Goal: Task Accomplishment & Management: Manage account settings

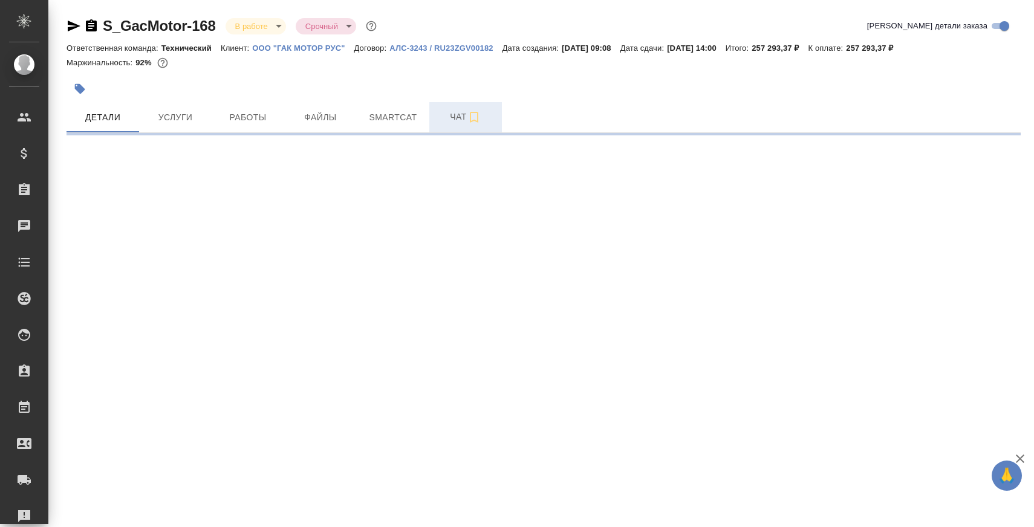
select select "RU"
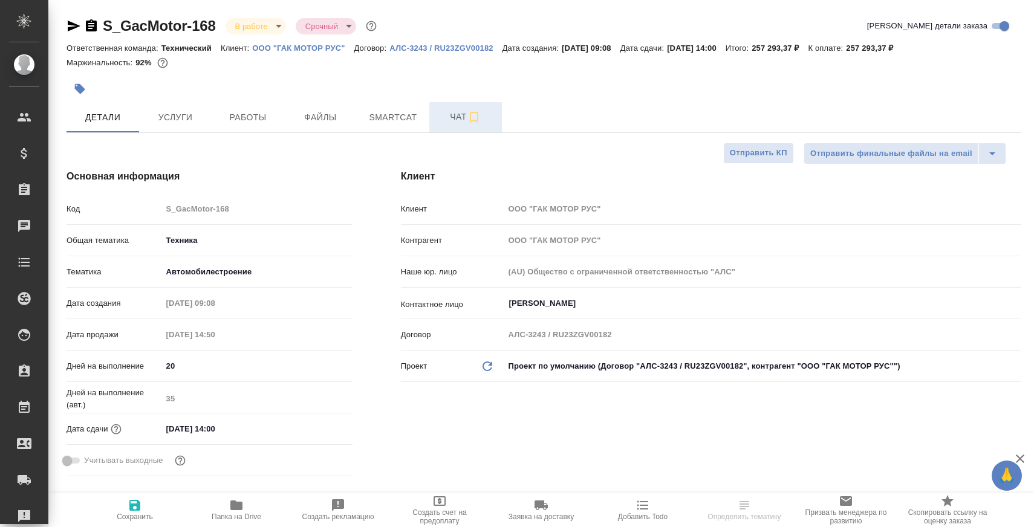
type textarea "x"
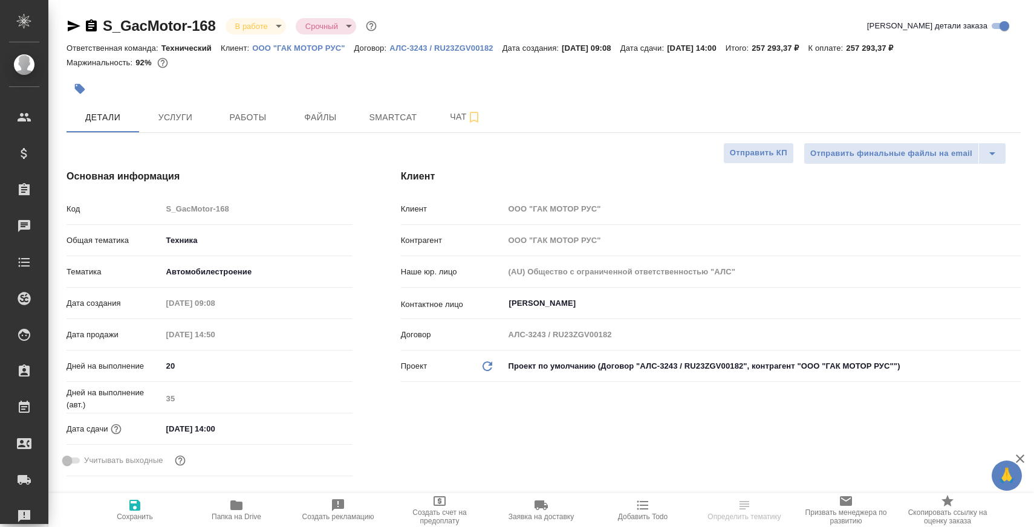
type textarea "x"
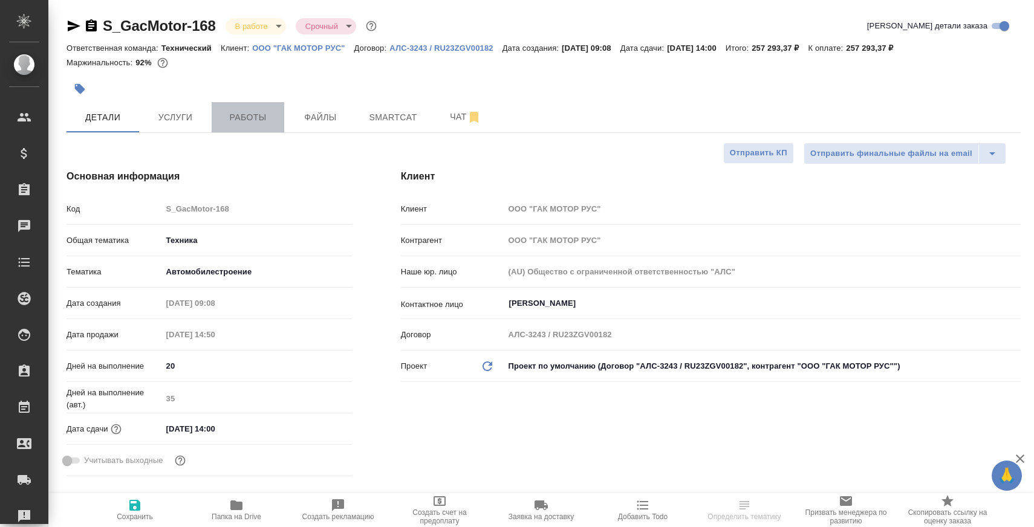
click at [251, 127] on button "Работы" at bounding box center [248, 117] width 73 height 30
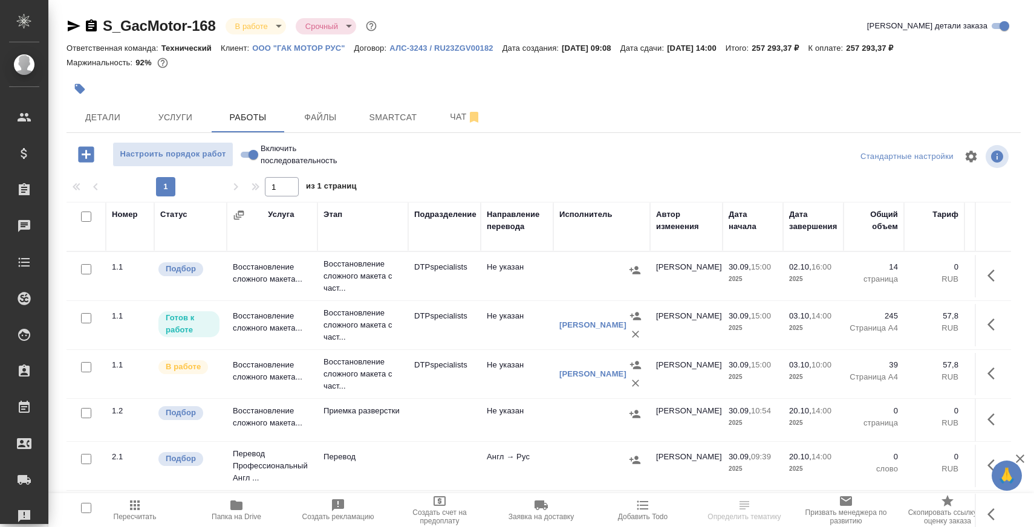
click at [77, 155] on icon "button" at bounding box center [86, 154] width 21 height 21
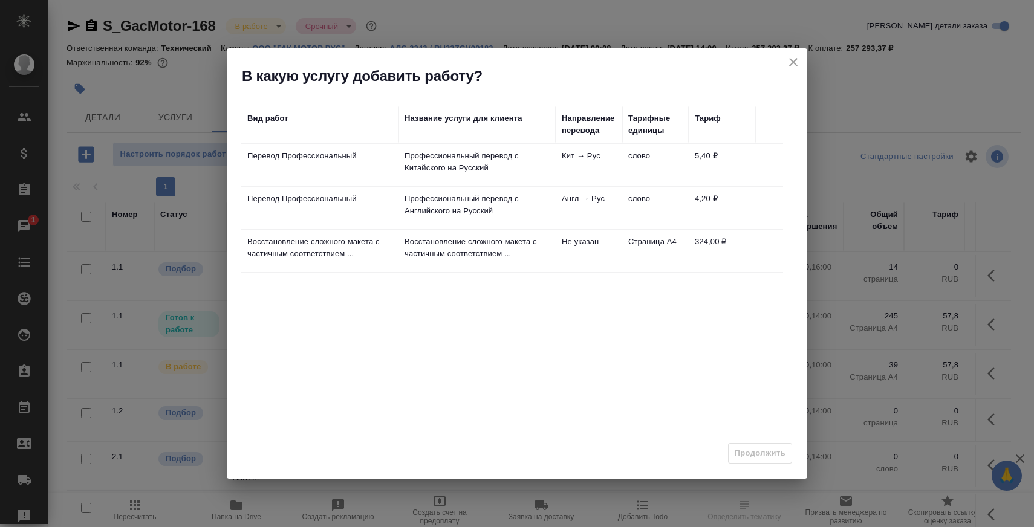
click at [789, 59] on icon "close" at bounding box center [793, 62] width 8 height 8
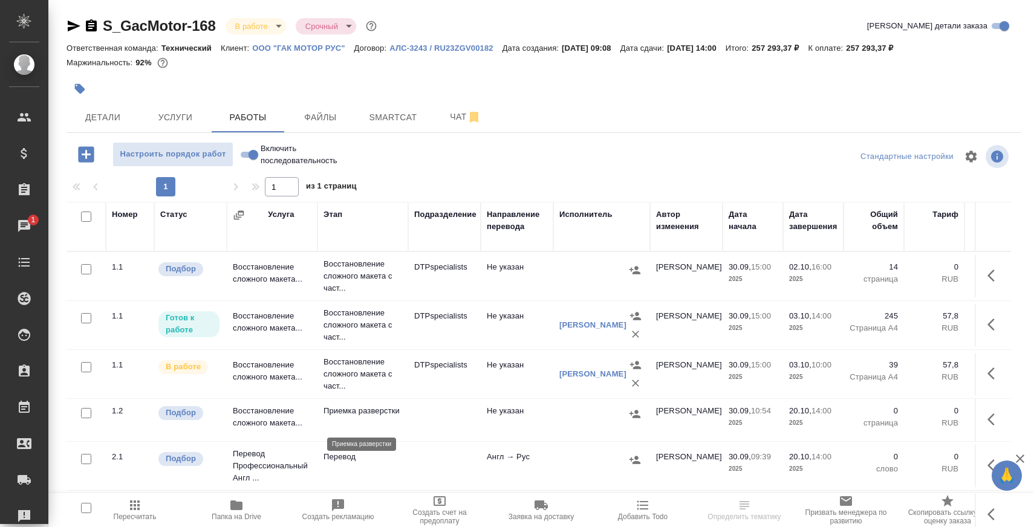
click at [344, 413] on p "Приемка разверстки" at bounding box center [362, 411] width 79 height 12
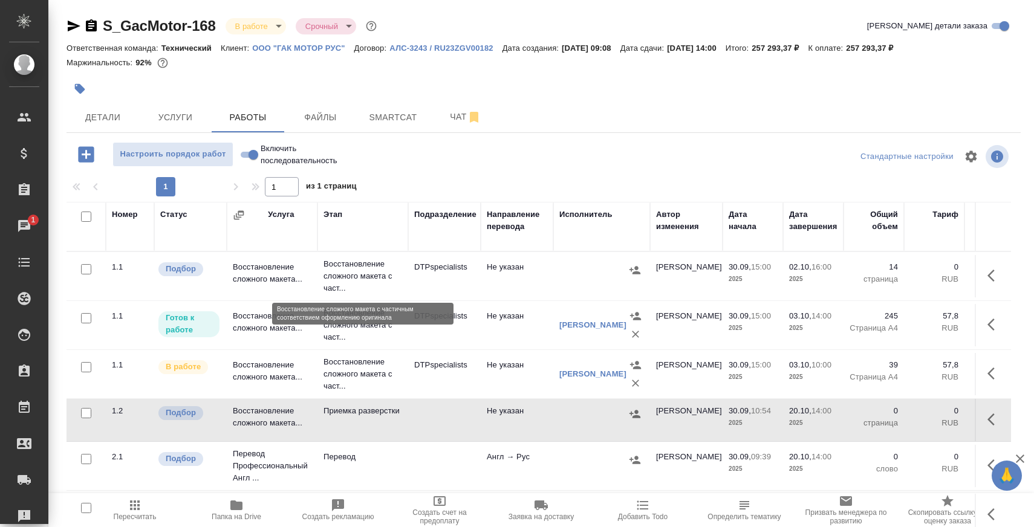
click at [345, 274] on p "Восстановление сложного макета с част..." at bounding box center [362, 276] width 79 height 36
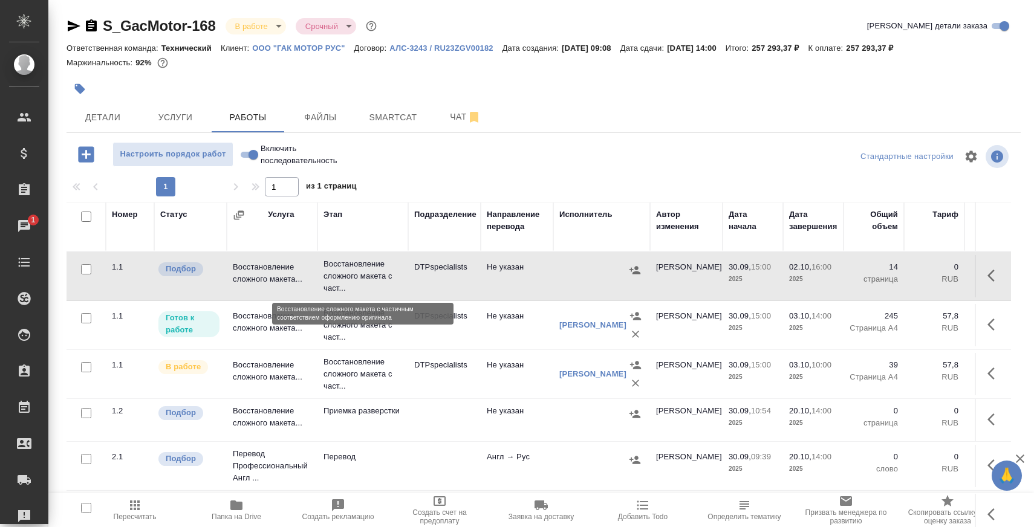
click at [345, 274] on p "Восстановление сложного макета с част..." at bounding box center [362, 276] width 79 height 36
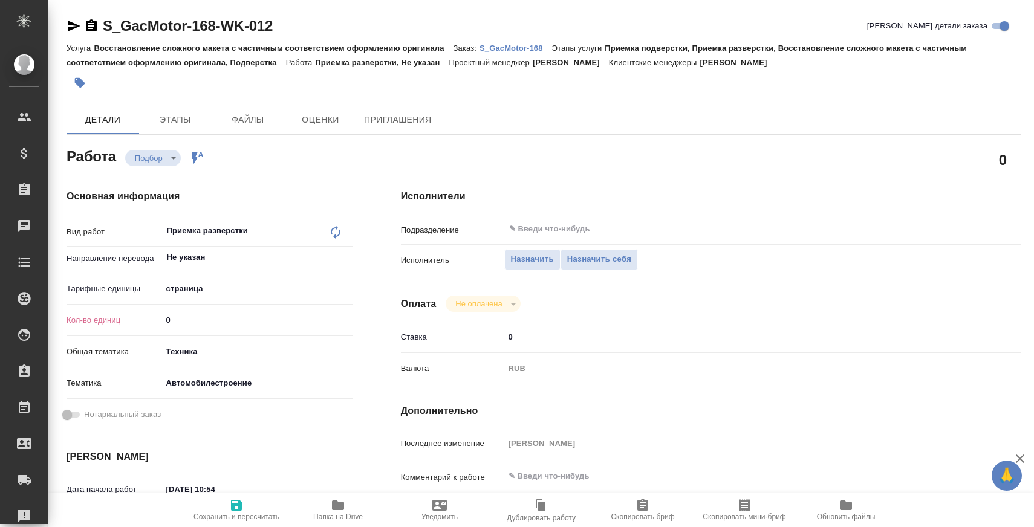
type textarea "x"
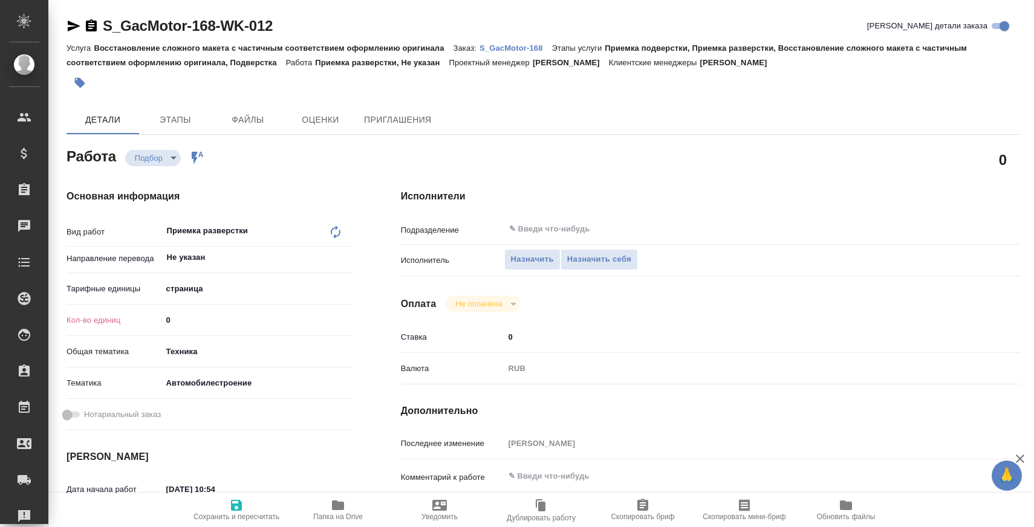
type textarea "x"
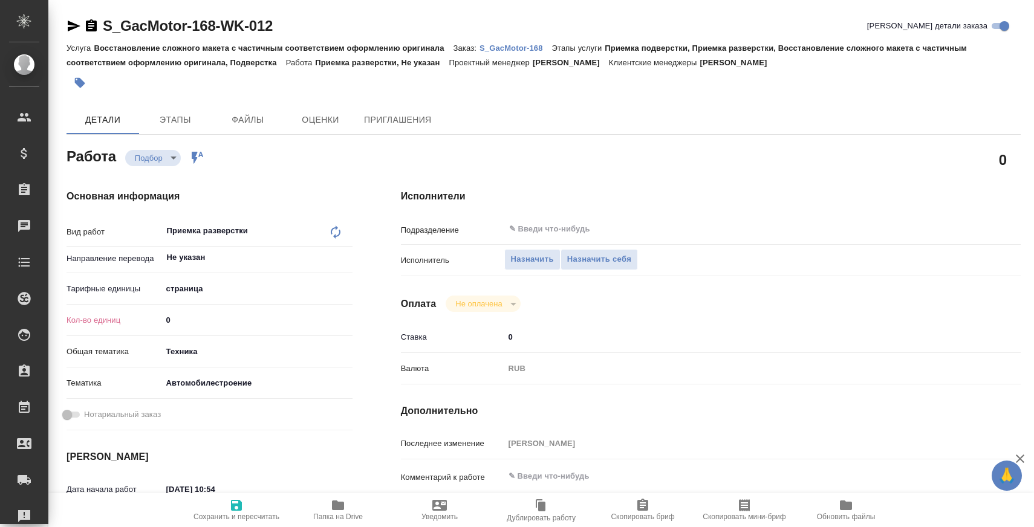
type textarea "x"
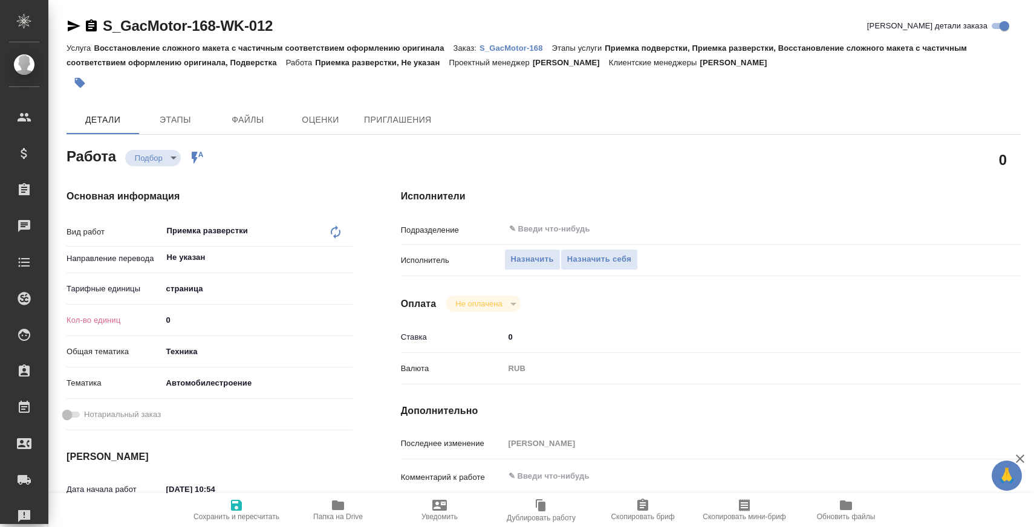
type textarea "x"
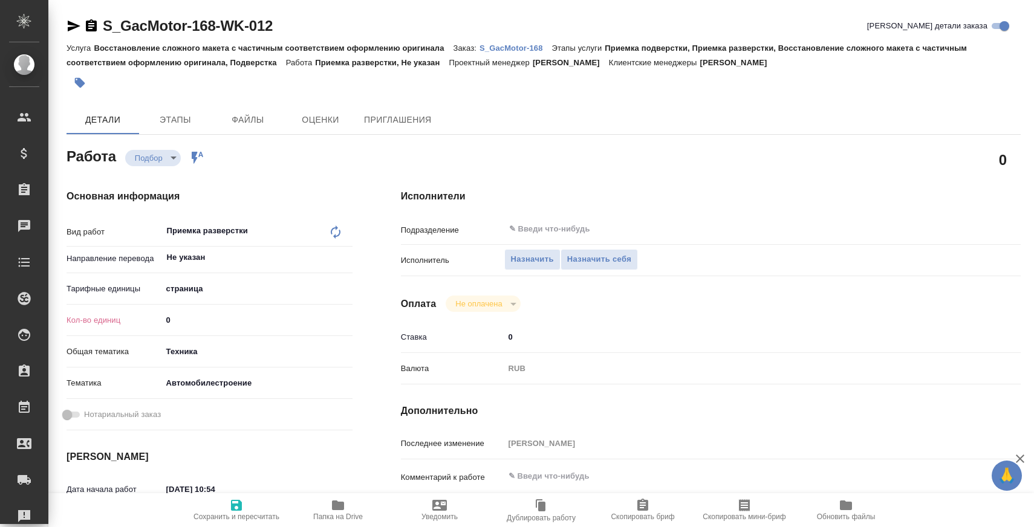
type textarea "x"
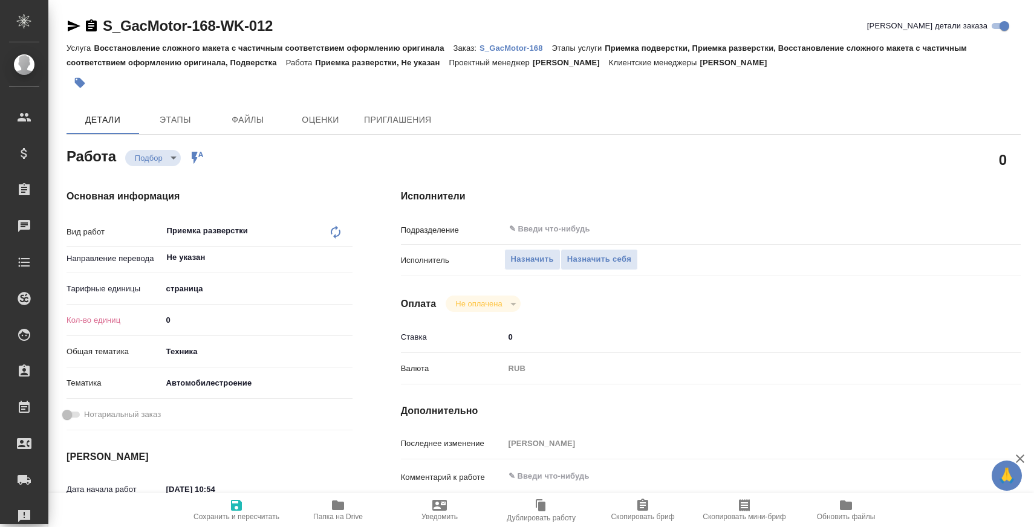
click at [337, 227] on icon at bounding box center [336, 231] width 10 height 13
type textarea "x"
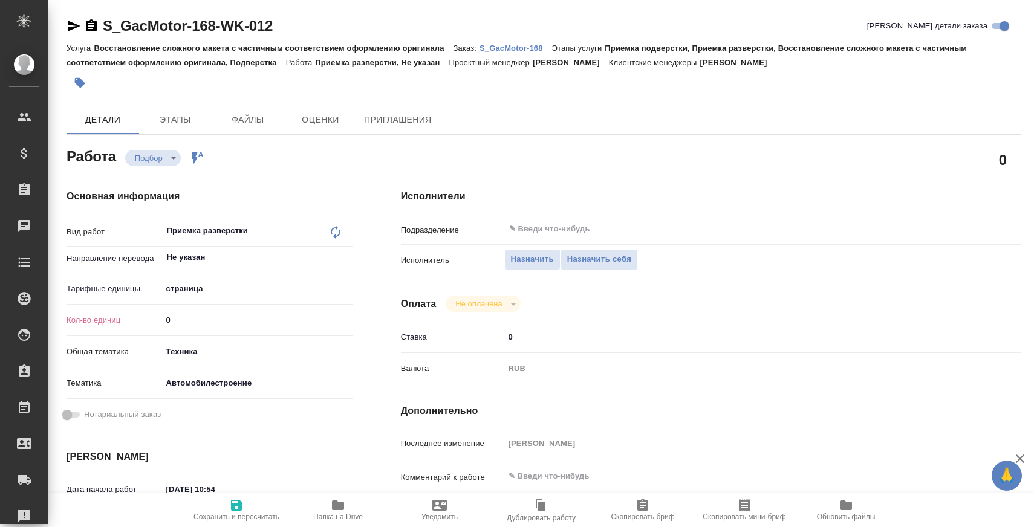
type textarea "x"
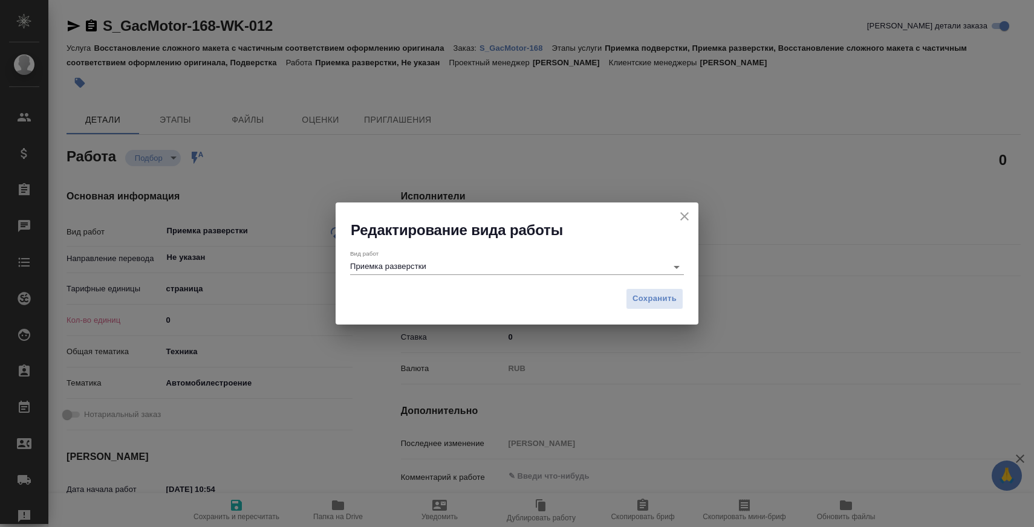
type textarea "x"
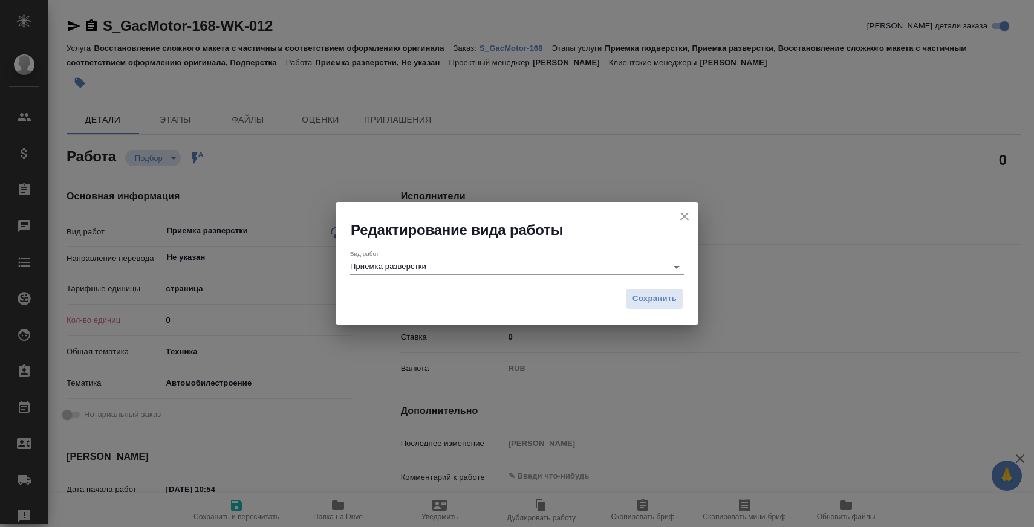
type textarea "x"
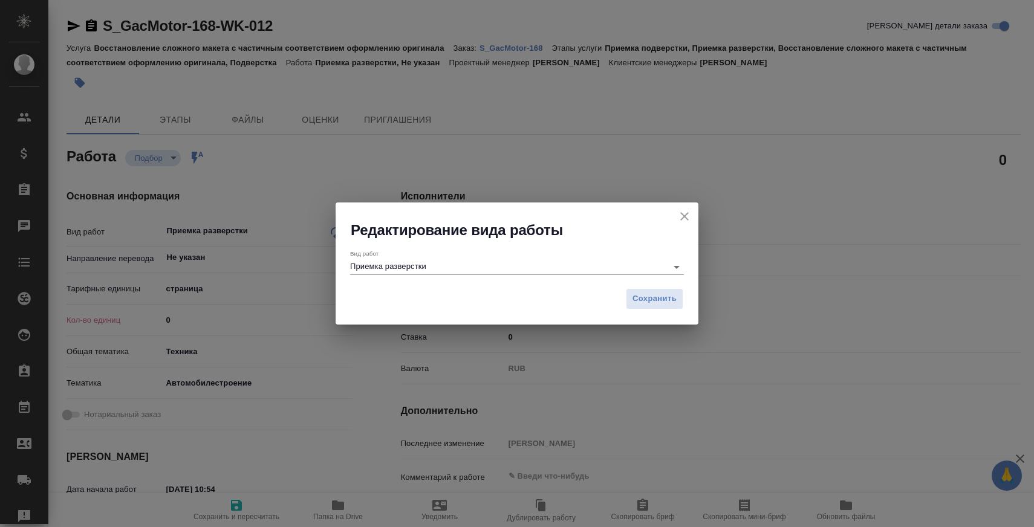
click at [376, 261] on input "Приемка разверстки" at bounding box center [505, 266] width 311 height 15
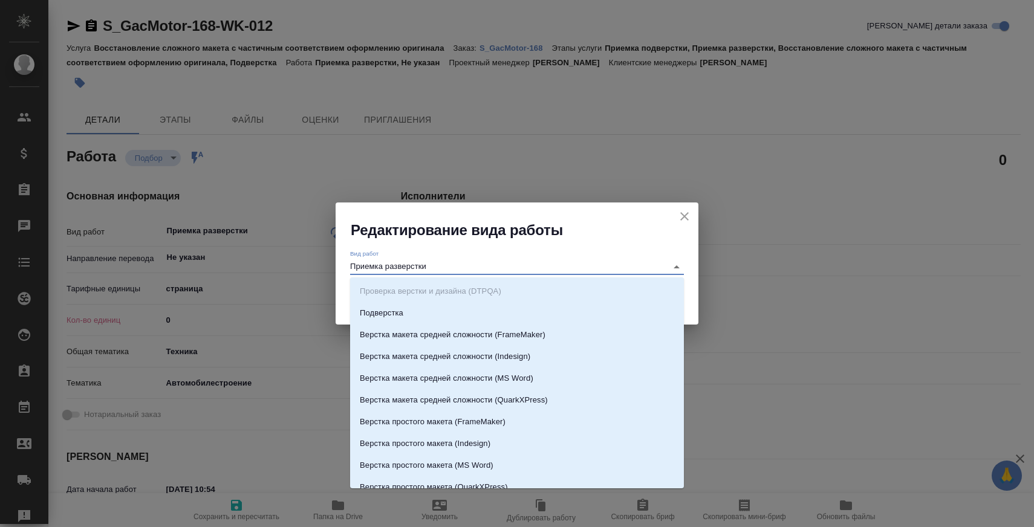
type input "а"
type textarea "x"
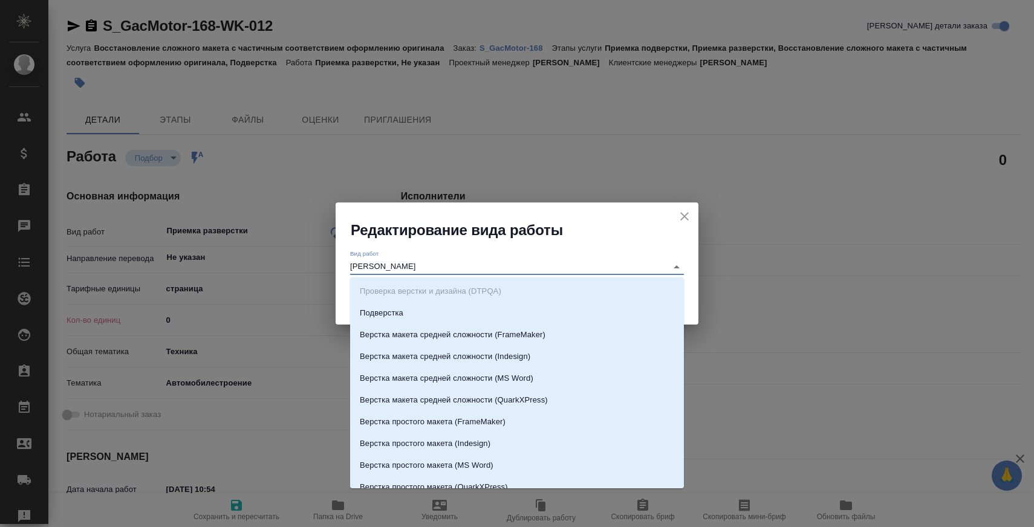
type textarea "x"
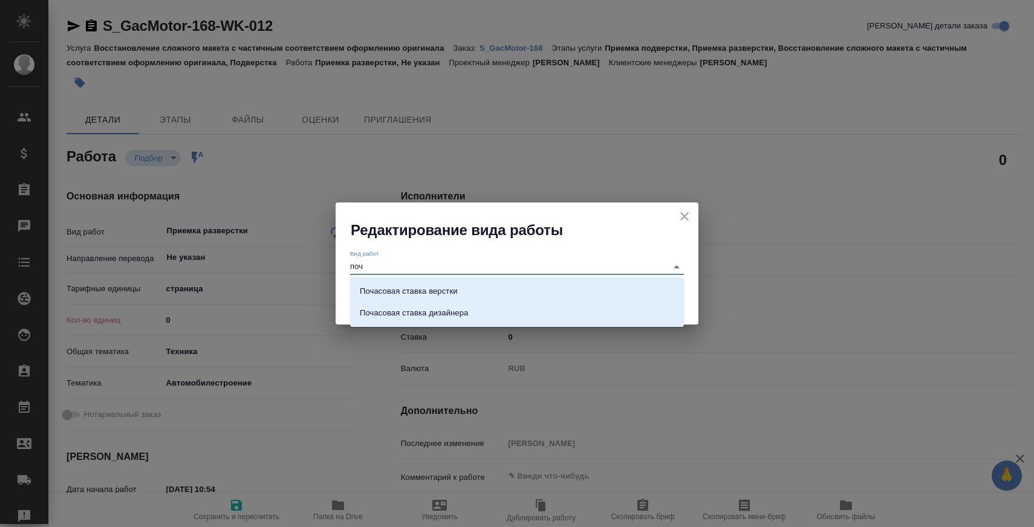
type input "поча"
type textarea "x"
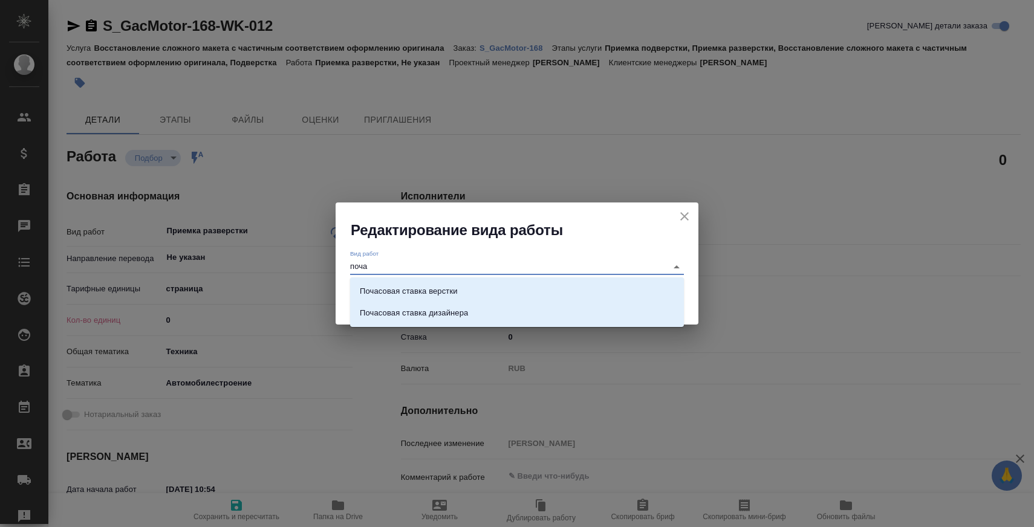
type textarea "x"
click at [386, 277] on div "Почасовая ставка верстки Почасовая ставка дизайнера" at bounding box center [517, 302] width 334 height 50
click at [386, 286] on p "Почасовая ставка верстки" at bounding box center [409, 291] width 98 height 12
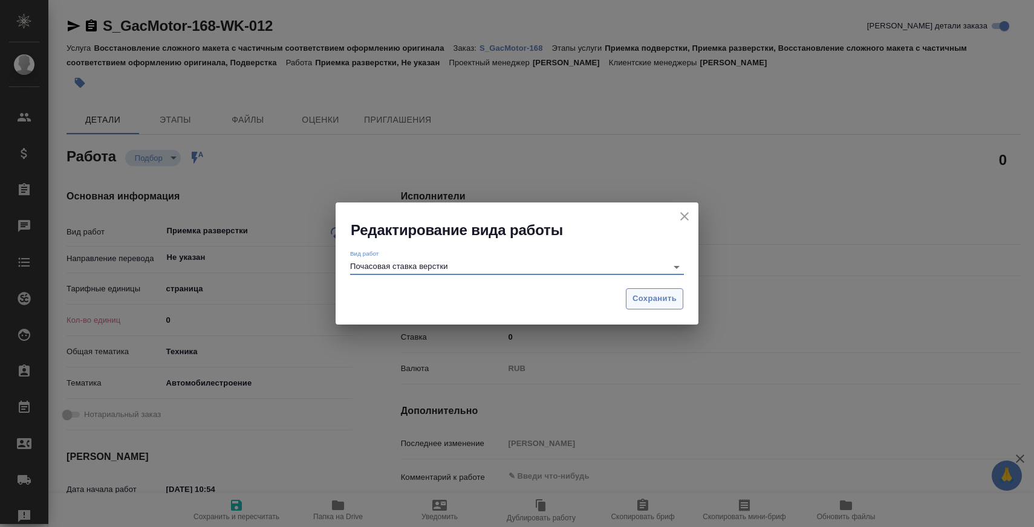
type input "Почасовая ставка верстки"
click at [649, 299] on span "Сохранить" at bounding box center [654, 299] width 44 height 14
type textarea "x"
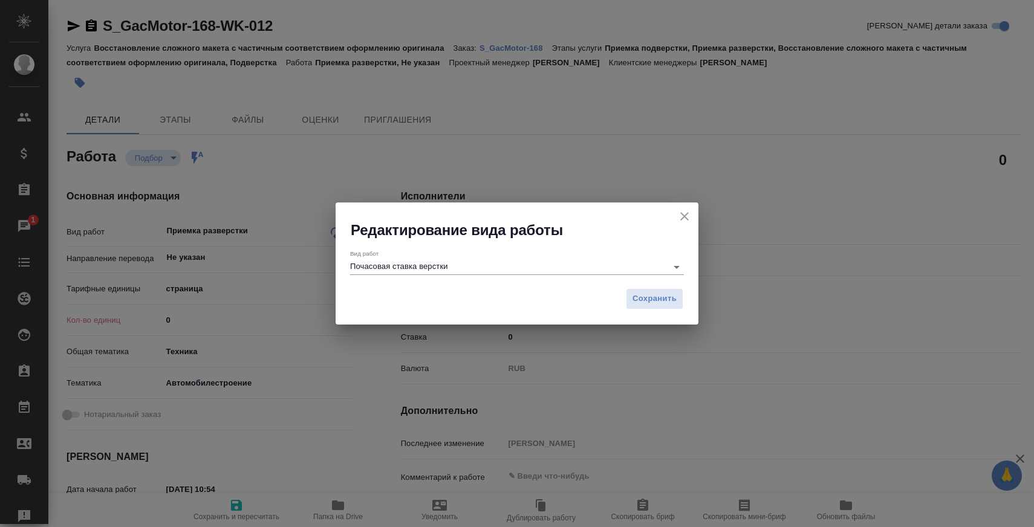
type textarea "x"
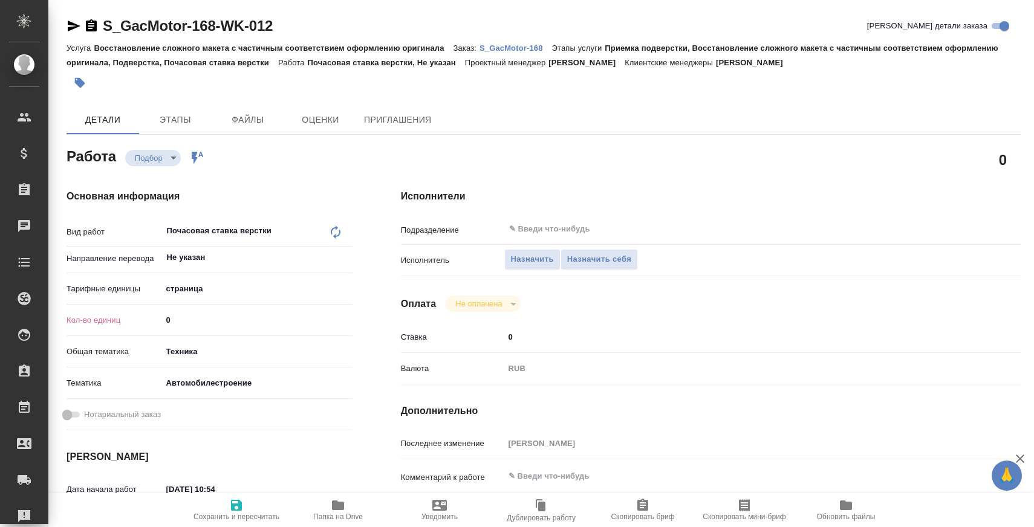
type textarea "x"
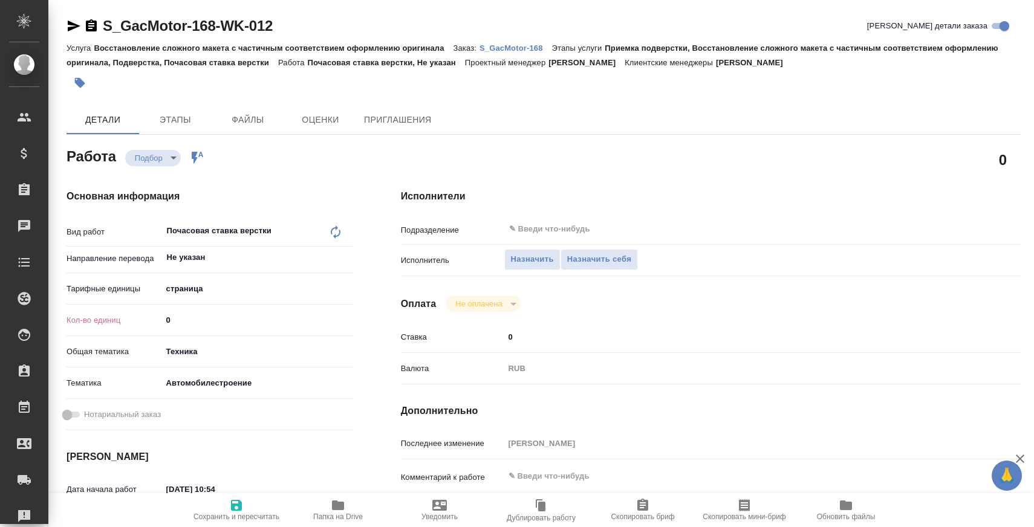
type textarea "x"
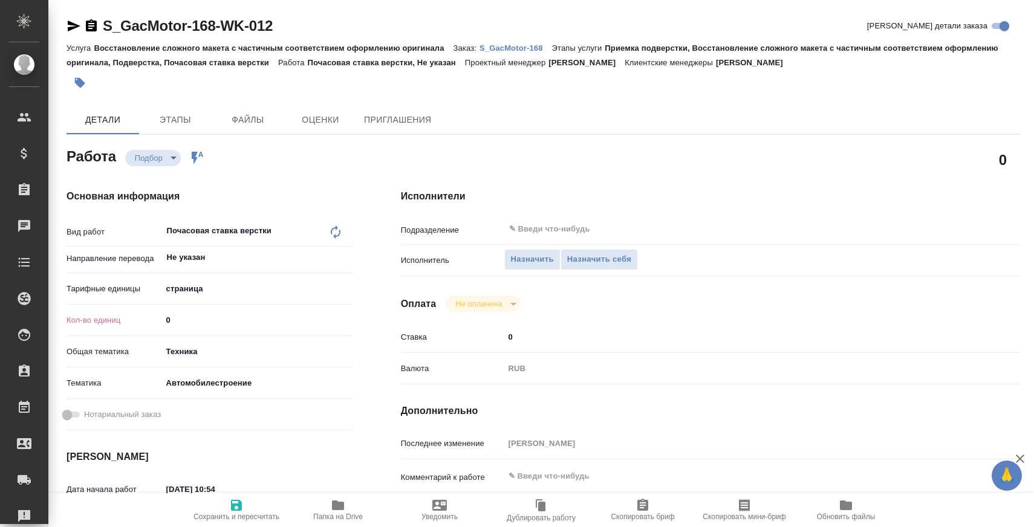
type textarea "x"
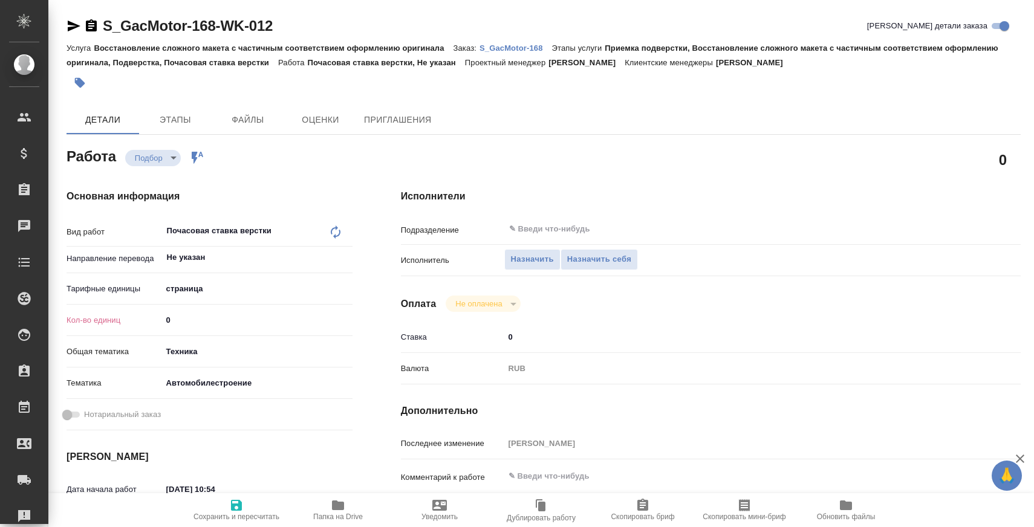
type textarea "x"
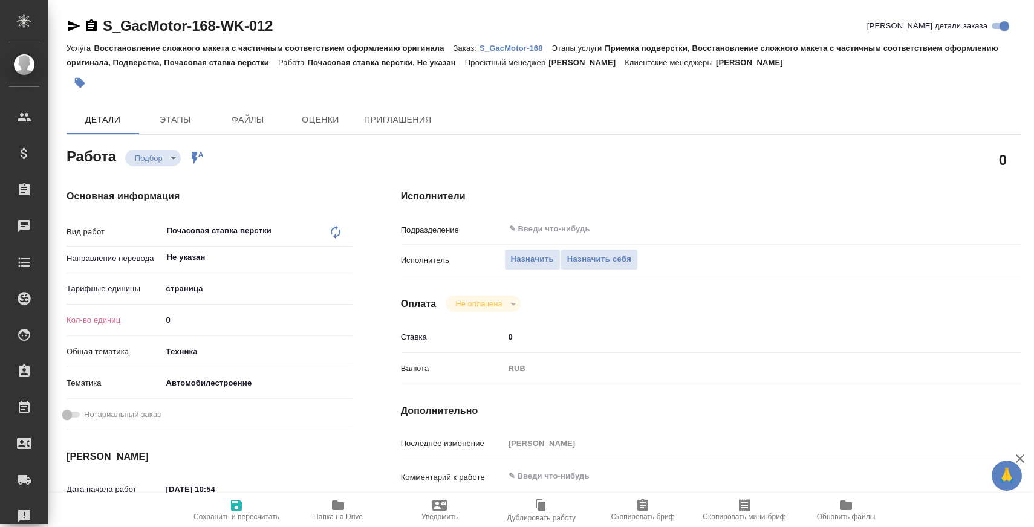
type textarea "x"
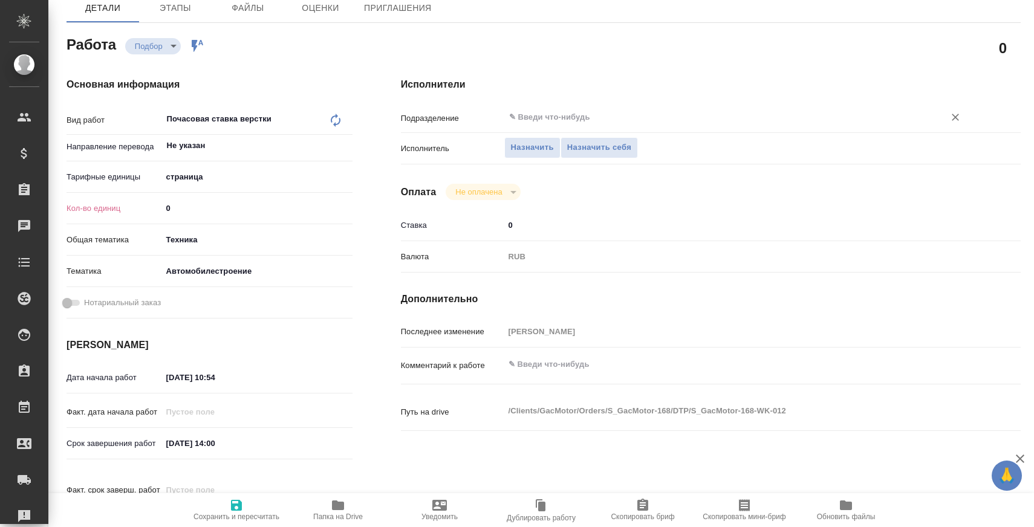
scroll to position [126, 0]
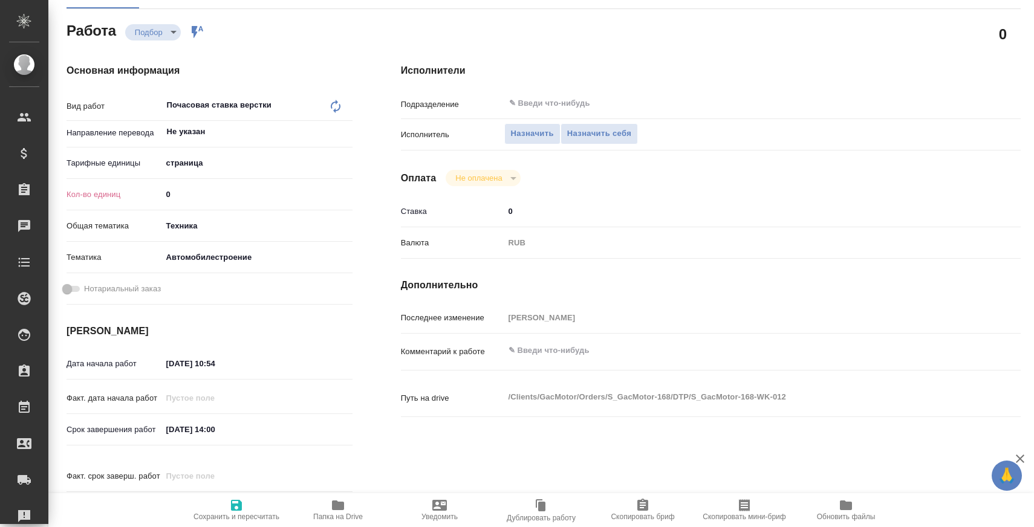
type textarea "x"
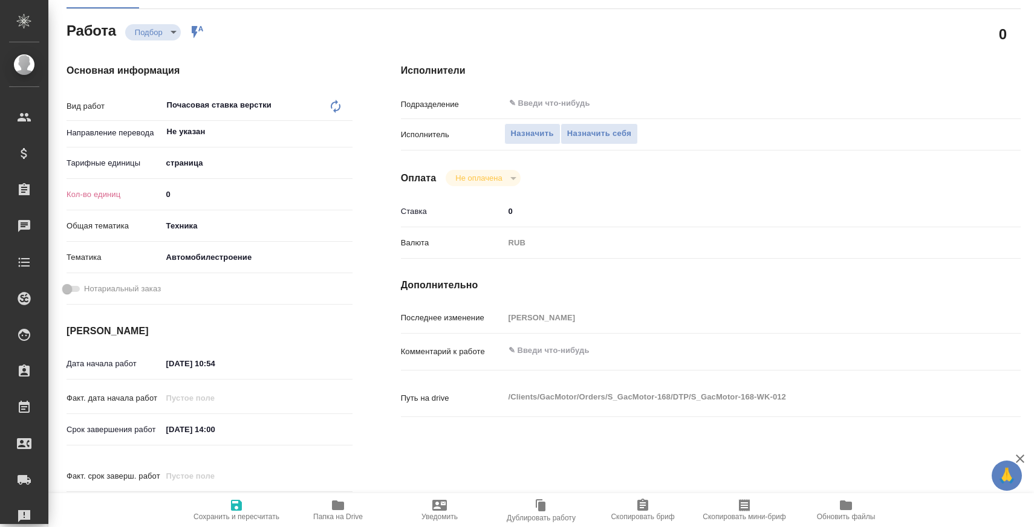
type textarea "x"
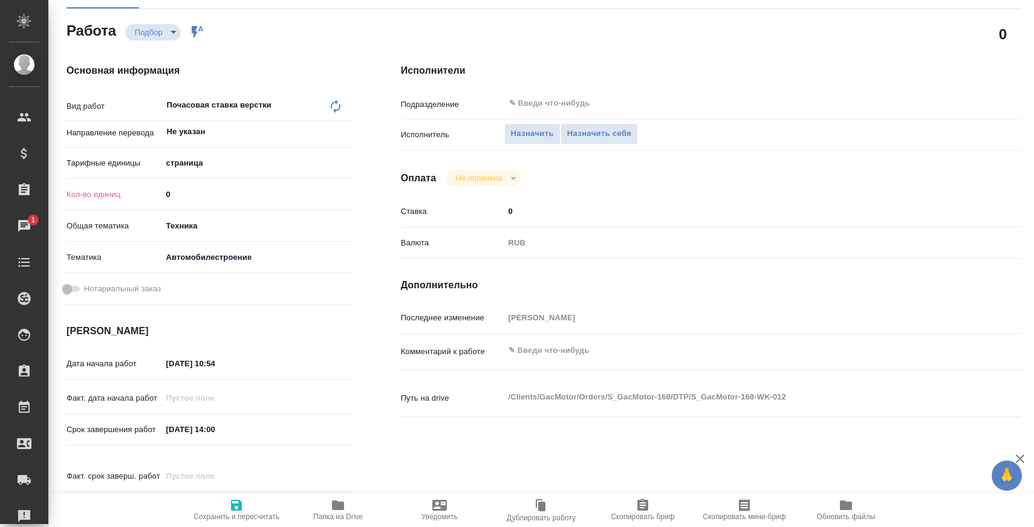
click at [666, 341] on textarea at bounding box center [736, 350] width 465 height 21
type textarea "x"
click at [234, 417] on div "Факт. дата начала работ" at bounding box center [209, 402] width 286 height 31
click at [230, 431] on input "[DATE] 14:00" at bounding box center [216, 430] width 106 height 18
paste input "02.10.2025 16"
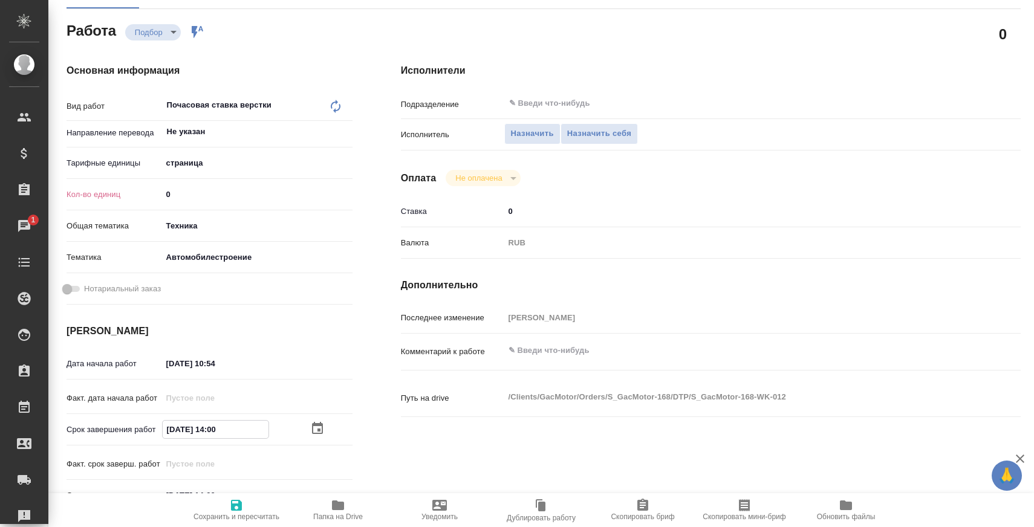
type textarea "x"
type input "[DATE] 16:00"
type textarea "x"
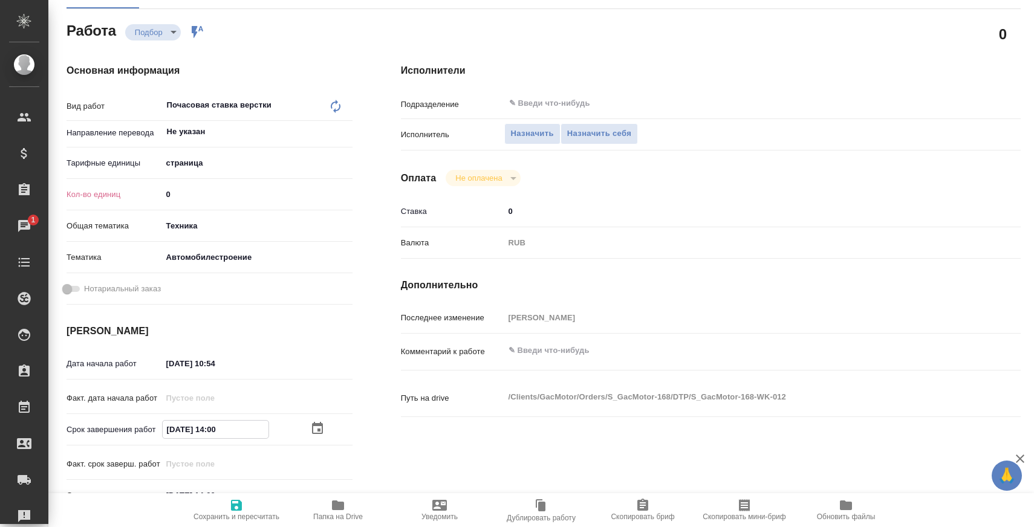
type textarea "x"
type input "[DATE] 16:00"
click at [230, 365] on input "30.09.2025 10:54" at bounding box center [215, 364] width 106 height 18
paste input "5:00"
type textarea "x"
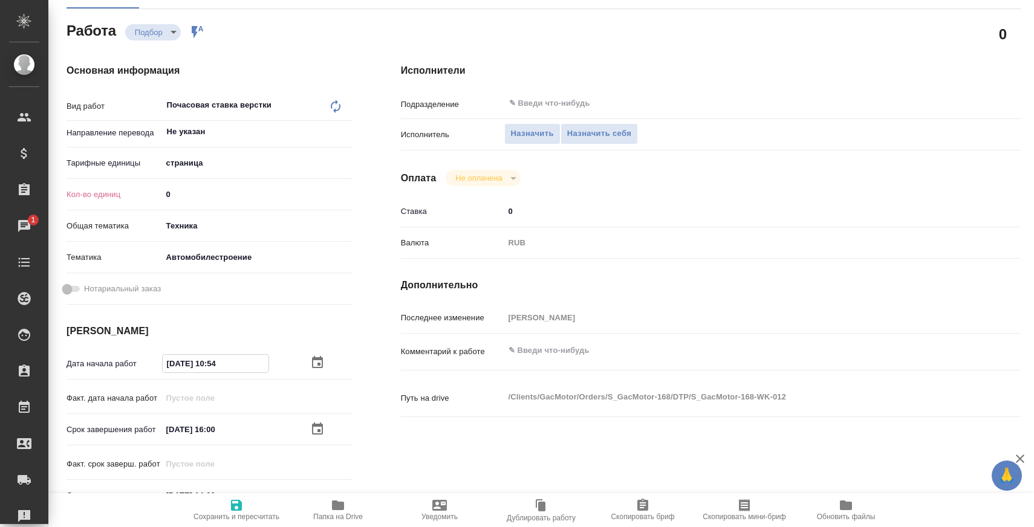
type input "[DATE] 15:00"
type textarea "x"
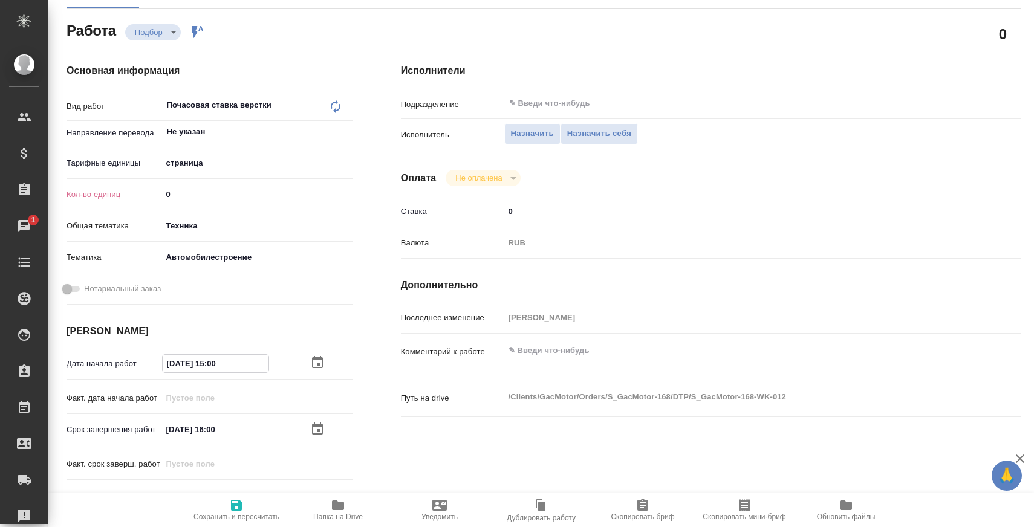
type input "[DATE] 15:00"
click at [209, 169] on body "🙏 .cls-1 fill:#fff; AWATERA Zaborova Aleksandra Клиенты Спецификации Заказы 1 Ч…" at bounding box center [517, 312] width 1034 height 624
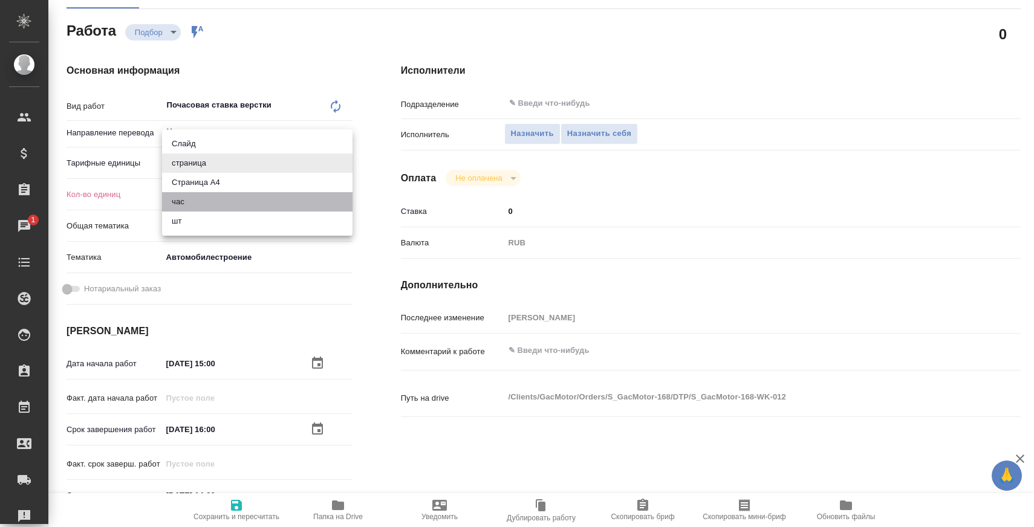
click at [212, 201] on li "час" at bounding box center [257, 201] width 190 height 19
type textarea "x"
type input "5a8b1489cc6b4906c91bfd93"
type textarea "x"
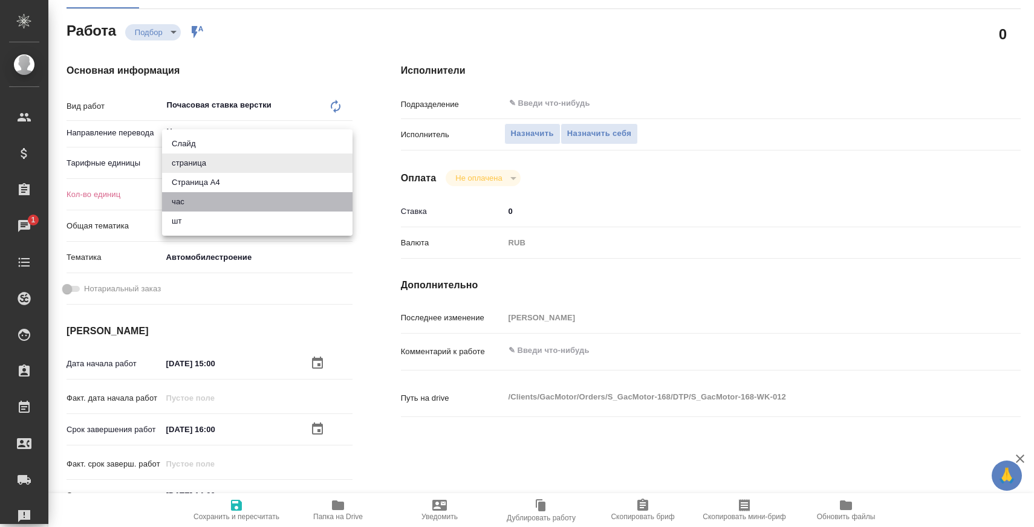
type textarea "x"
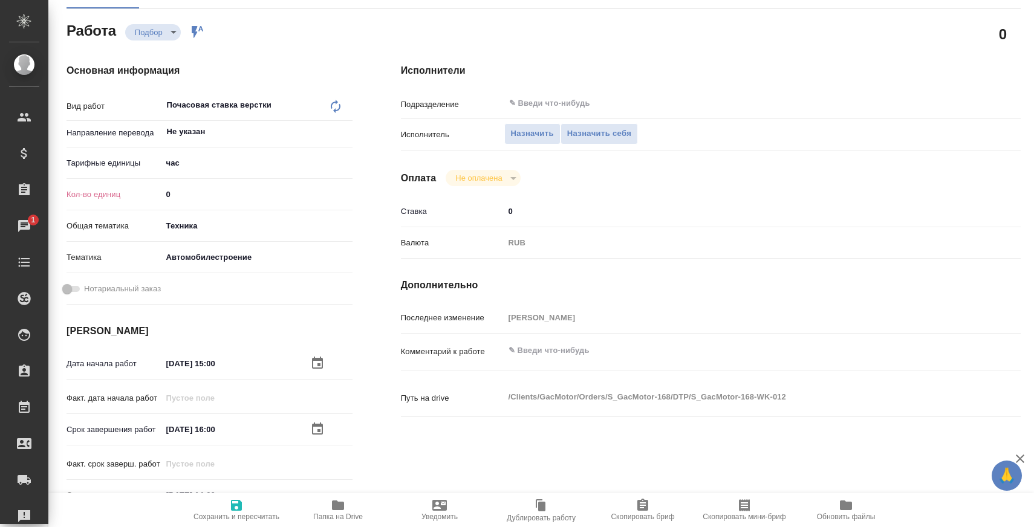
click at [236, 513] on span "Сохранить и пересчитать" at bounding box center [236, 517] width 86 height 8
type textarea "x"
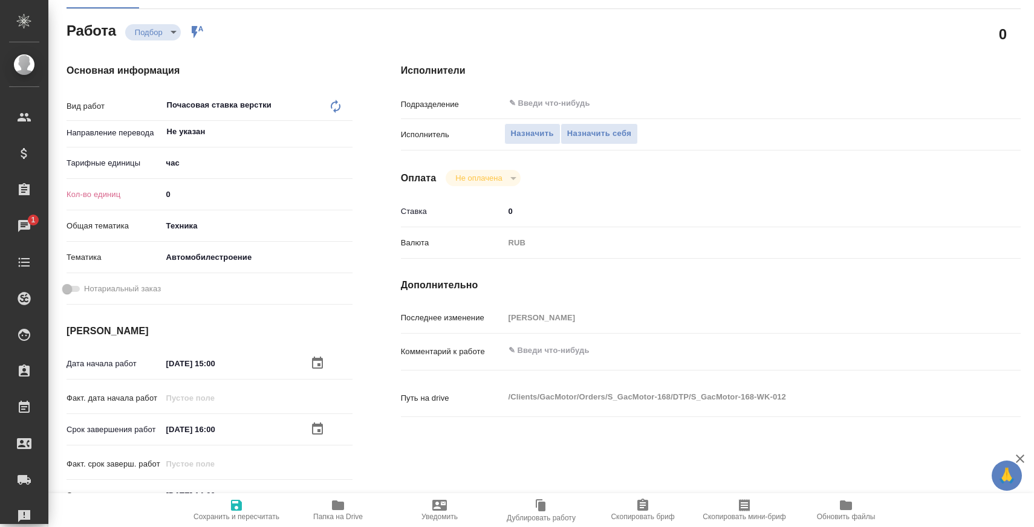
type textarea "x"
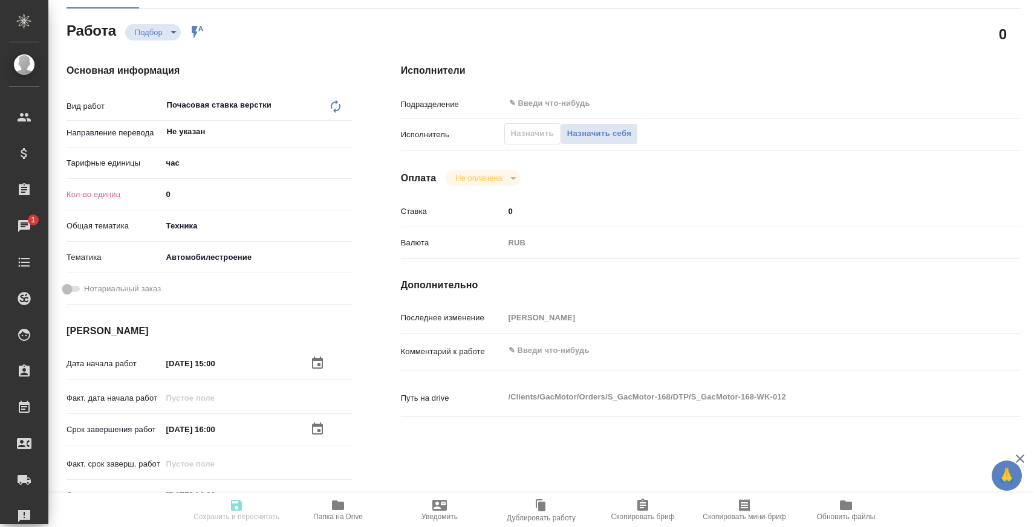
type textarea "x"
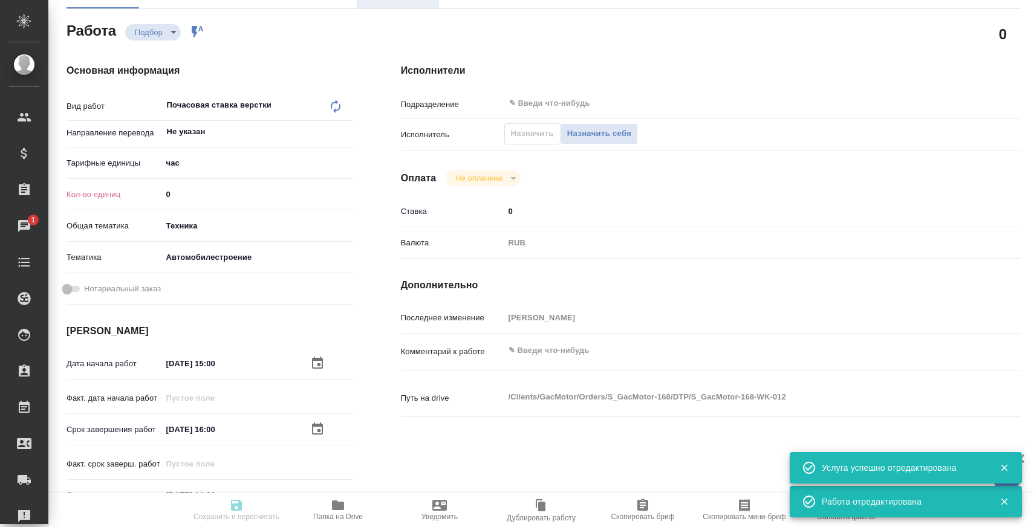
type input "recruiting"
type textarea "Почасовая ставка верстки"
type textarea "x"
type input "Не указан"
type input "5a8b1489cc6b4906c91bfd93"
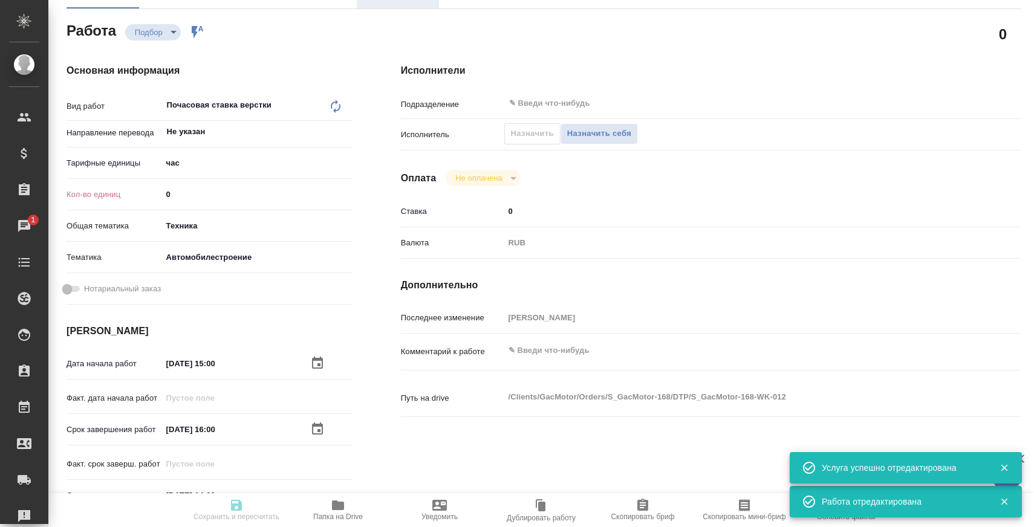
type input "0"
type input "tech"
type input "5f647204b73bc97568ca66a7"
type input "30.09.2025 15:00"
type input "02.10.2025 16:00"
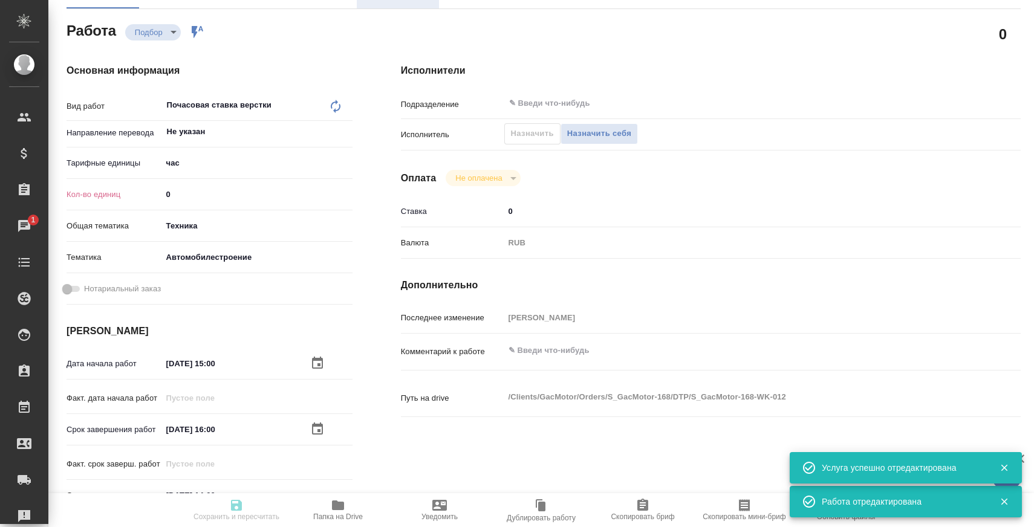
type input "20.10.2025 14:00"
type input "notPayed"
type input "0"
type input "RUB"
type input "Усманова Ольга"
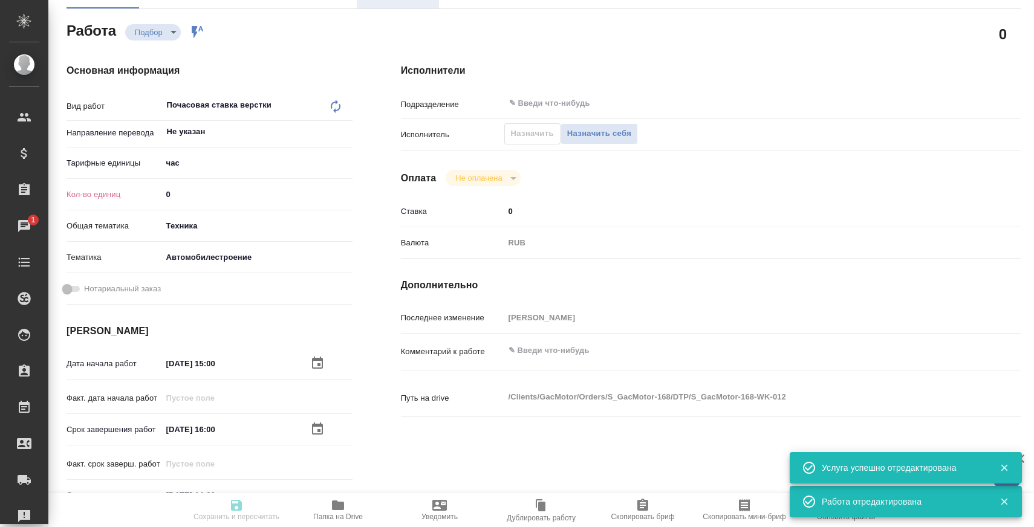
type textarea "x"
type textarea "/Clients/GacMotor/Orders/S_GacMotor-168/DTP/S_GacMotor-168-WK-012"
type textarea "x"
type input "S_GacMotor-168"
type input "Восстановление сложного макета с частичным соответствием оформлению оригинала"
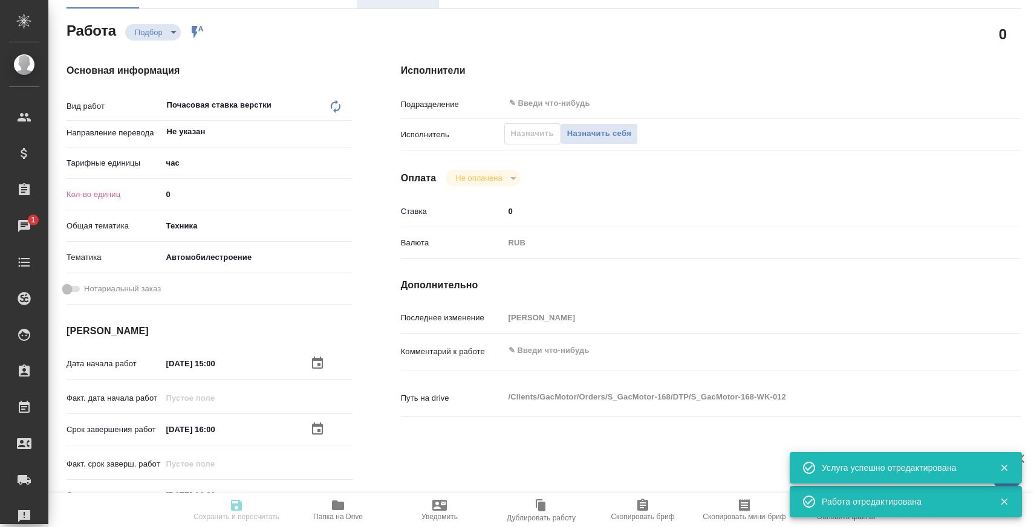
type input "Приемка подверстки, Восстановление сложного макета с частичным соответствием оф…"
type input "Усманова Ольга"
type input "[PERSON_NAME]"
type input "/Clients/GacMotor/Orders/S_GacMotor-168"
type textarea "x"
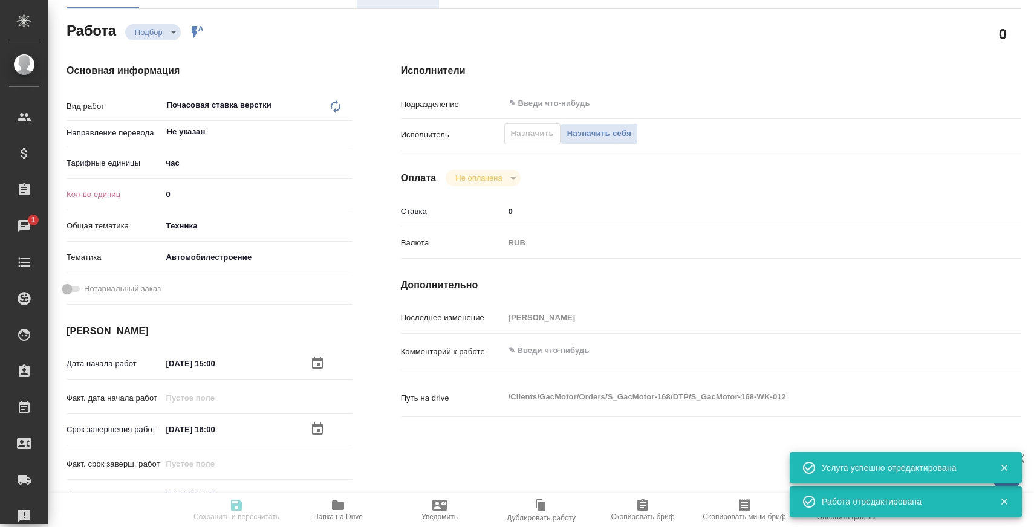
type textarea "owner's manual——20250716.pdf сдаем раньше всех - 13.10 в 10:00: поставьте пожал…"
type textarea "x"
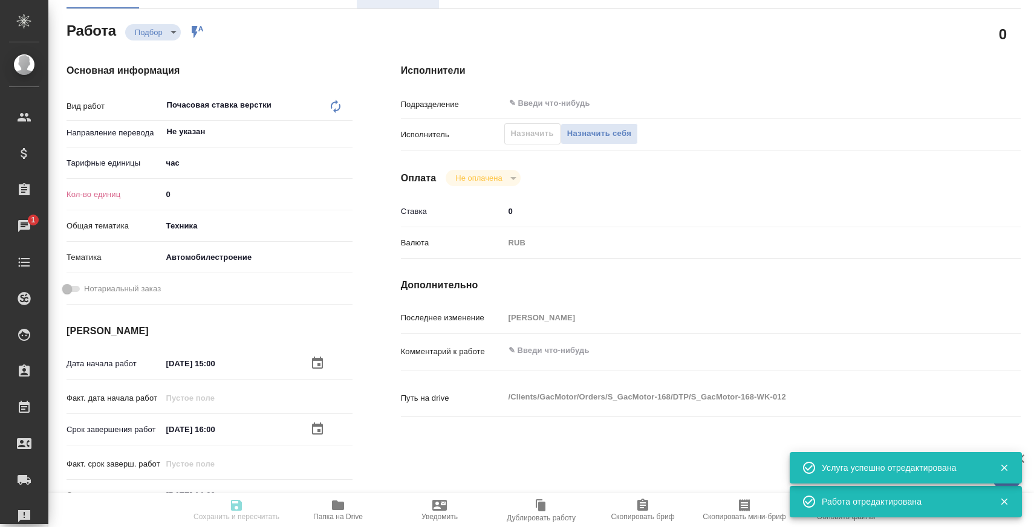
type textarea "x"
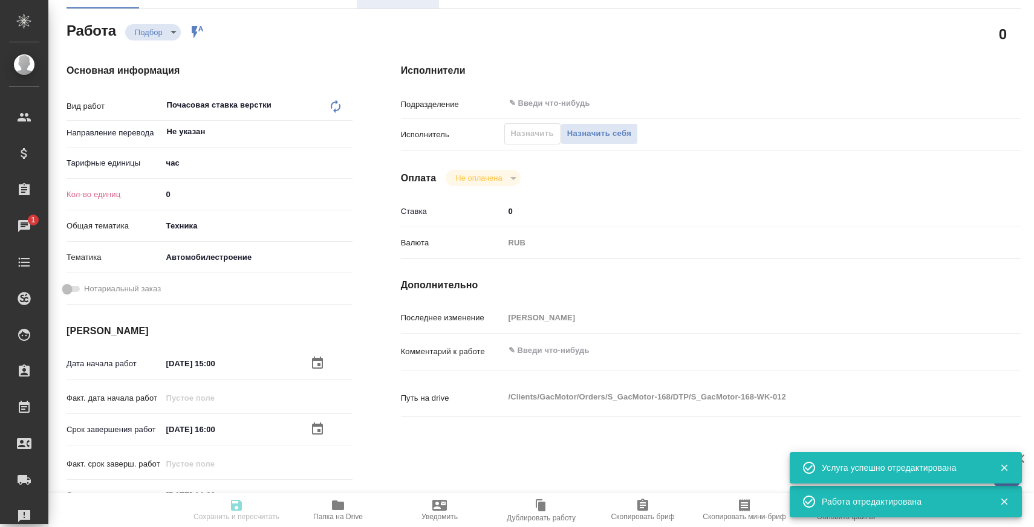
type textarea "x"
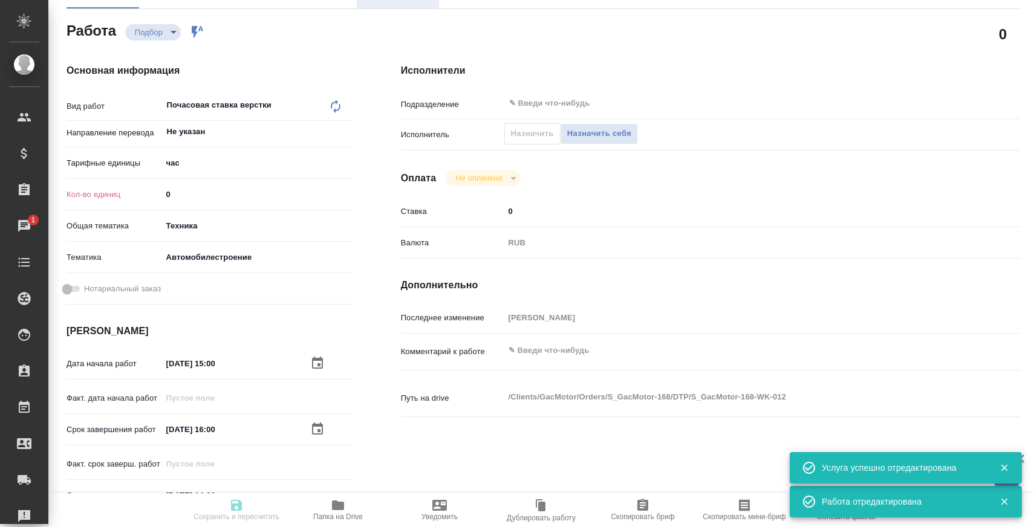
type textarea "x"
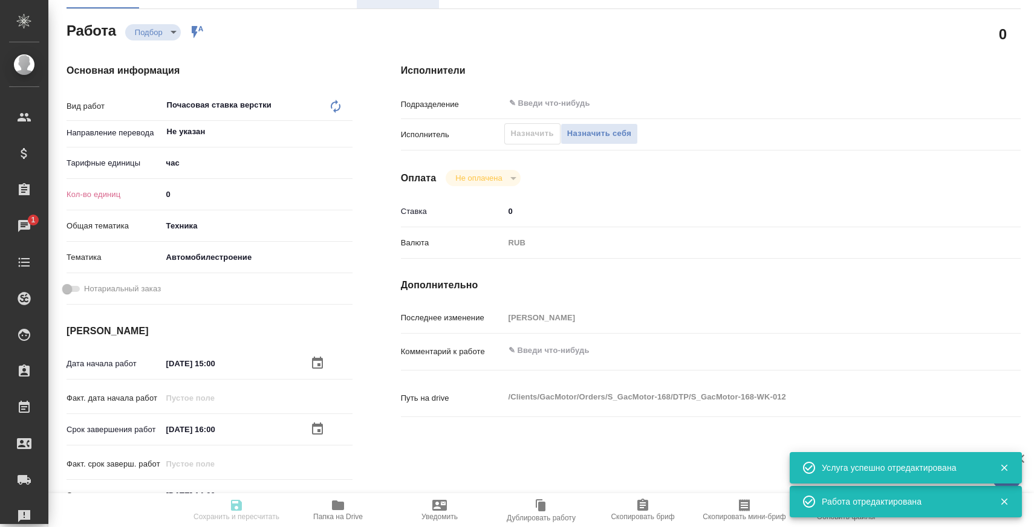
type textarea "x"
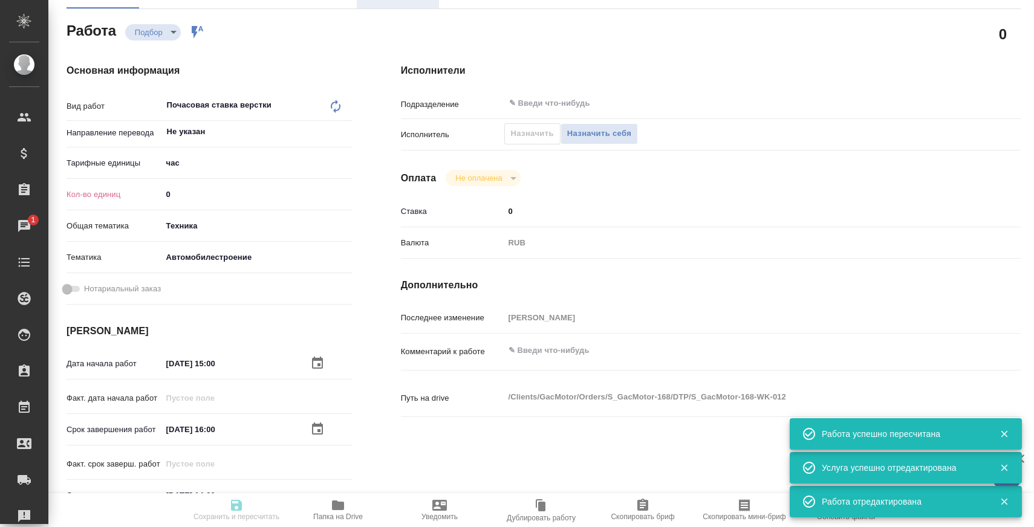
type input "recruiting"
type textarea "Почасовая ставка верстки"
type textarea "x"
type input "Не указан"
type input "5a8b1489cc6b4906c91bfd93"
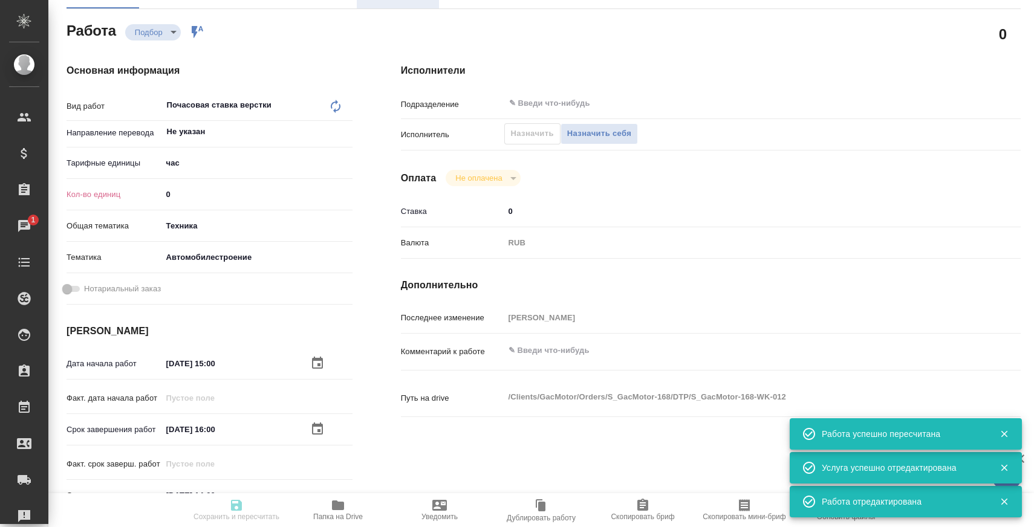
type input "0"
type input "tech"
type input "5f647204b73bc97568ca66a7"
type input "[DATE] 15:00"
type input "[DATE] 16:00"
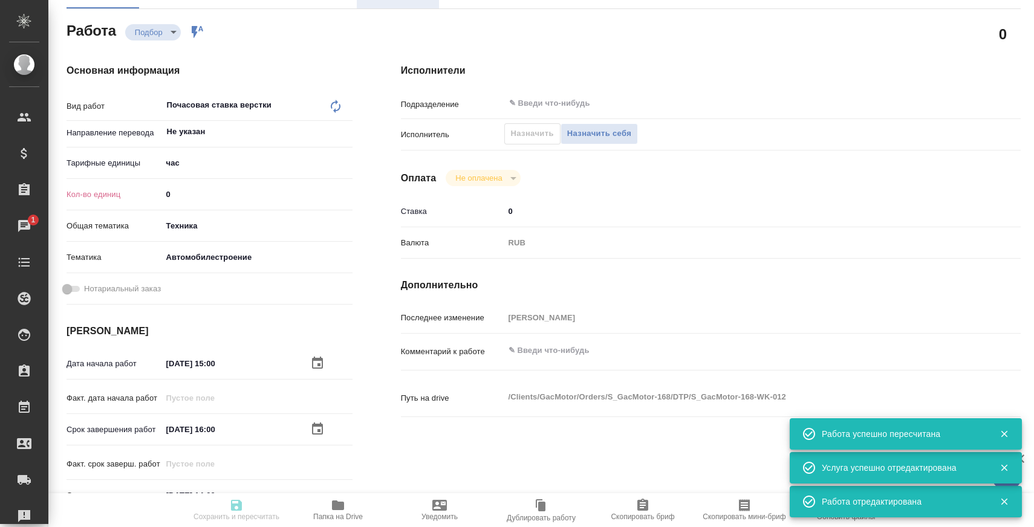
type input "20.10.2025 14:00"
type input "notPayed"
type input "0"
type input "RUB"
type input "Усманова Ольга"
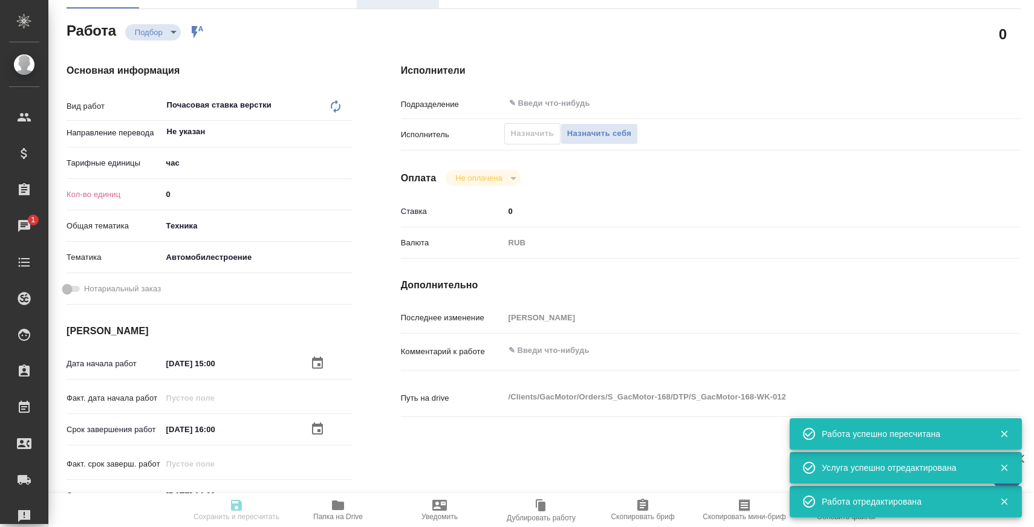
type textarea "x"
type textarea "/Clients/GacMotor/Orders/S_GacMotor-168/DTP/S_GacMotor-168-WK-012"
type textarea "x"
type input "S_GacMotor-168"
type input "Восстановление сложного макета с частичным соответствием оформлению оригинала"
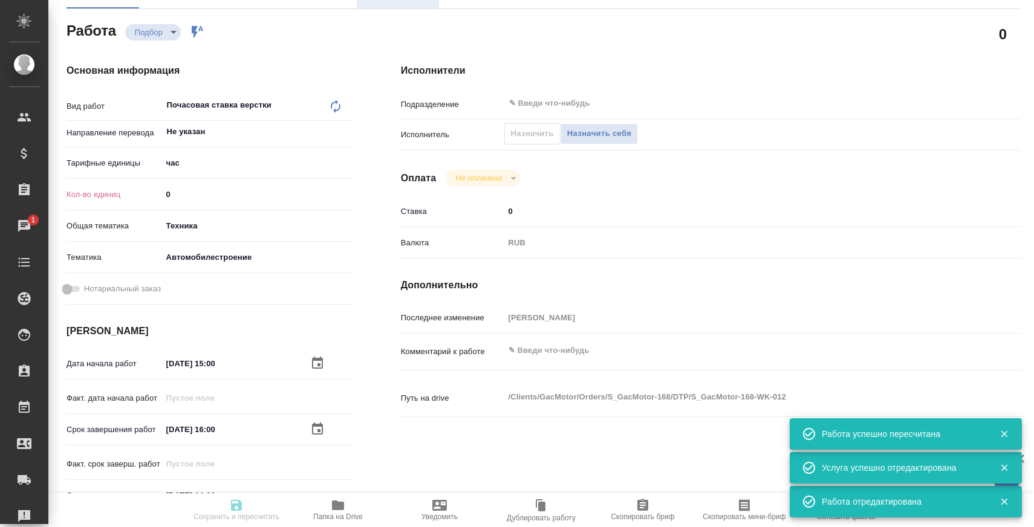
type input "Приемка подверстки, Восстановление сложного макета с частичным соответствием оф…"
type input "Усманова Ольга"
type input "[PERSON_NAME]"
type input "/Clients/GacMotor/Orders/S_GacMotor-168"
type textarea "x"
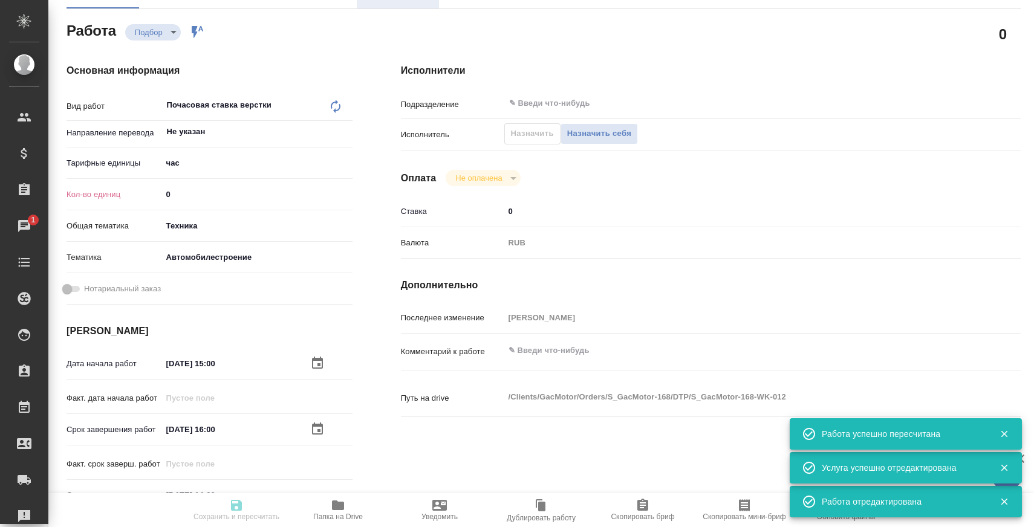
type textarea "owner's manual——20250716.pdf сдаем раньше всех - 13.10 в 10:00: поставьте пожал…"
type textarea "x"
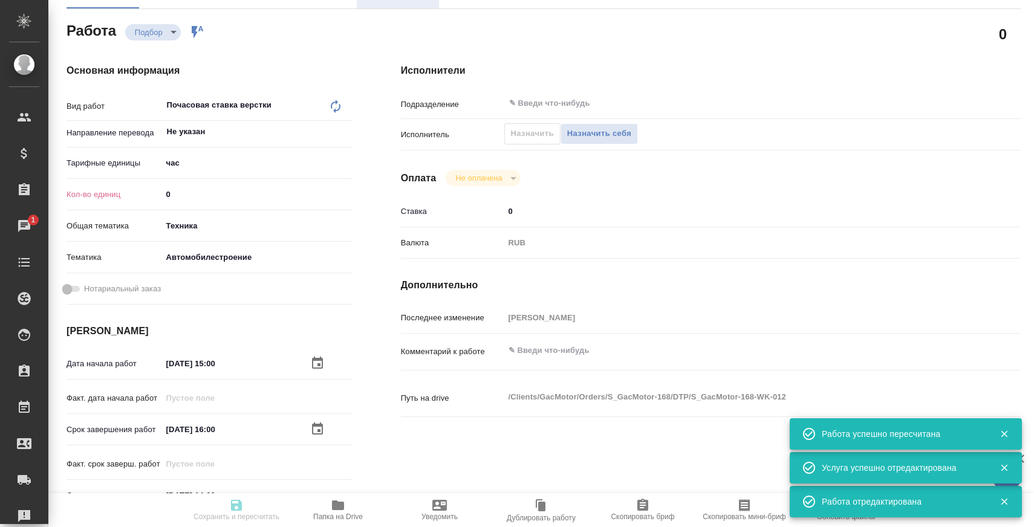
type textarea "x"
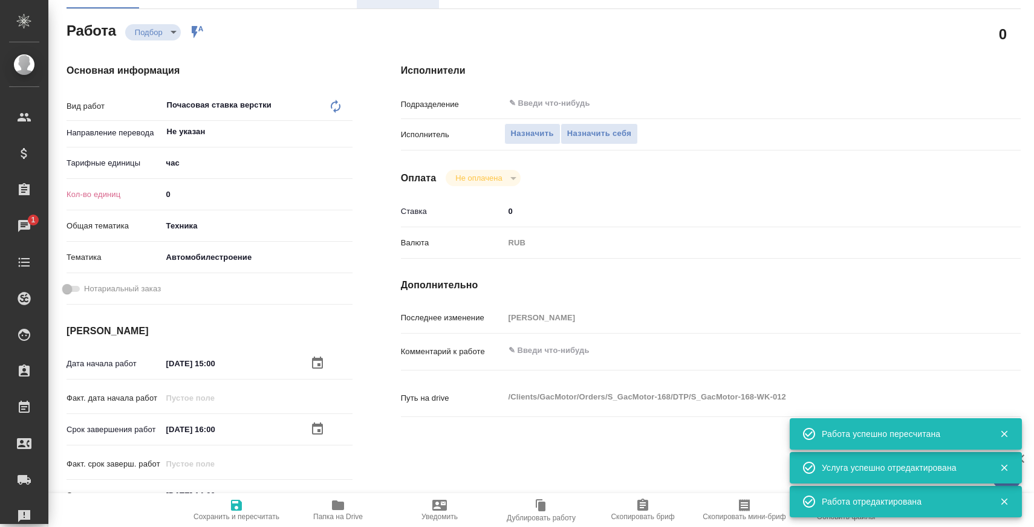
type textarea "x"
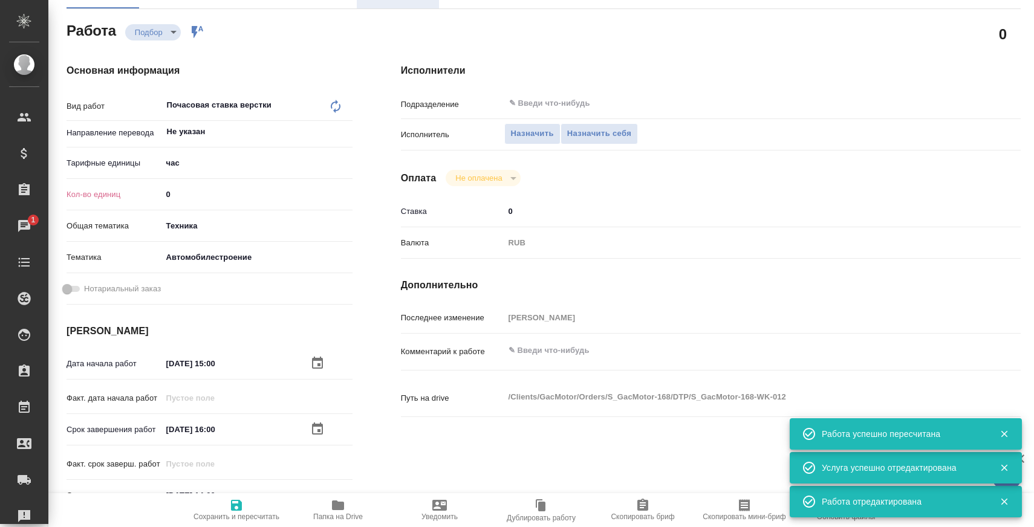
type textarea "x"
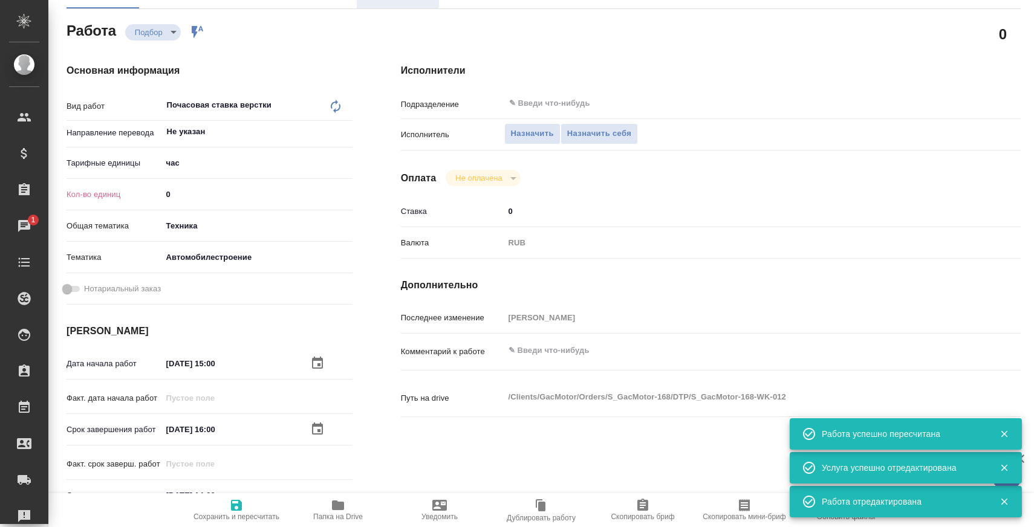
type textarea "x"
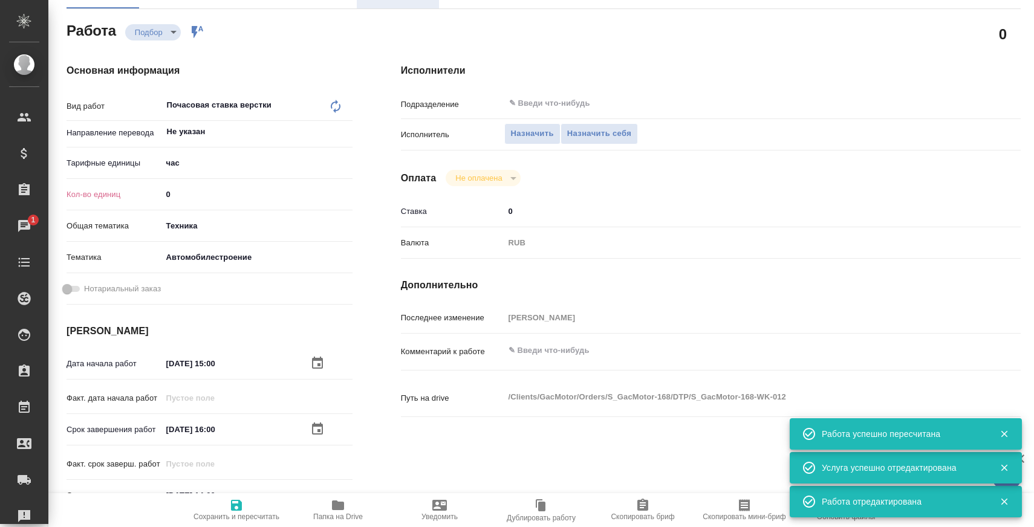
type textarea "x"
click at [527, 135] on span "Назначить" at bounding box center [532, 134] width 43 height 14
type textarea "x"
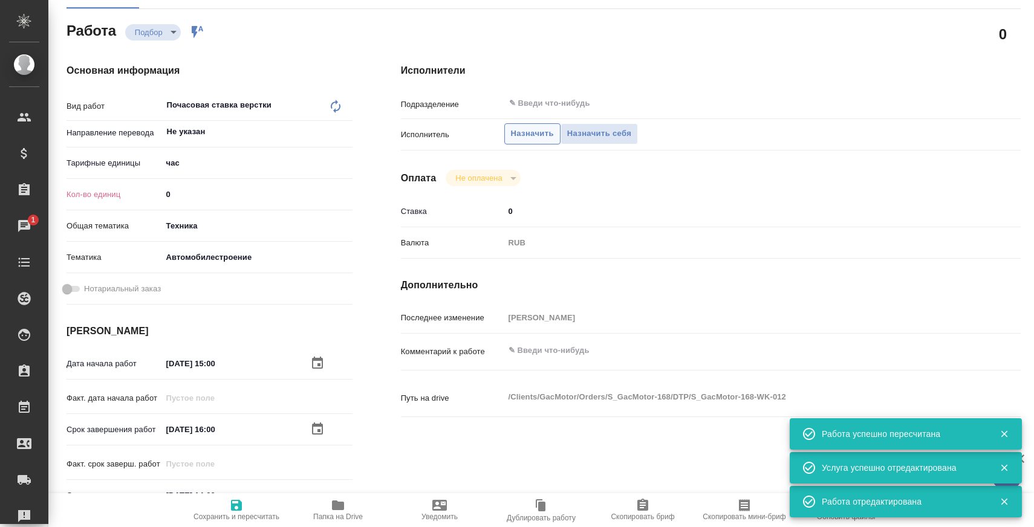
type textarea "x"
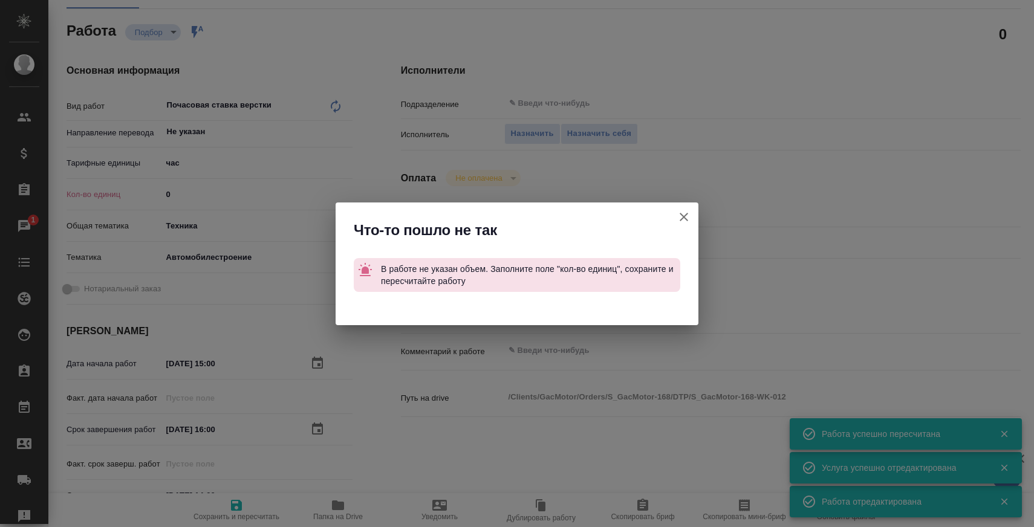
click at [687, 216] on icon "button" at bounding box center [683, 217] width 15 height 15
type textarea "x"
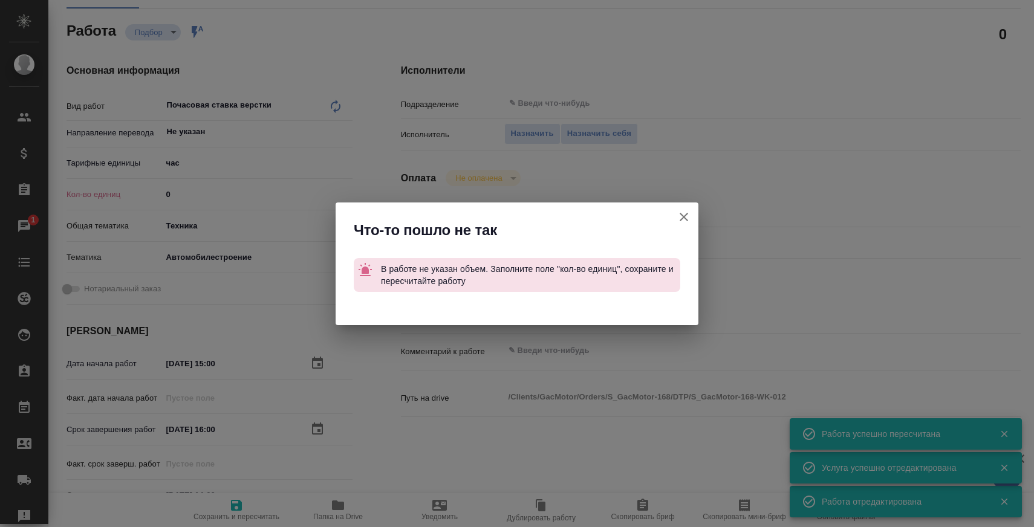
type textarea "x"
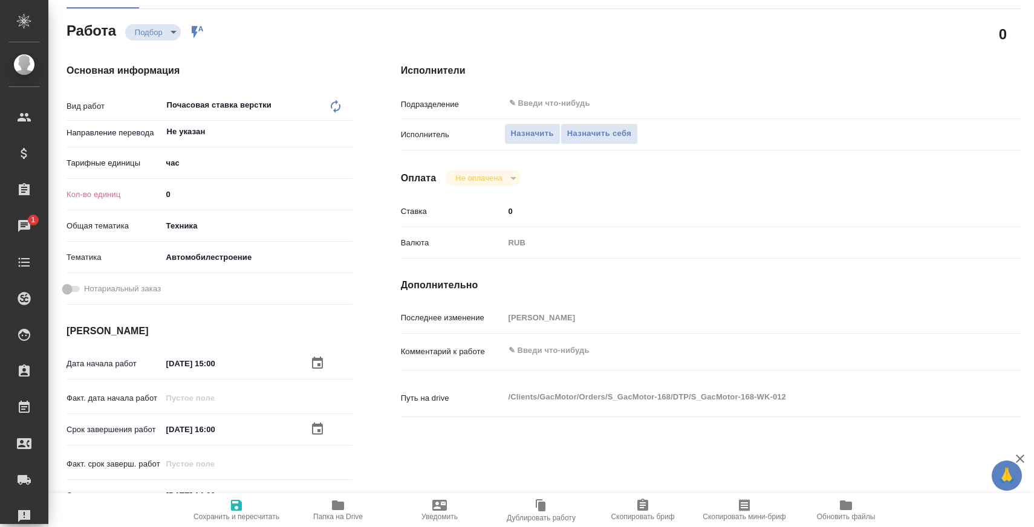
click at [542, 121] on div "Подразделение ​" at bounding box center [711, 107] width 620 height 31
click at [548, 108] on input "text" at bounding box center [716, 103] width 417 height 15
type input "В"
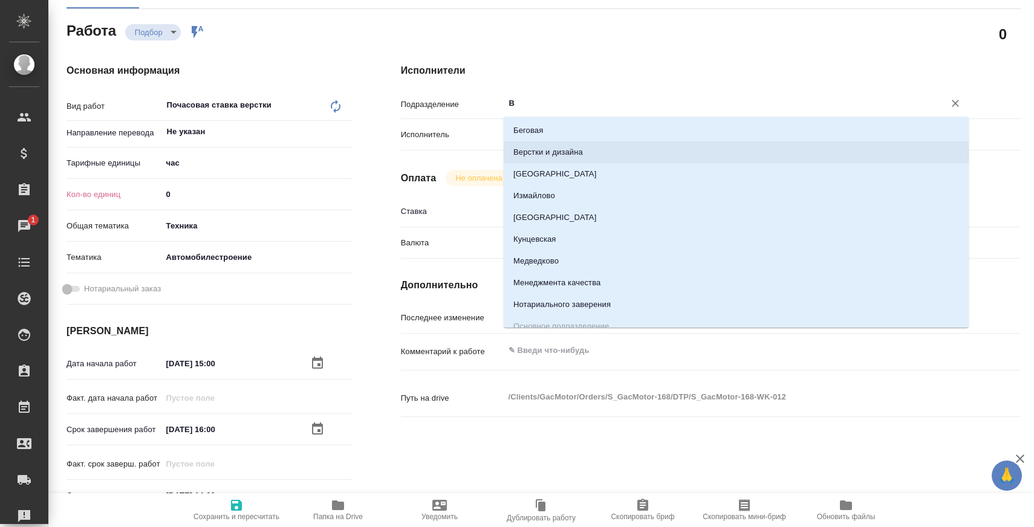
click at [546, 159] on li "Верстки и дизайна" at bounding box center [736, 152] width 465 height 22
type textarea "x"
type input "Верстки и дизайна"
type textarea "x"
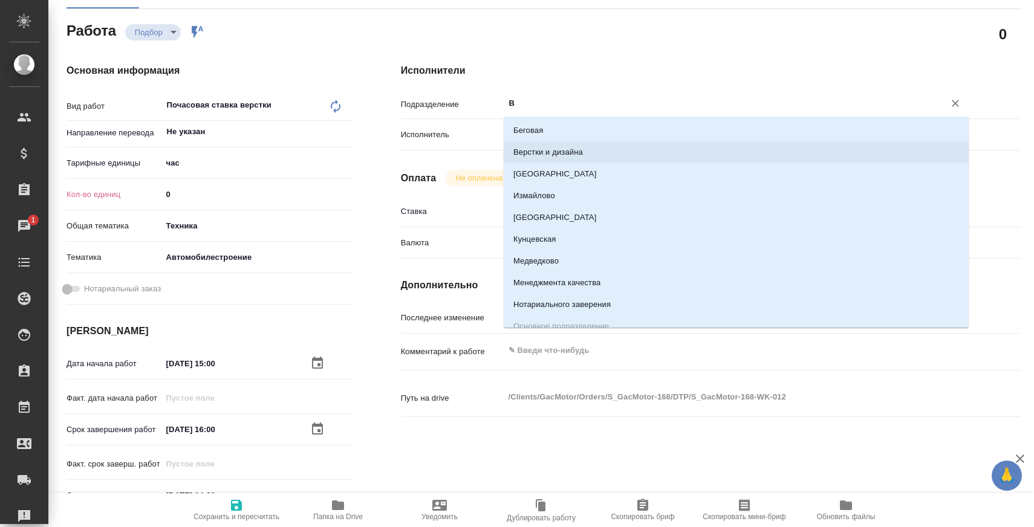
type textarea "x"
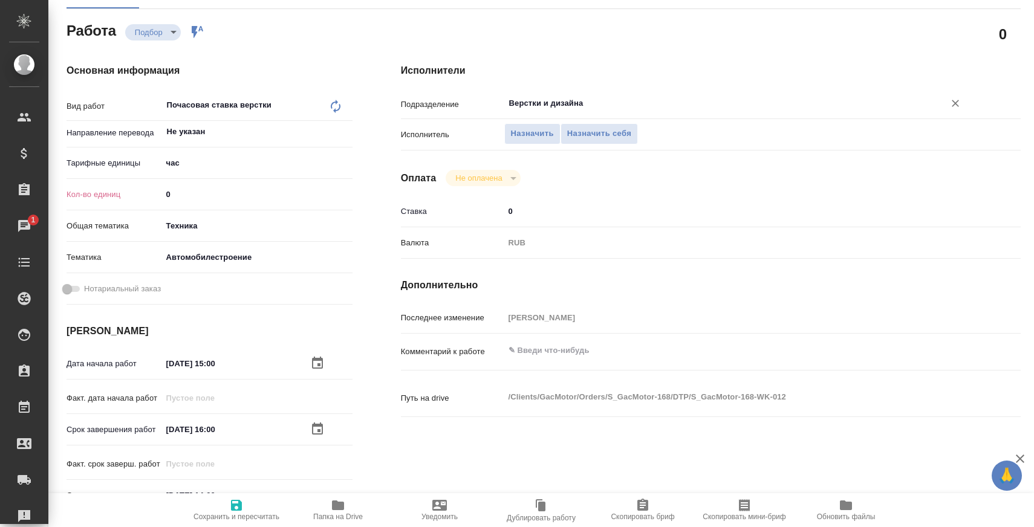
type input "Верстки и дизайна"
click at [267, 505] on span "Сохранить и пересчитать" at bounding box center [236, 509] width 87 height 23
type textarea "x"
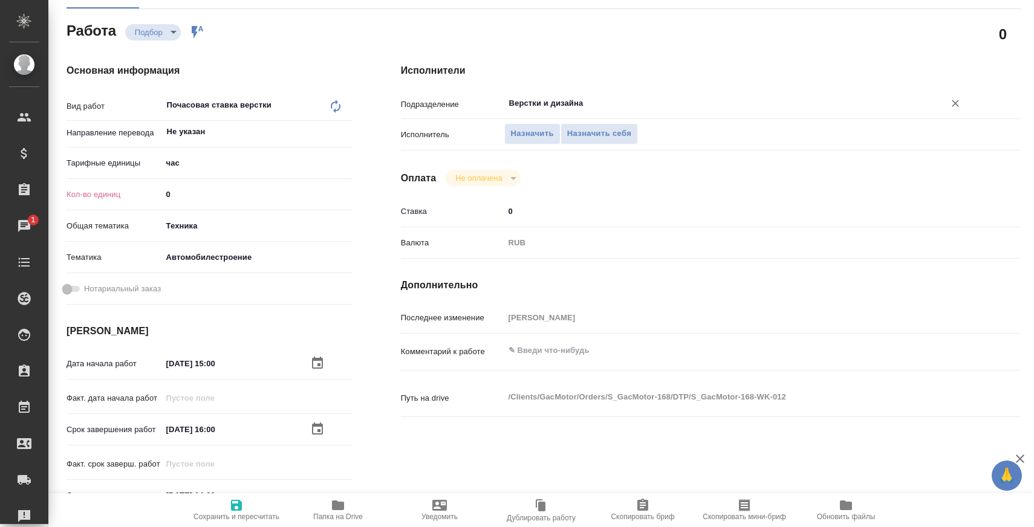
type textarea "x"
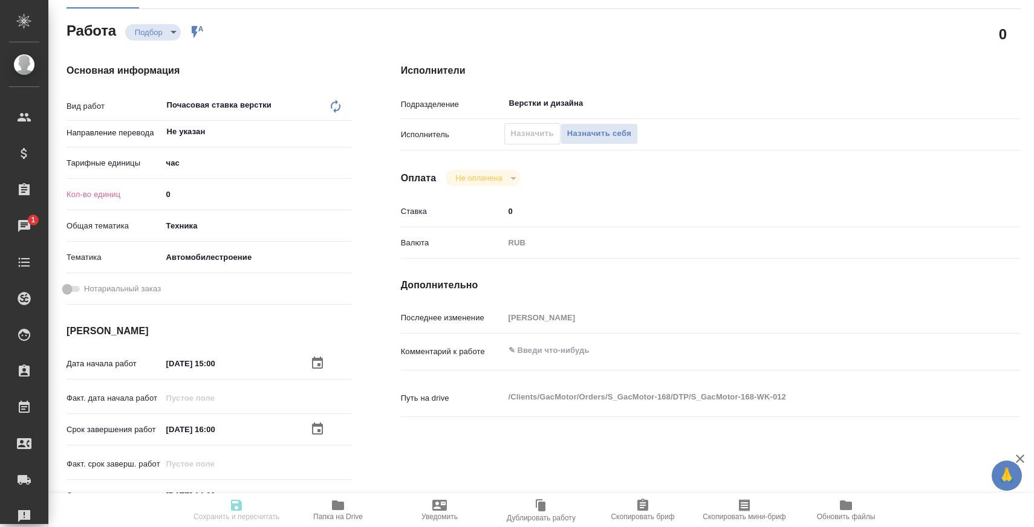
type textarea "x"
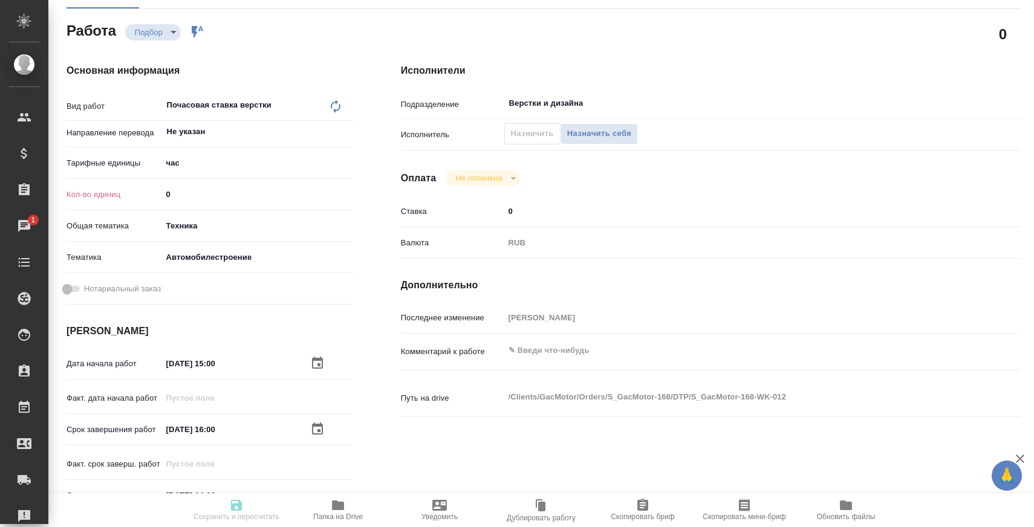
type textarea "x"
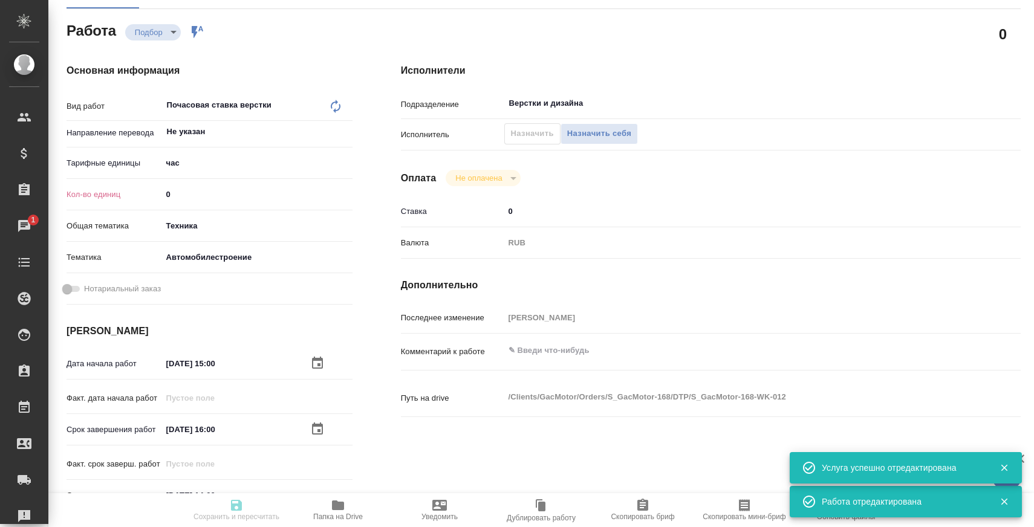
type input "recruiting"
type textarea "Почасовая ставка верстки"
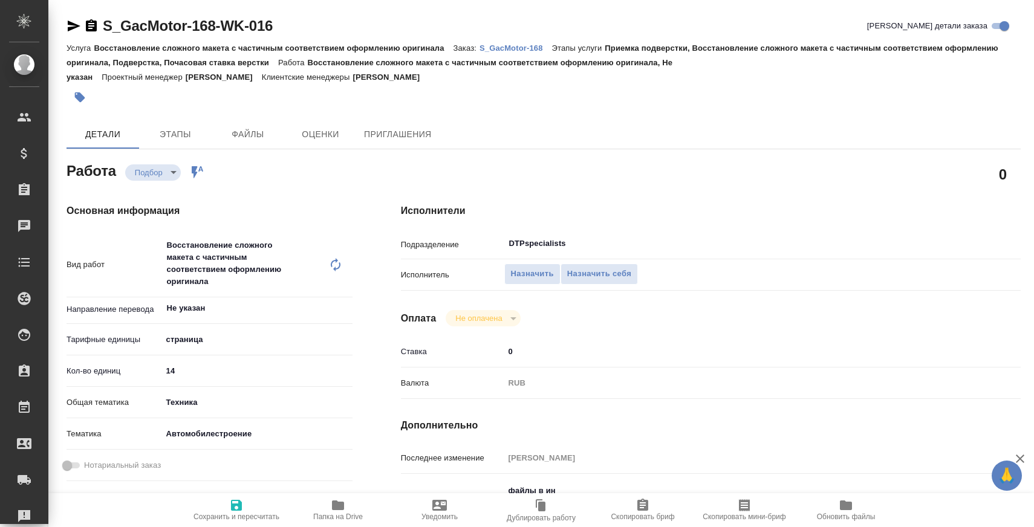
type textarea "x"
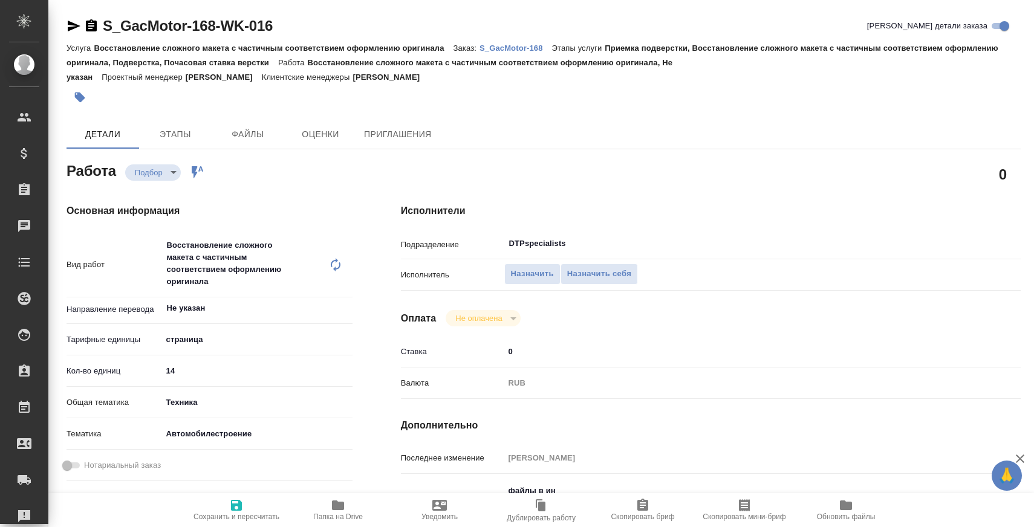
type textarea "x"
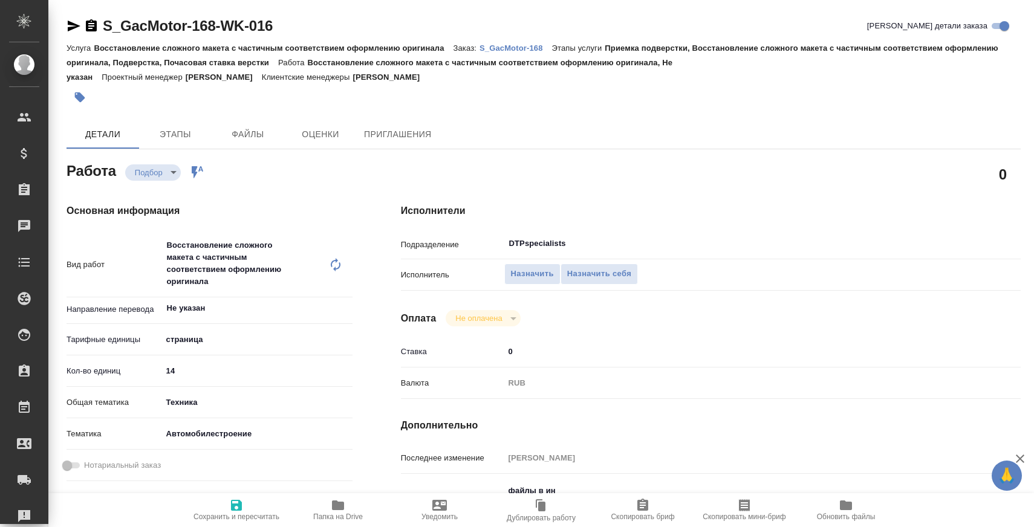
type textarea "x"
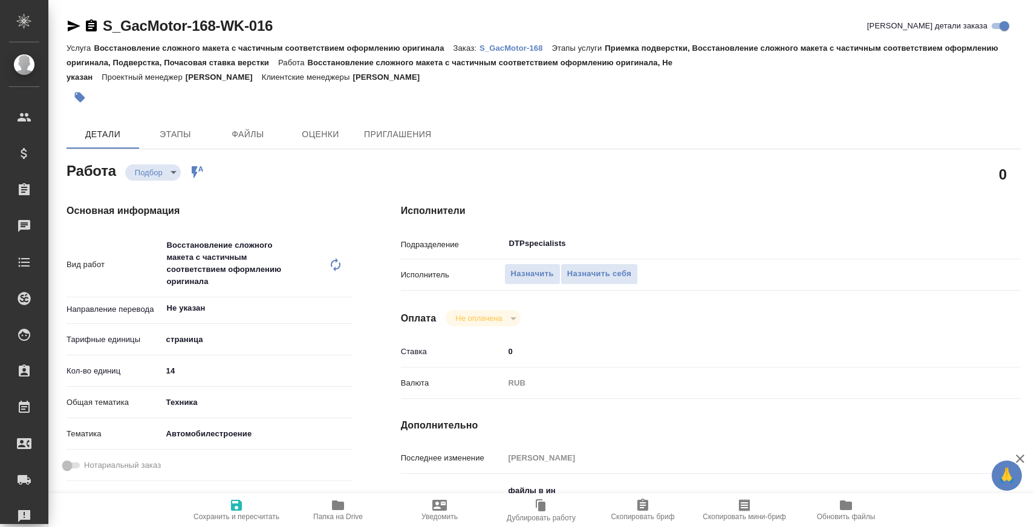
type textarea "x"
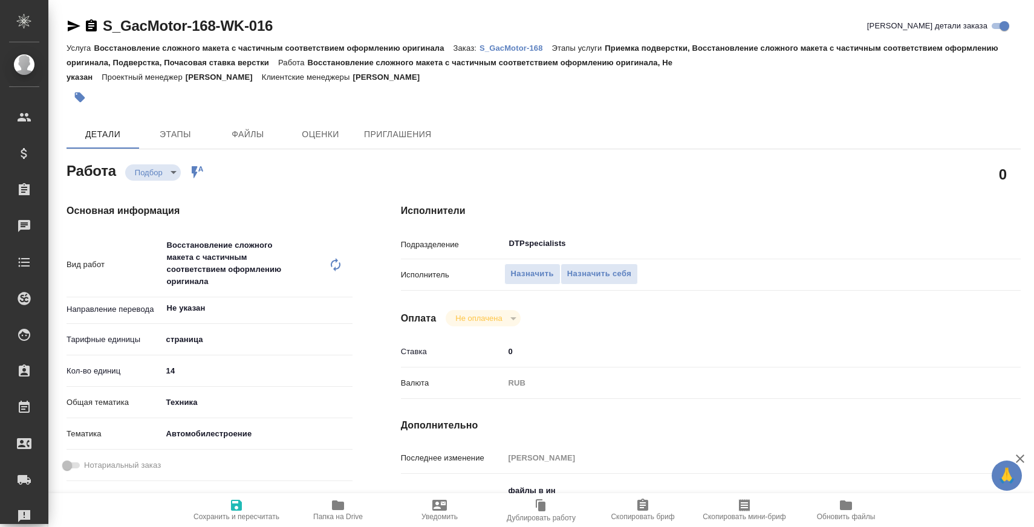
type textarea "x"
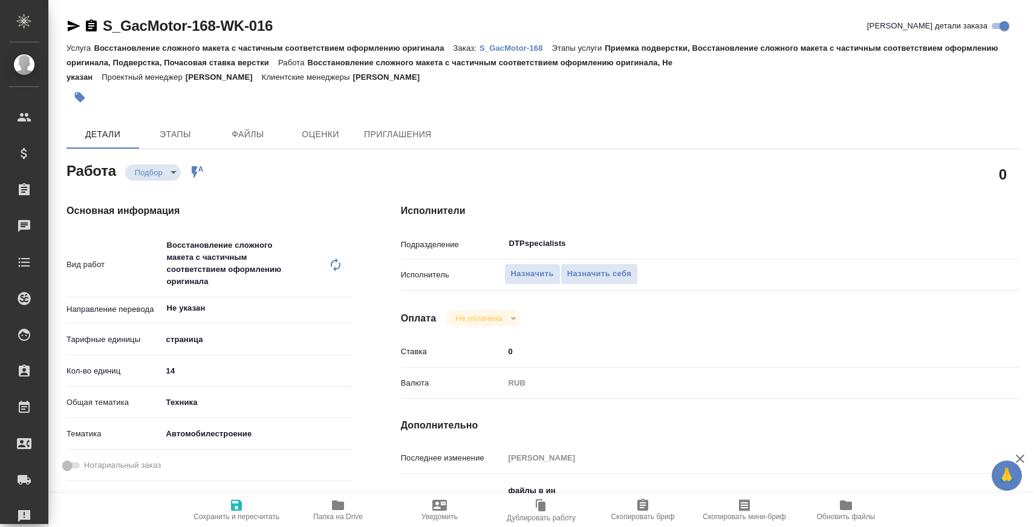
type textarea "x"
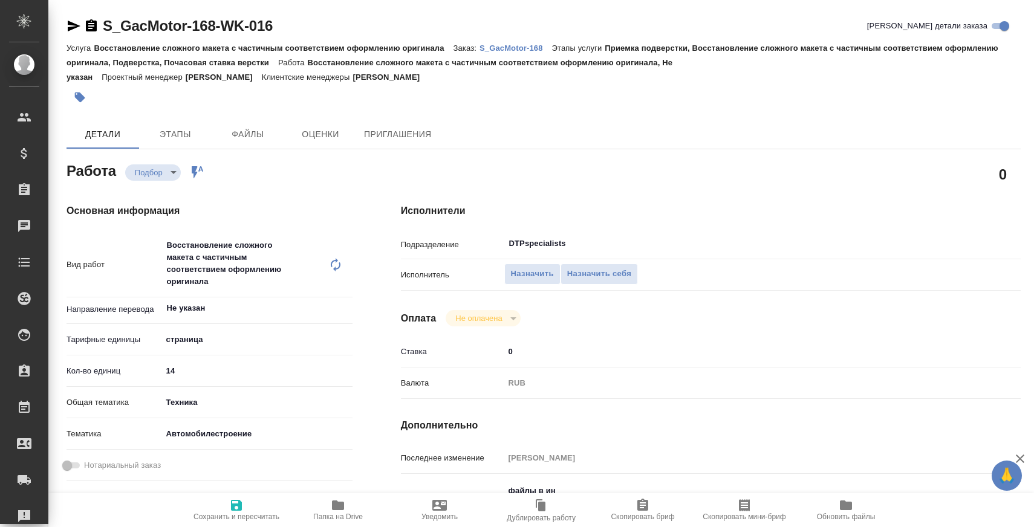
type textarea "x"
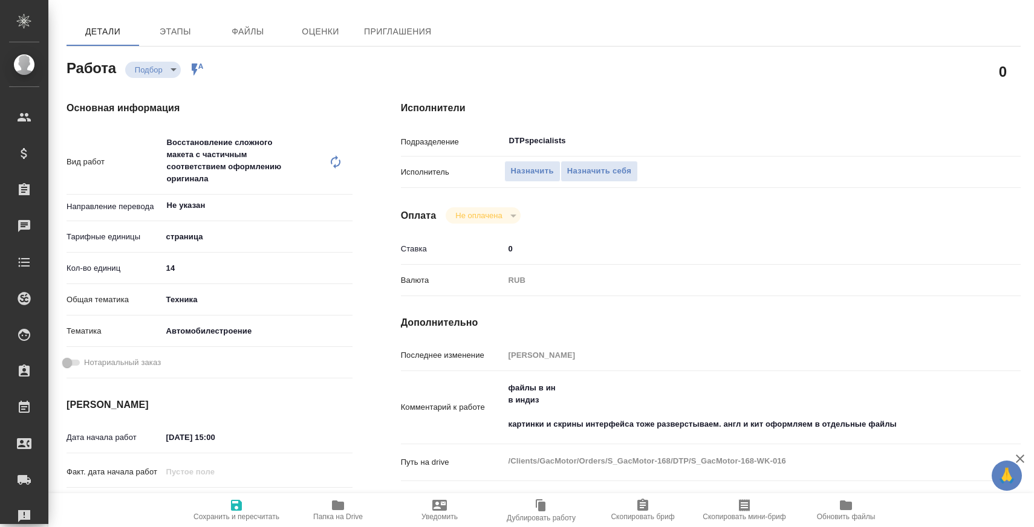
type textarea "x"
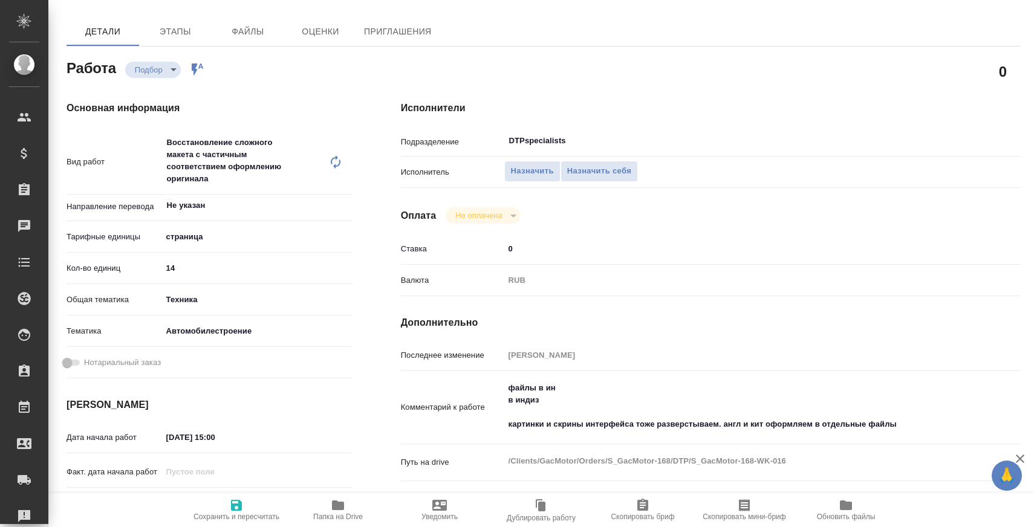
scroll to position [103, 0]
type textarea "x"
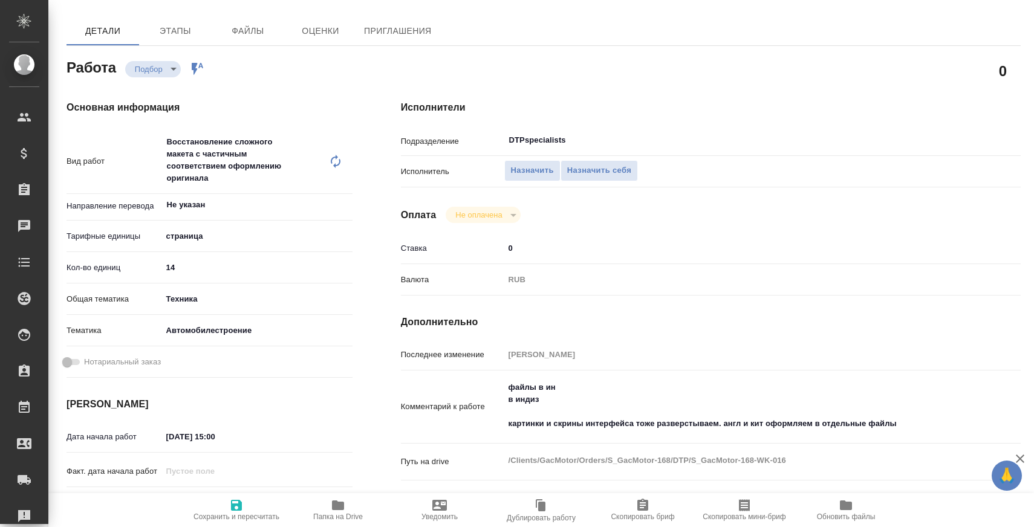
type textarea "x"
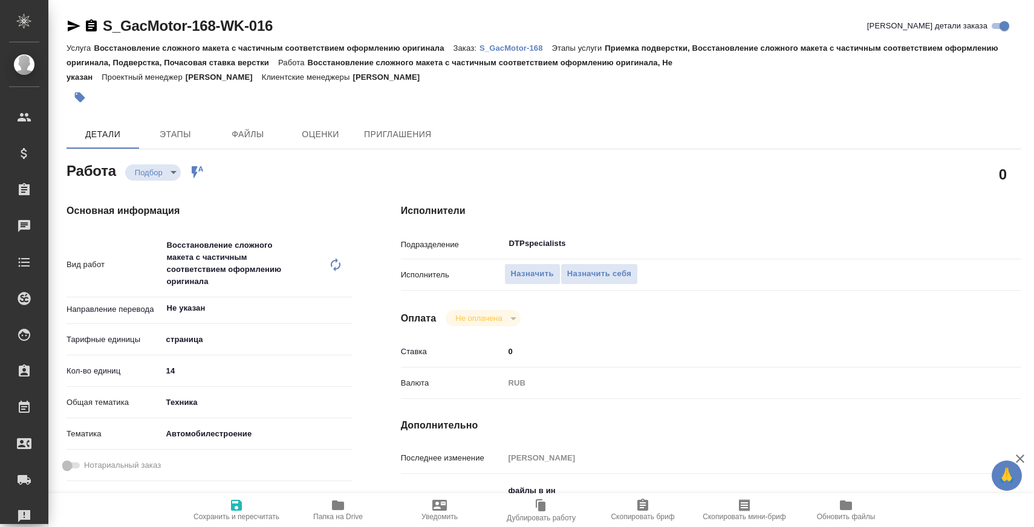
type textarea "x"
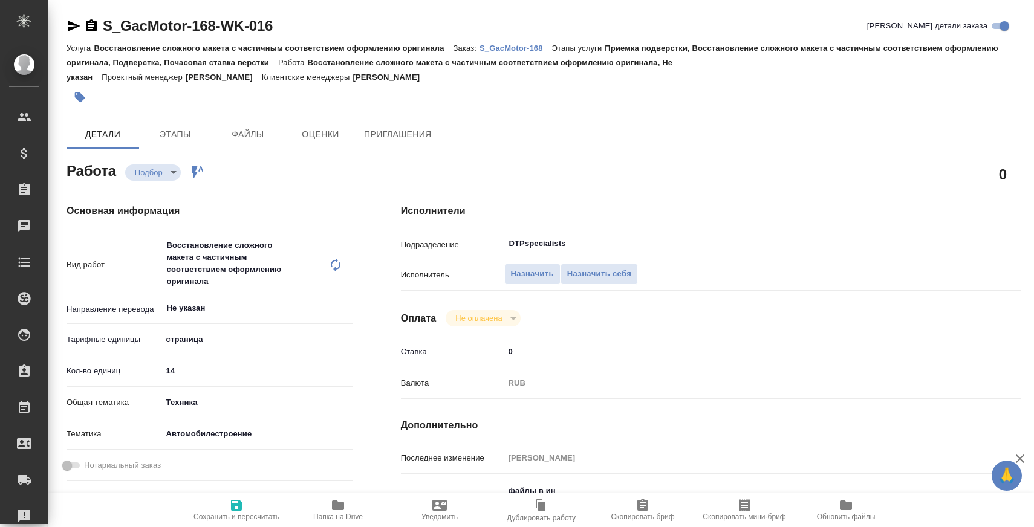
type textarea "x"
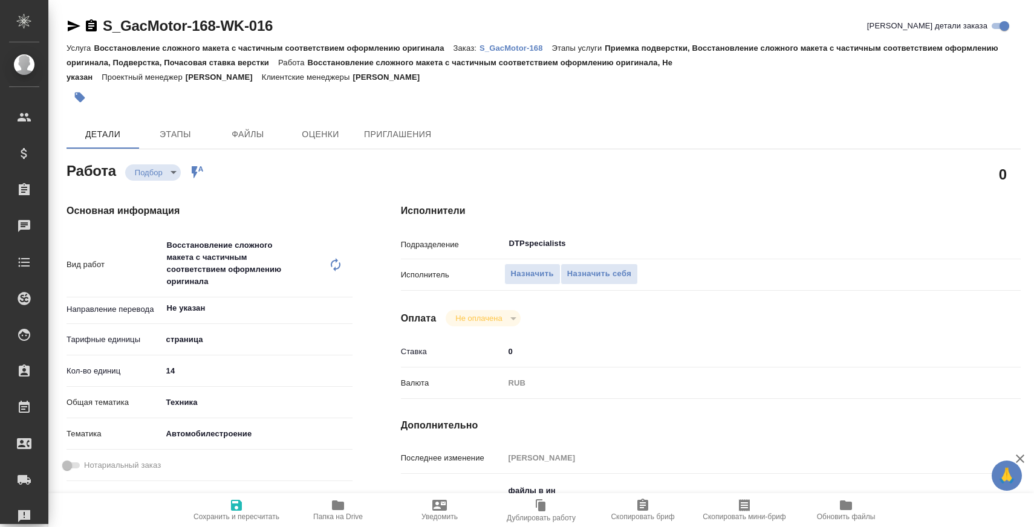
type textarea "x"
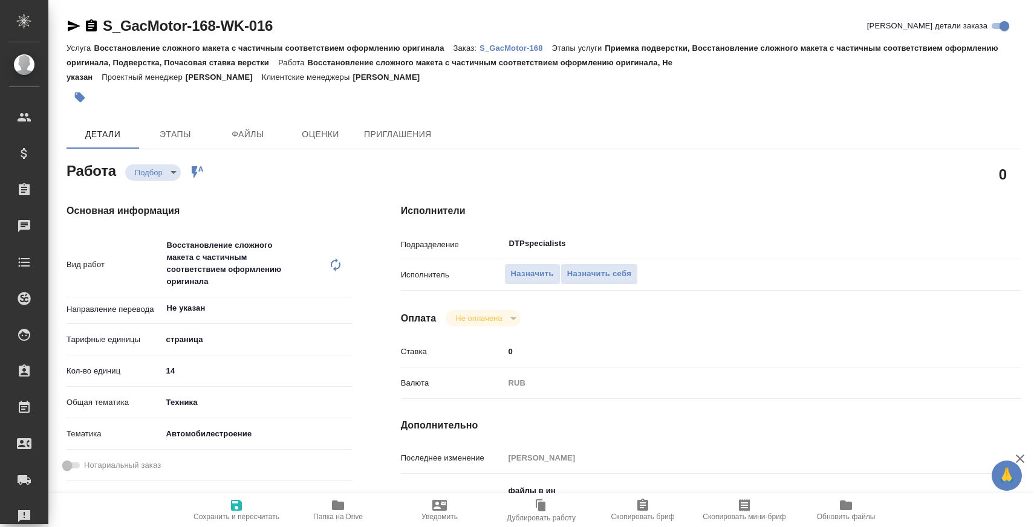
type textarea "x"
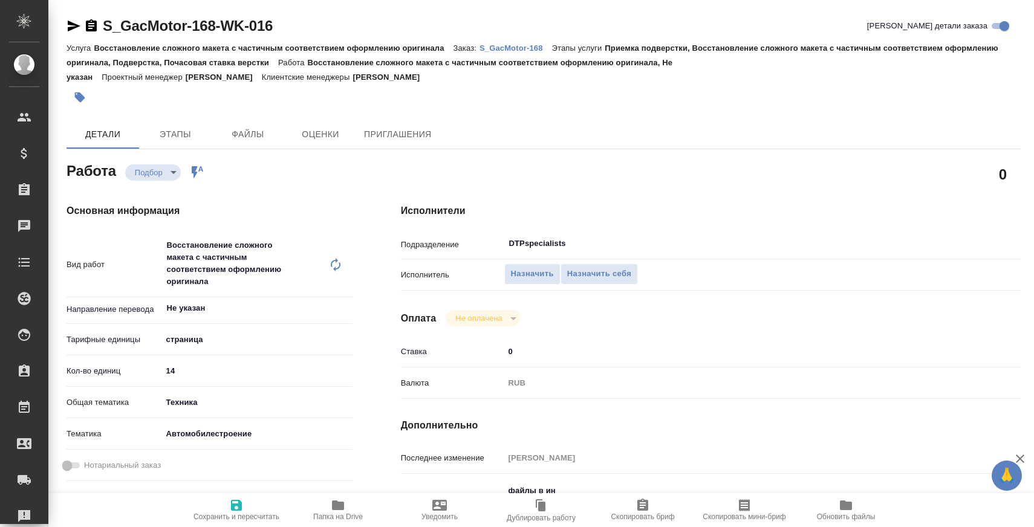
type textarea "x"
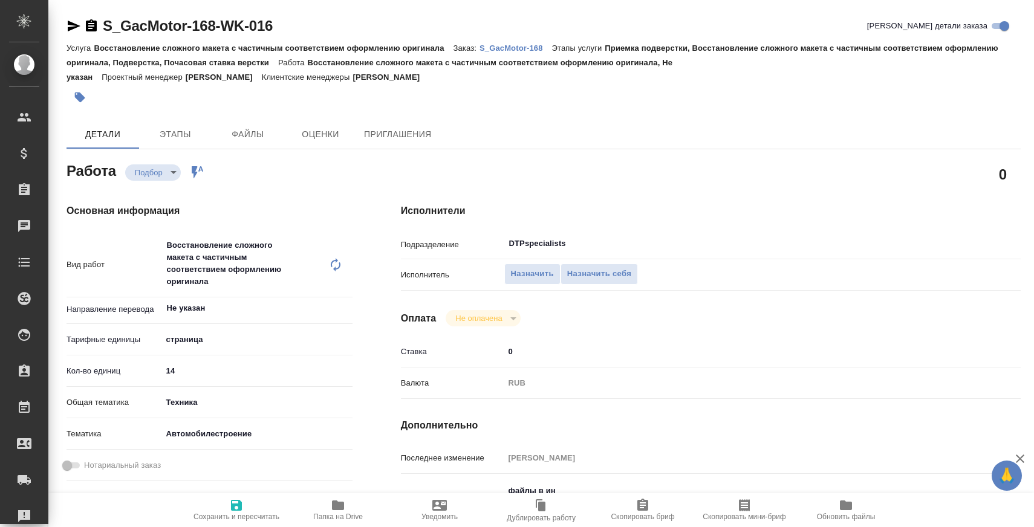
type textarea "x"
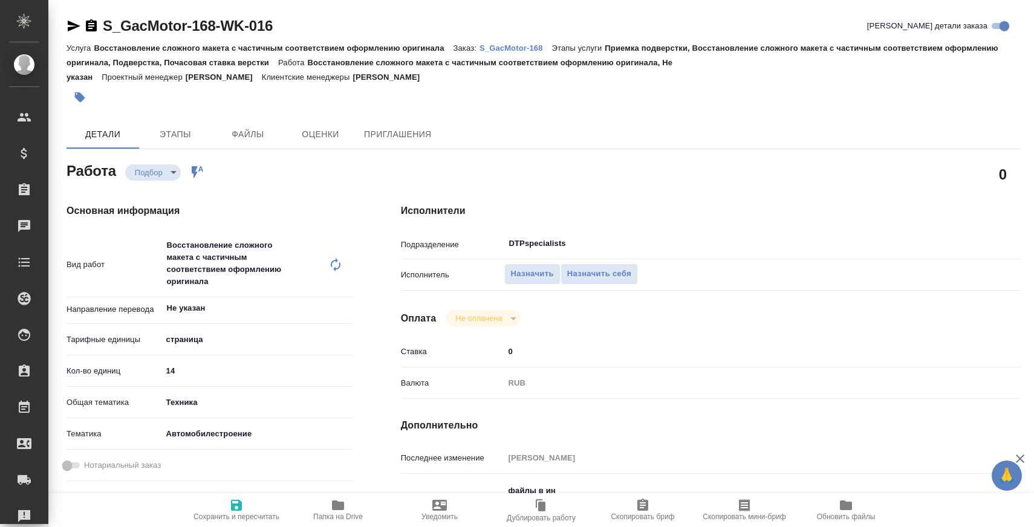
type textarea "x"
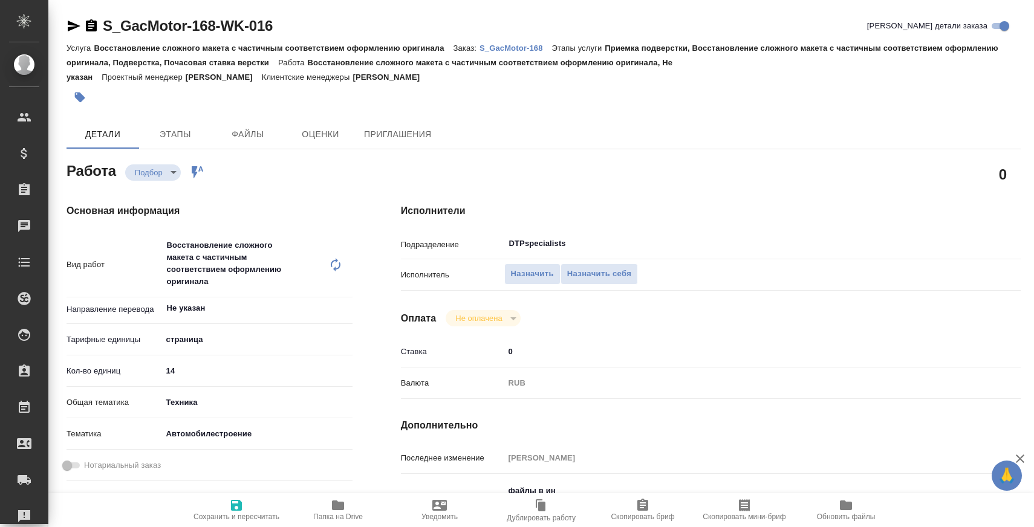
type textarea "x"
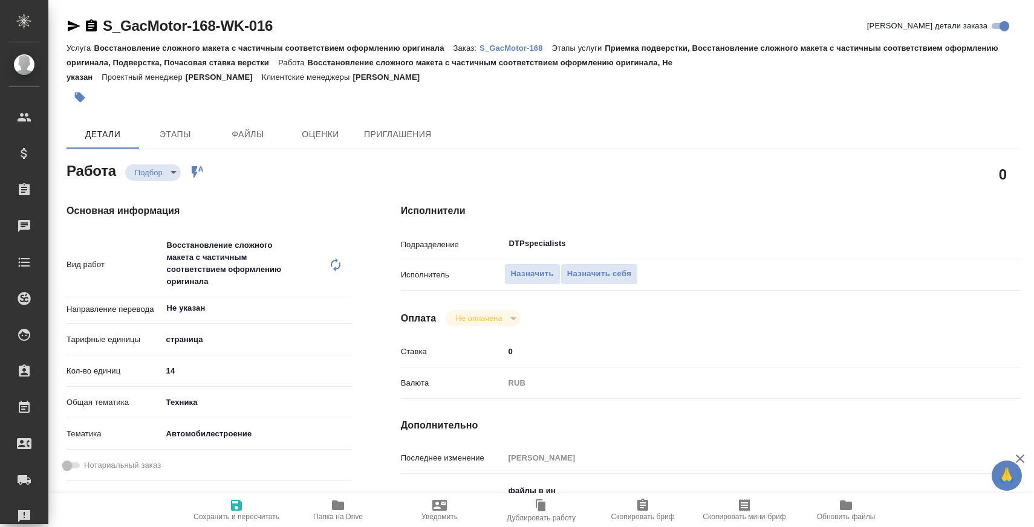
type textarea "x"
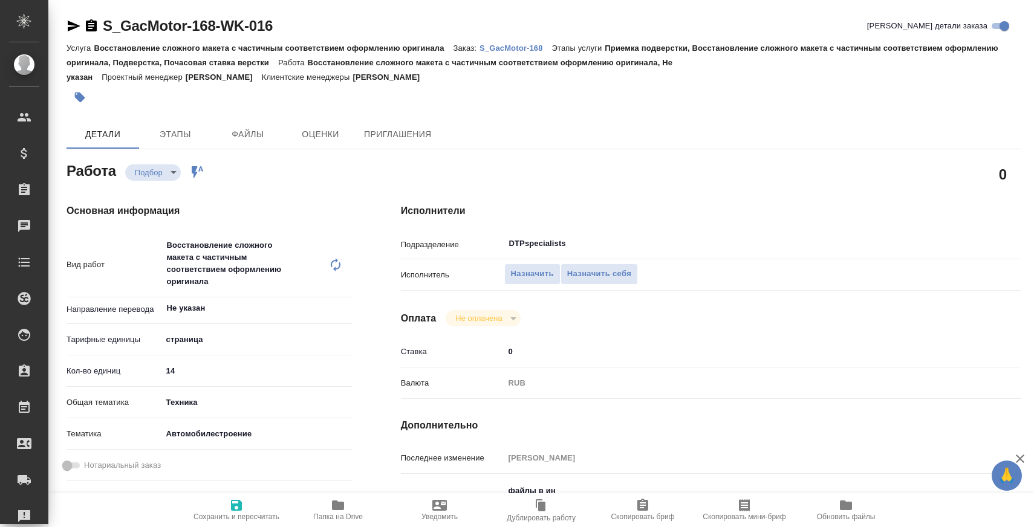
type textarea "x"
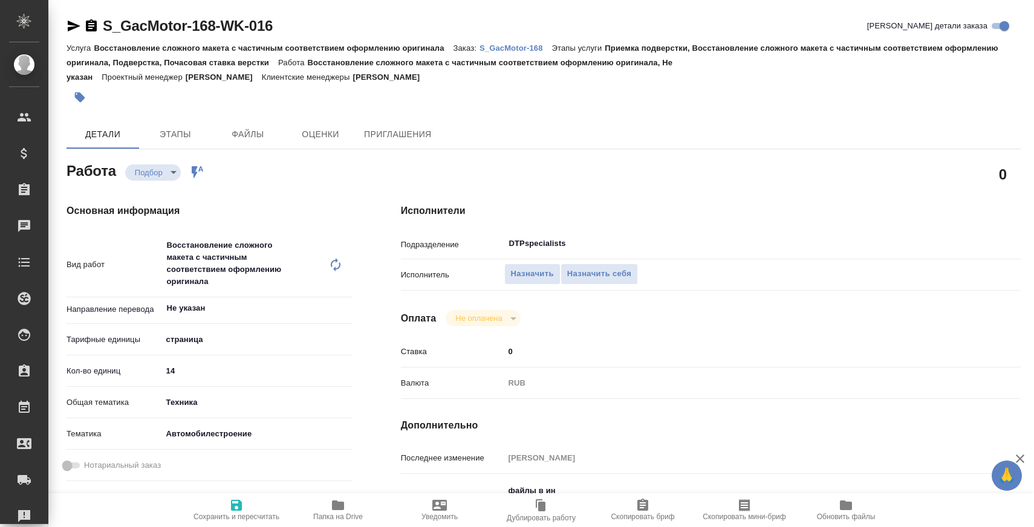
type textarea "x"
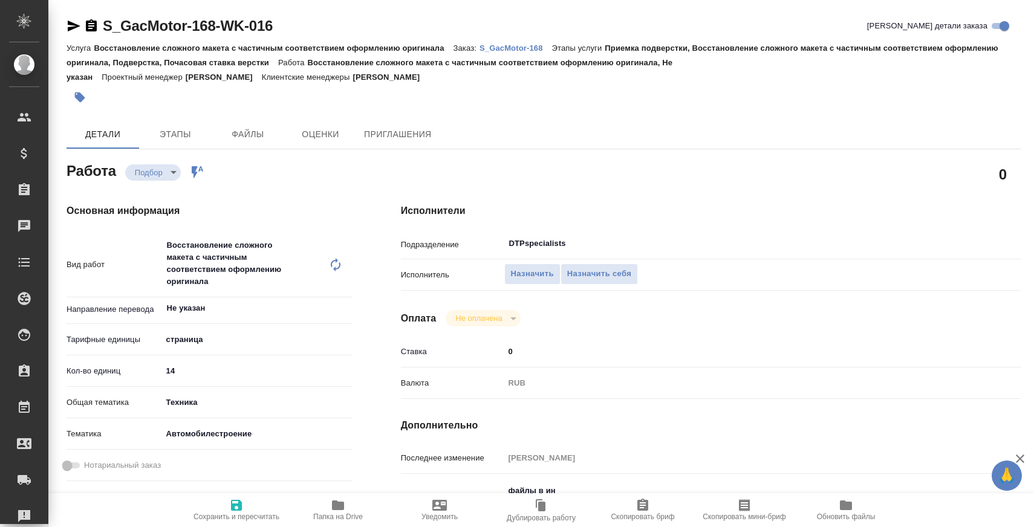
type textarea "x"
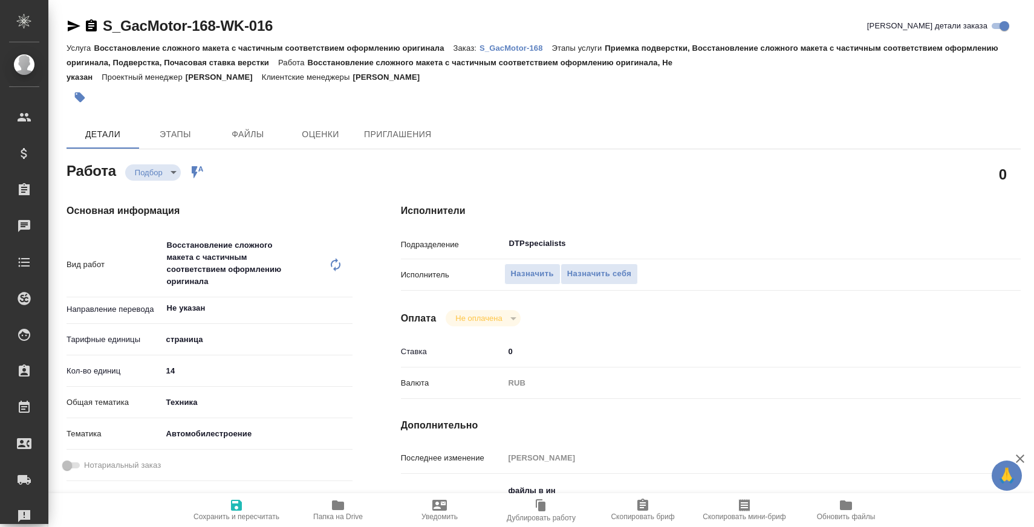
type textarea "x"
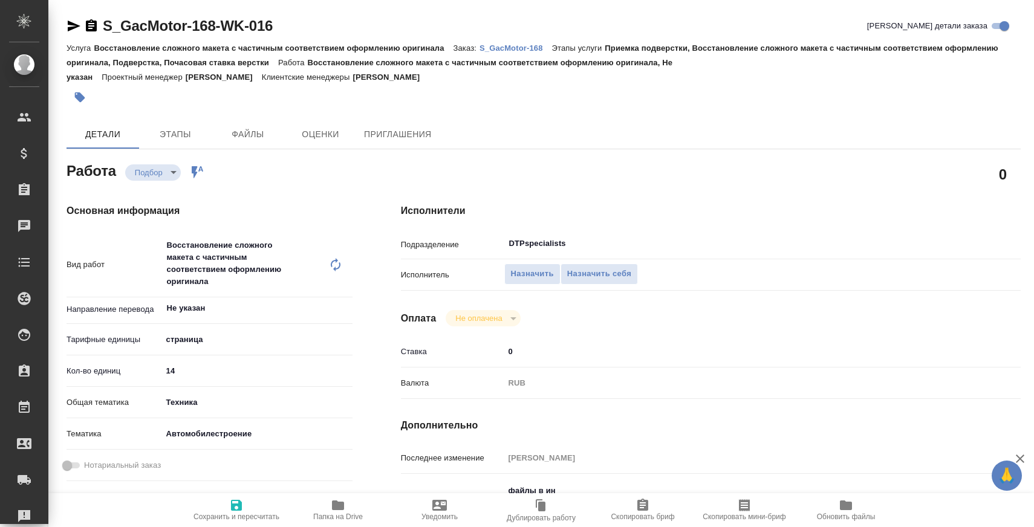
type textarea "x"
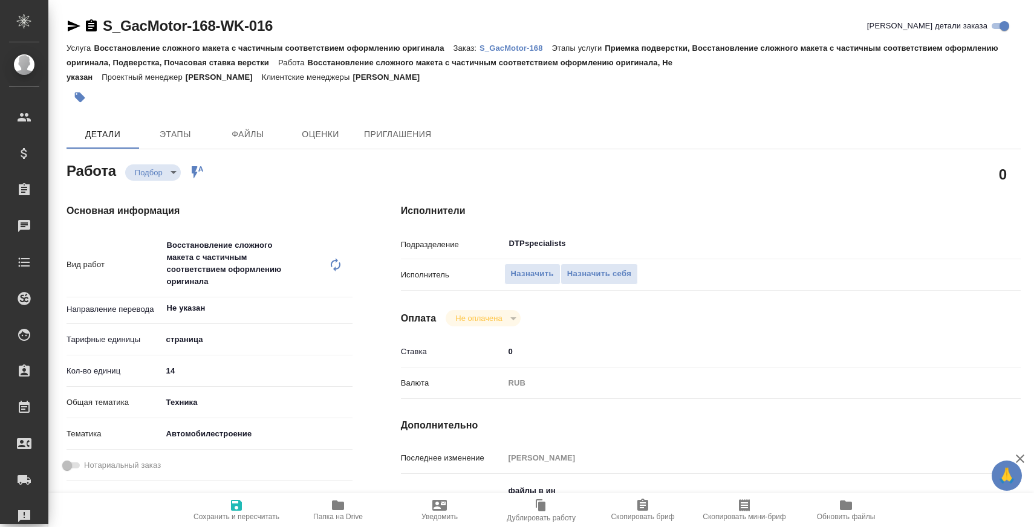
type textarea "x"
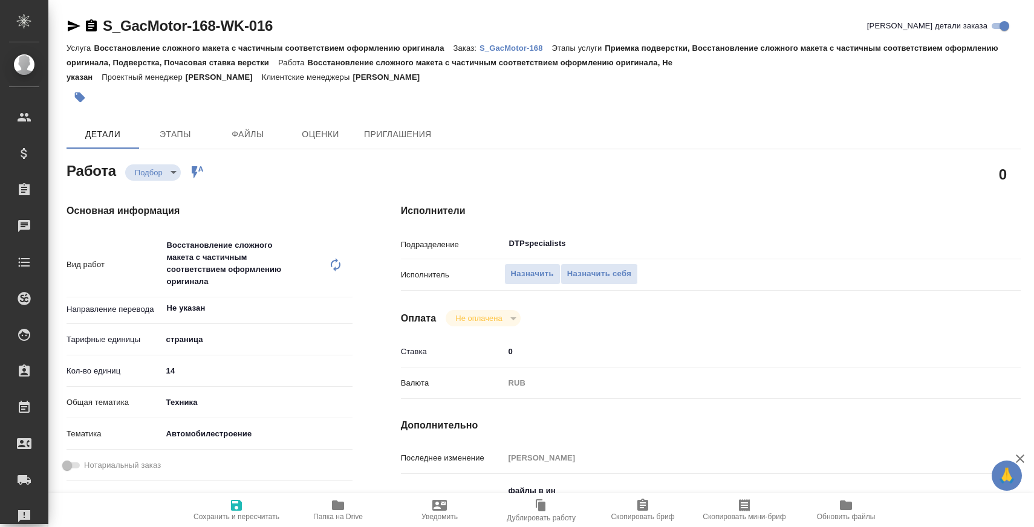
type textarea "x"
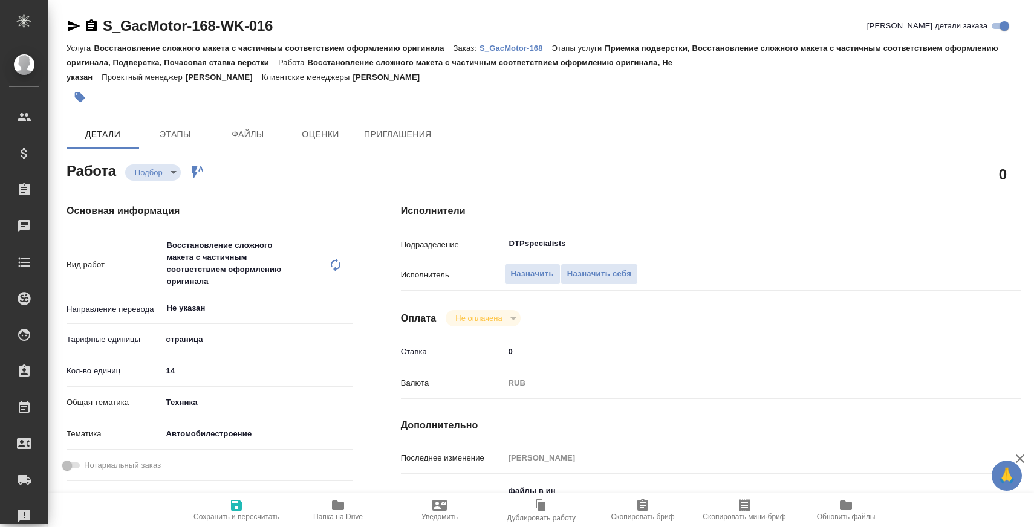
type textarea "x"
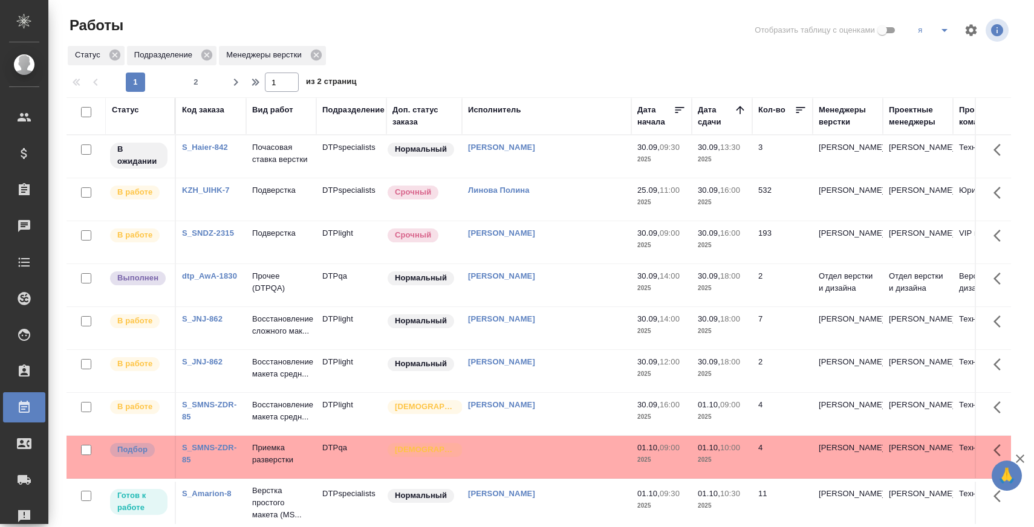
click at [211, 147] on link "S_Haier-842" at bounding box center [205, 147] width 46 height 9
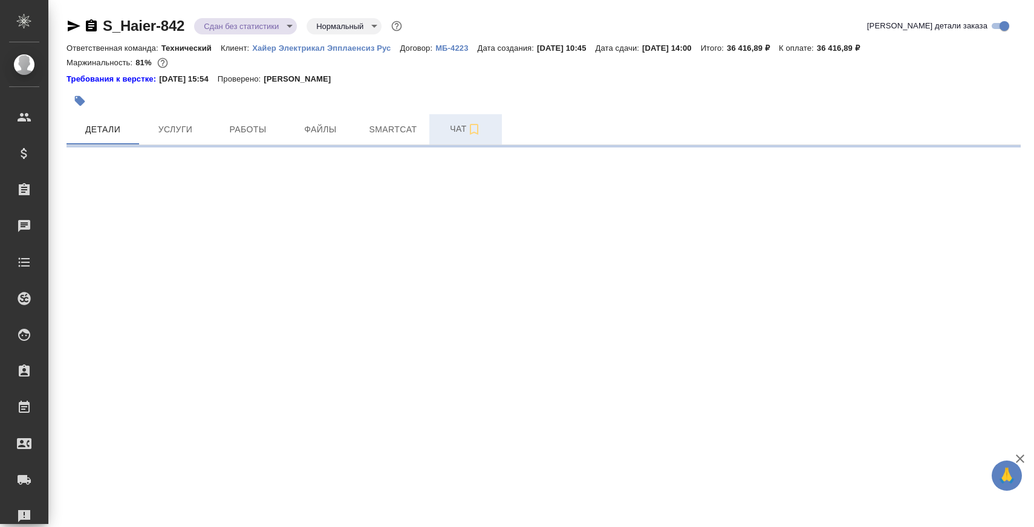
select select "RU"
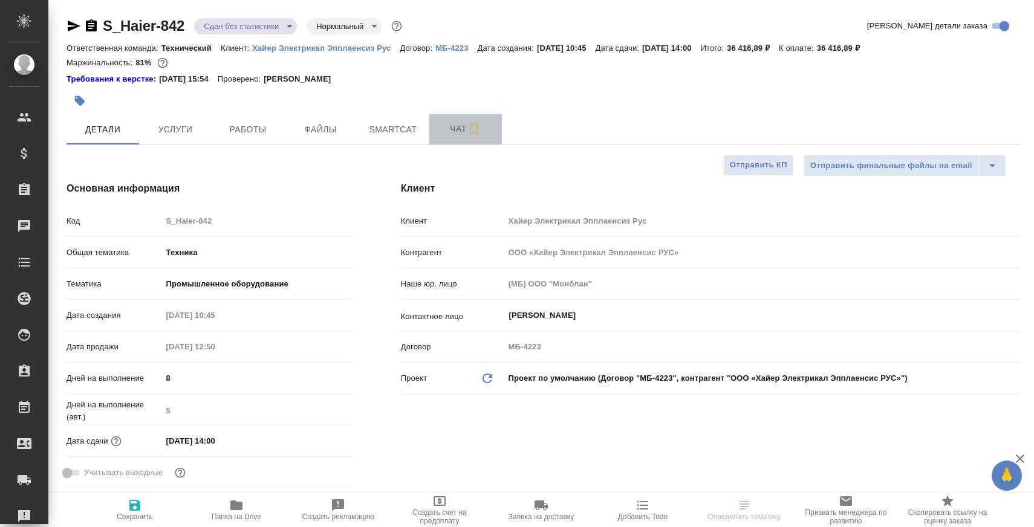
click at [444, 125] on span "Чат" at bounding box center [465, 128] width 58 height 15
type textarea "x"
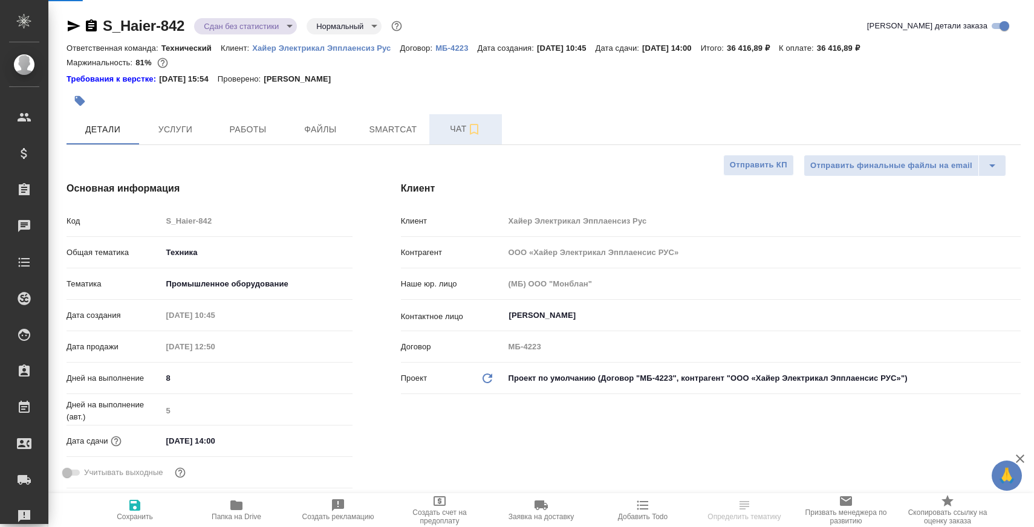
type textarea "x"
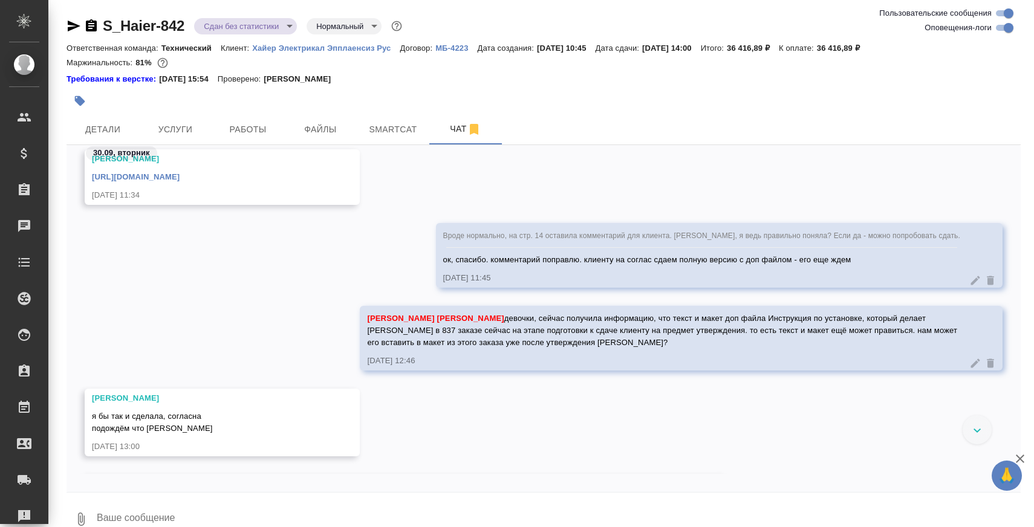
scroll to position [32368, 0]
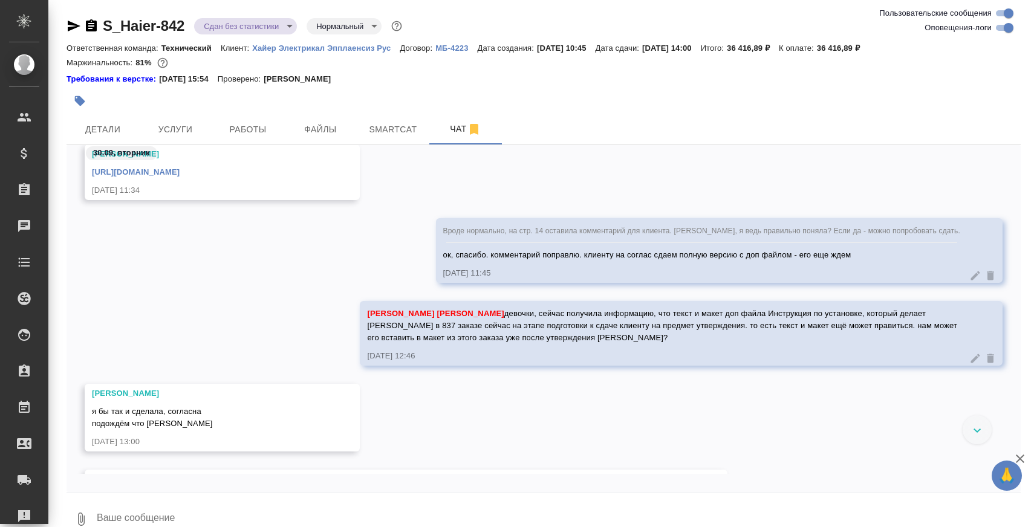
click at [557, 283] on div "Вроде нормально, на стр. 14 оставила комментарий для клиента. Заборова Александ…" at bounding box center [719, 250] width 566 height 65
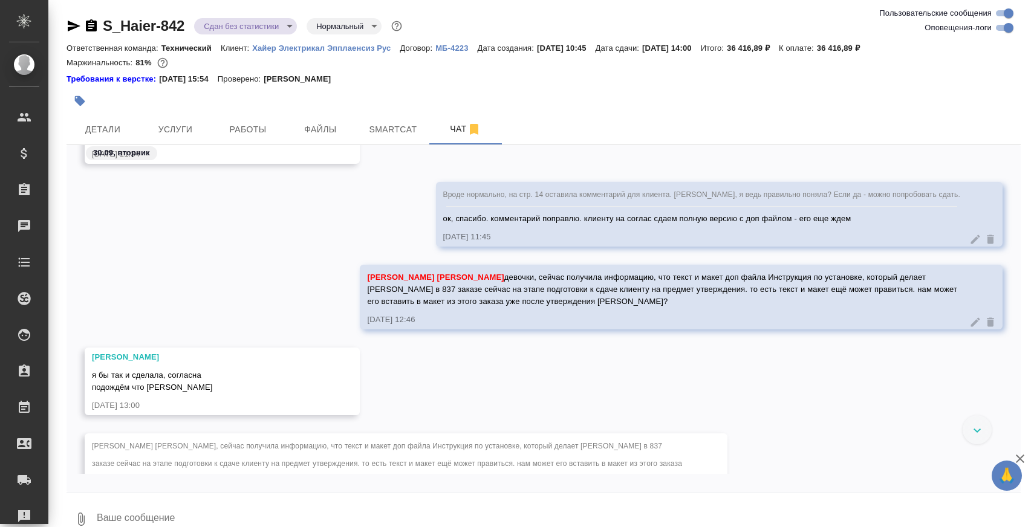
scroll to position [32409, 0]
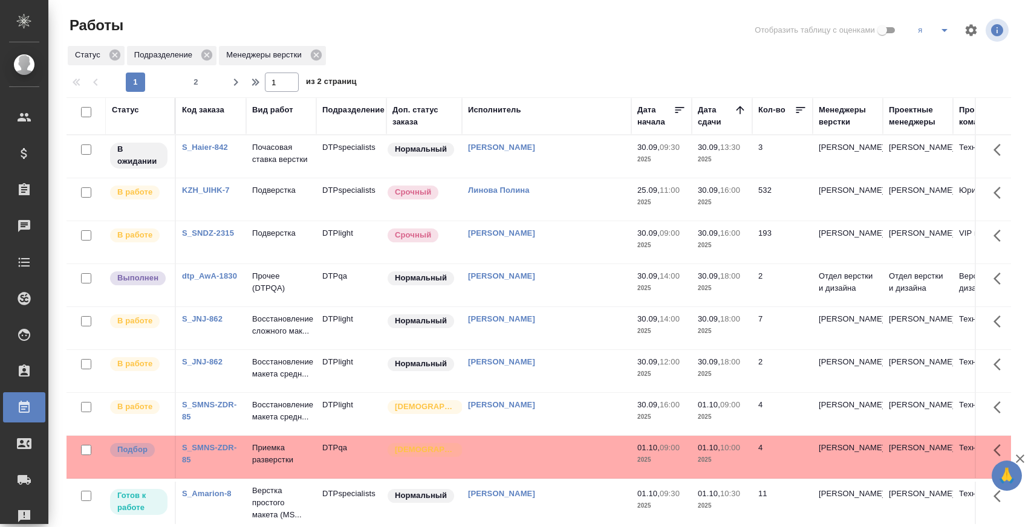
click at [184, 88] on div "1 2" at bounding box center [165, 82] width 121 height 19
click at [195, 82] on span "2" at bounding box center [195, 82] width 19 height 12
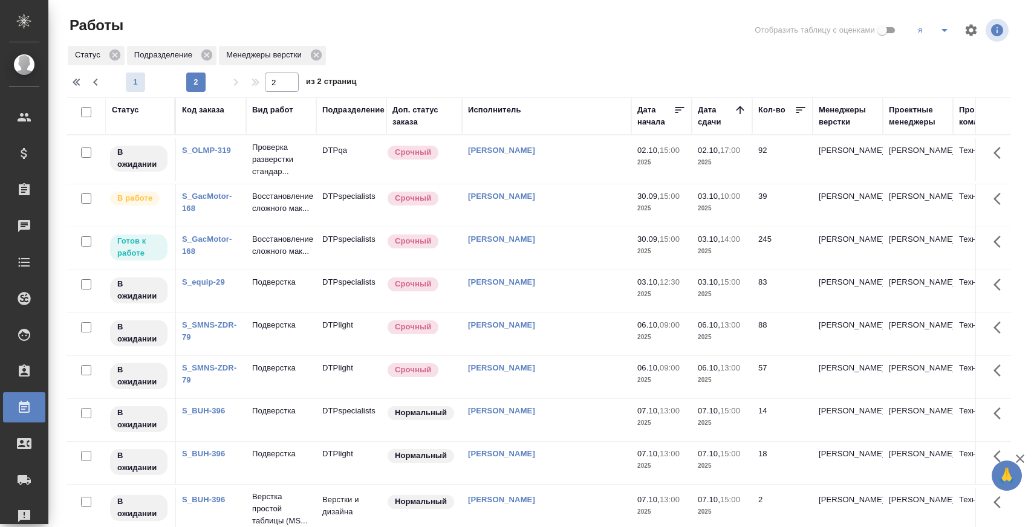
click at [135, 84] on span "1" at bounding box center [135, 82] width 19 height 12
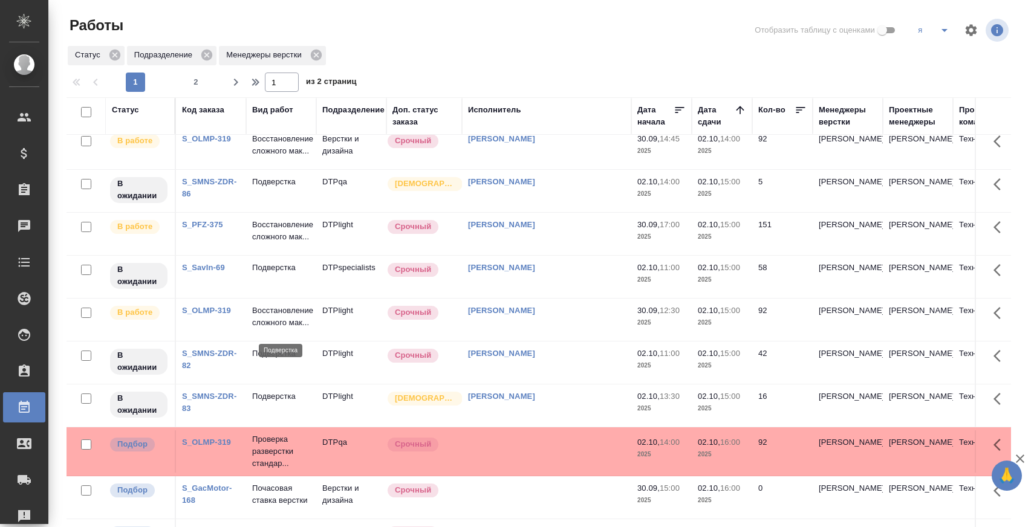
scroll to position [91, 0]
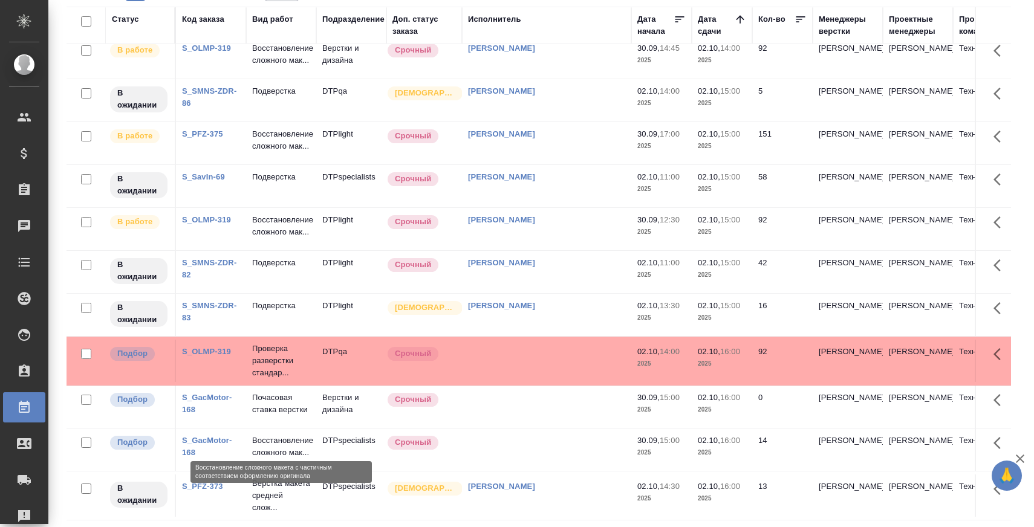
click at [286, 435] on p "Восстановление сложного мак..." at bounding box center [281, 447] width 58 height 24
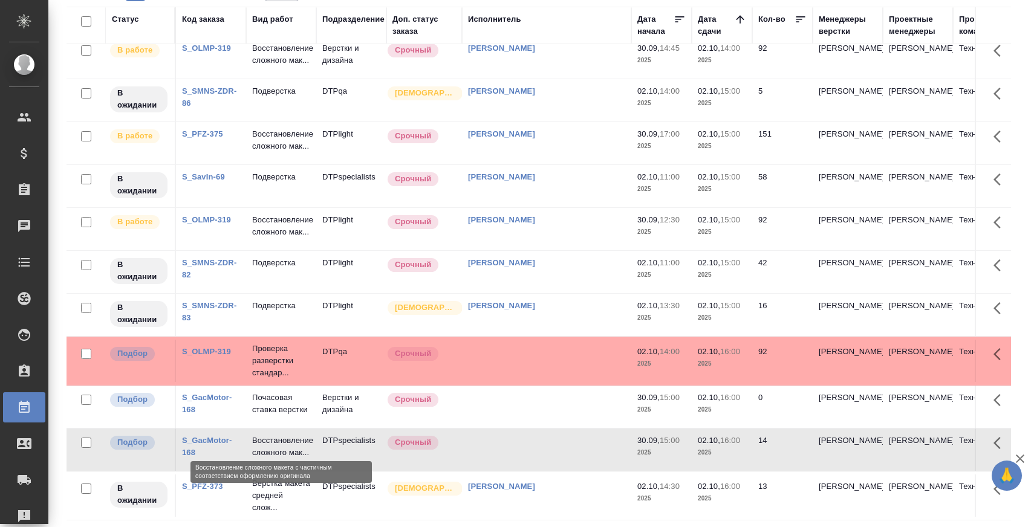
click at [286, 435] on p "Восстановление сложного мак..." at bounding box center [281, 447] width 58 height 24
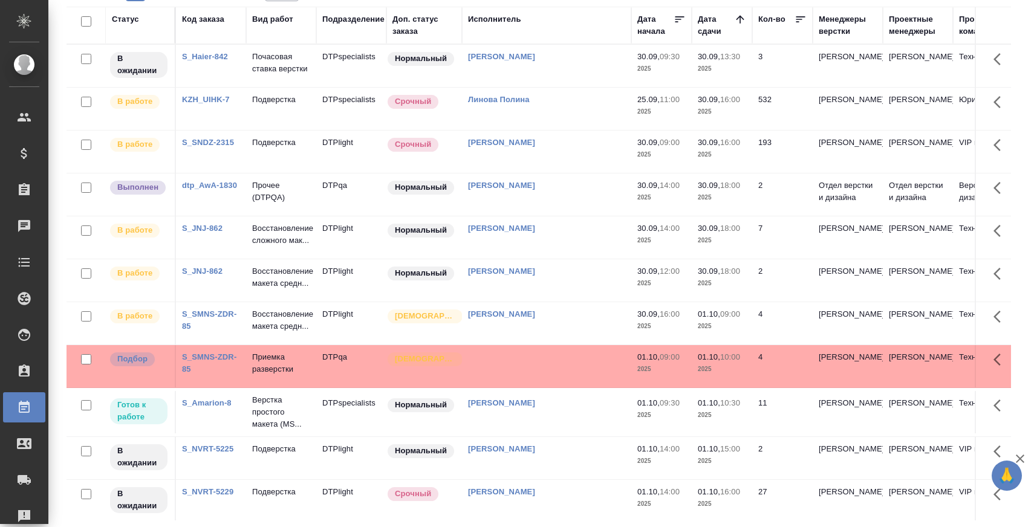
scroll to position [0, 0]
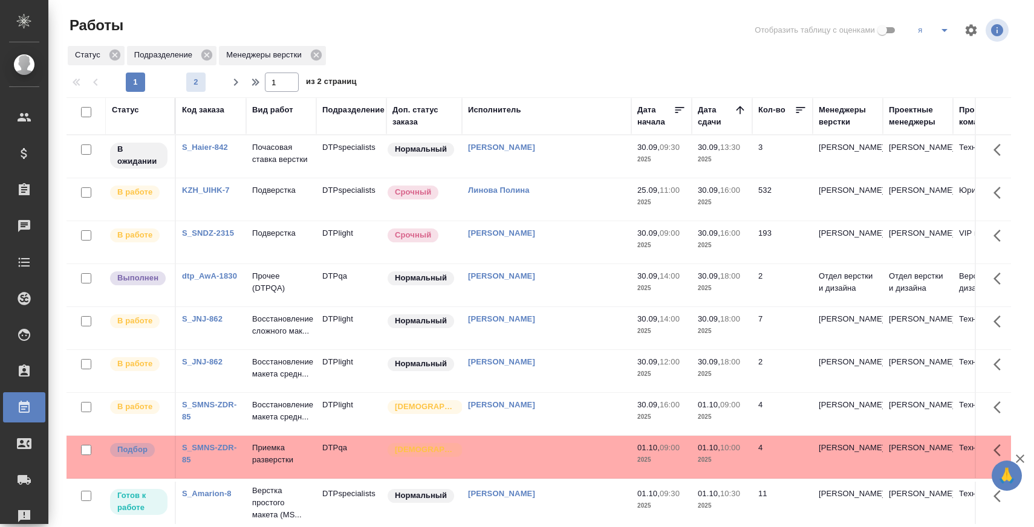
click at [199, 81] on span "2" at bounding box center [195, 82] width 19 height 12
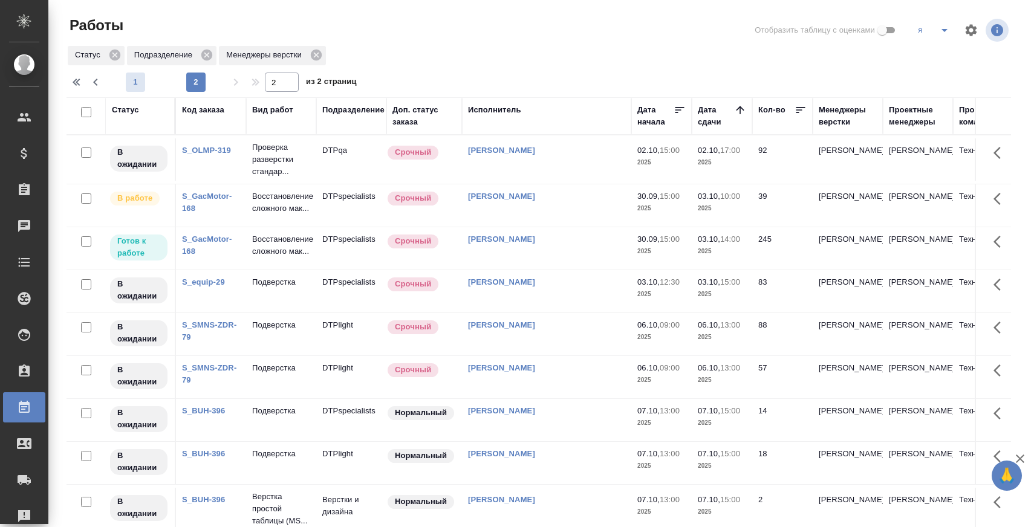
click at [140, 84] on span "1" at bounding box center [135, 82] width 19 height 12
type input "1"
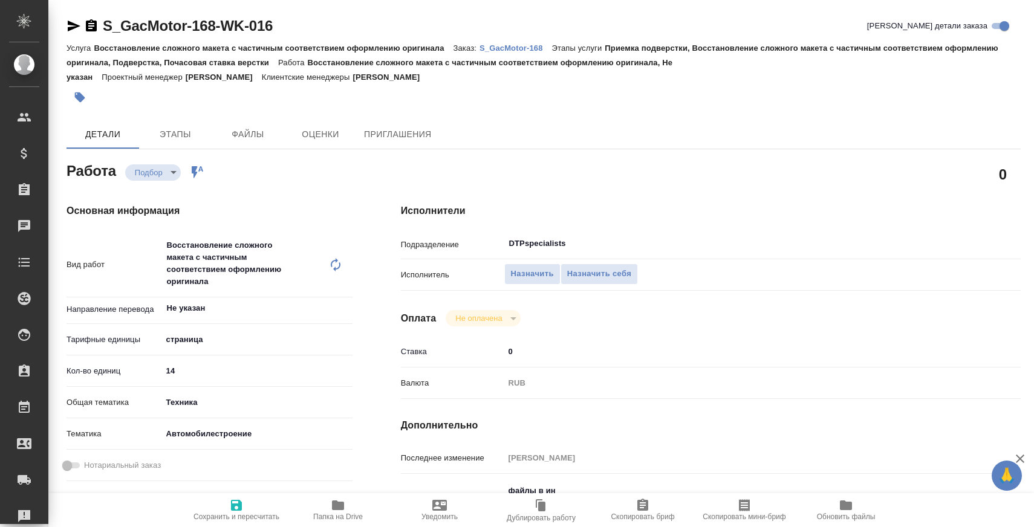
type textarea "x"
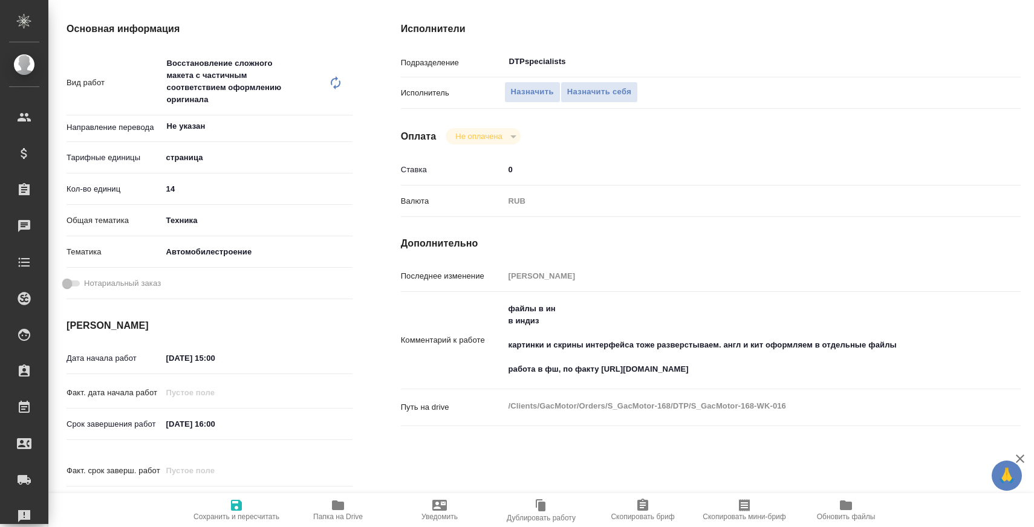
scroll to position [183, 0]
type textarea "x"
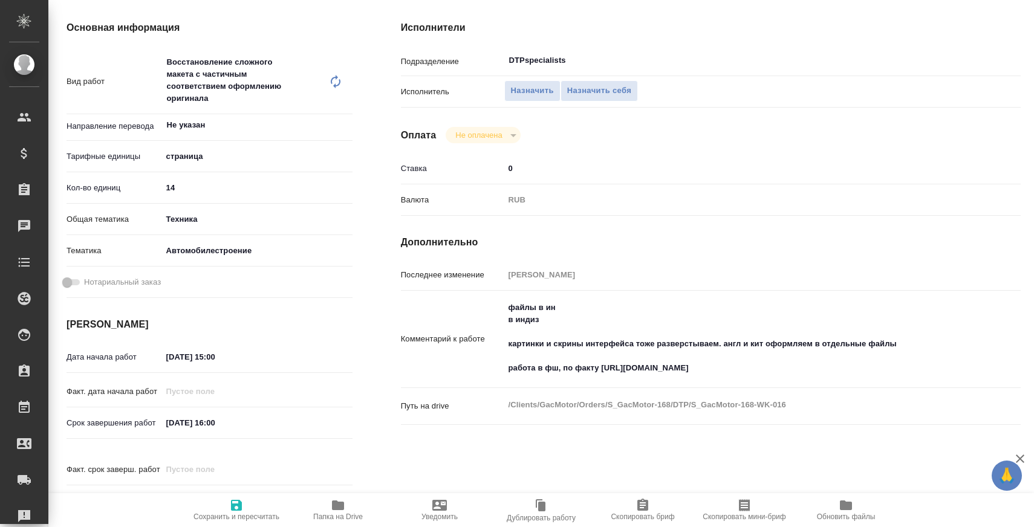
type textarea "x"
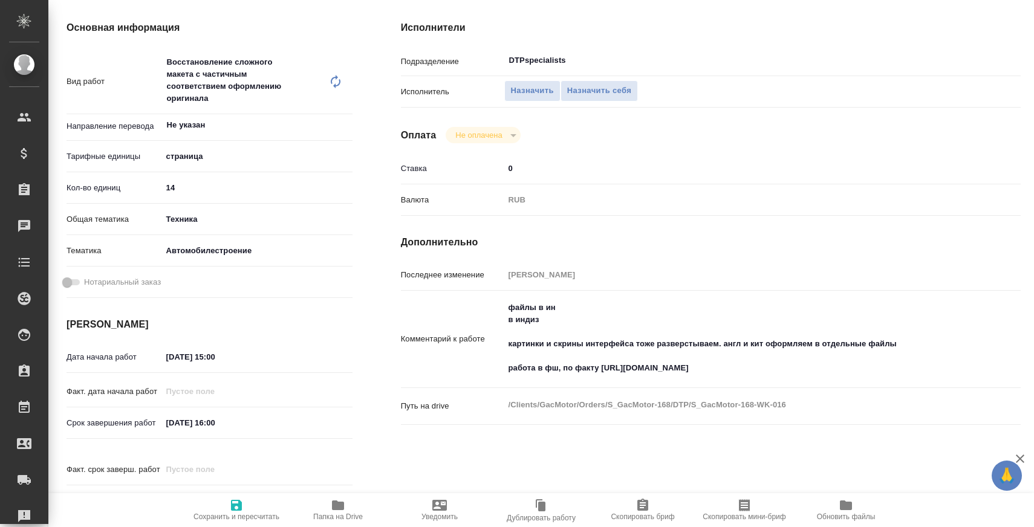
type textarea "x"
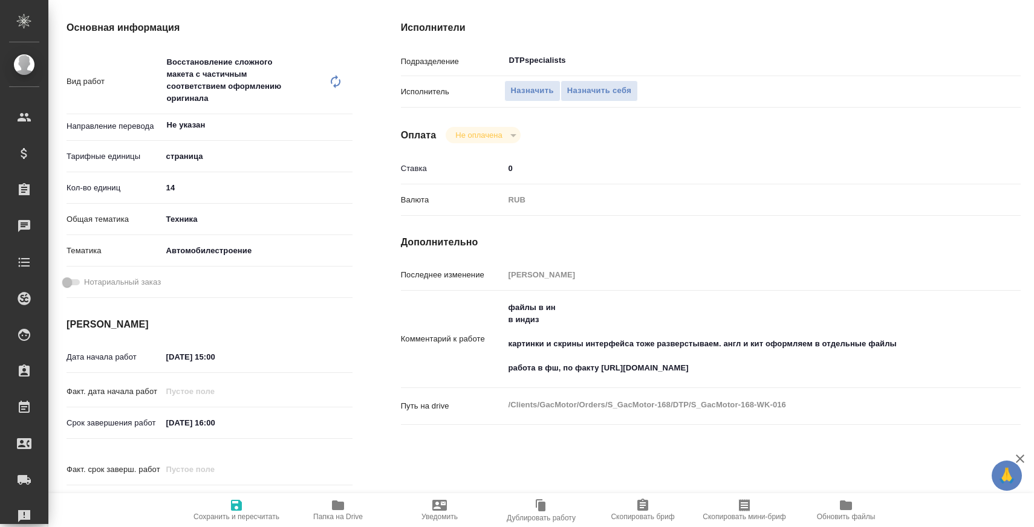
type textarea "x"
click at [563, 368] on textarea "файлы в ин в индиз картинки и скрины интерфейса тоже разверстываем. англ и кит …" at bounding box center [737, 338] width 464 height 81
type textarea "x"
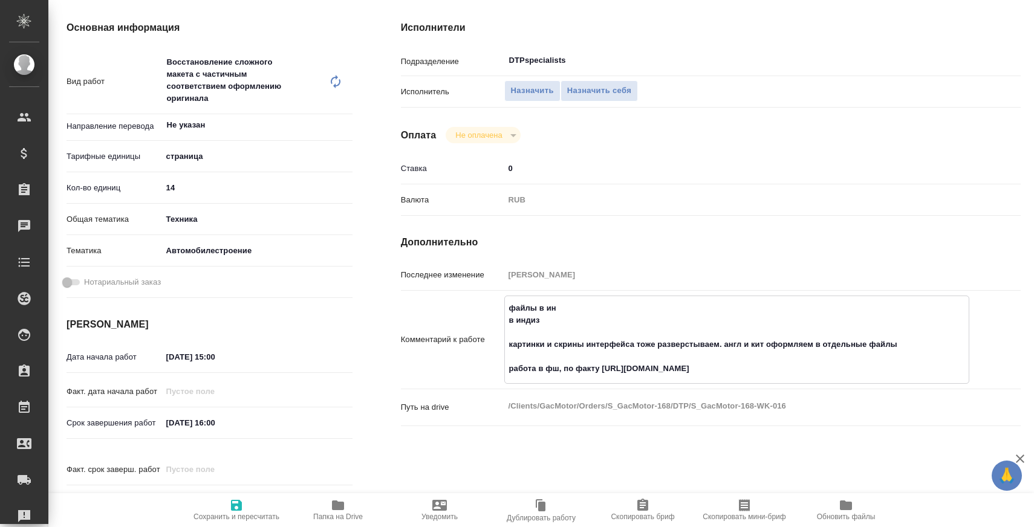
type textarea "x"
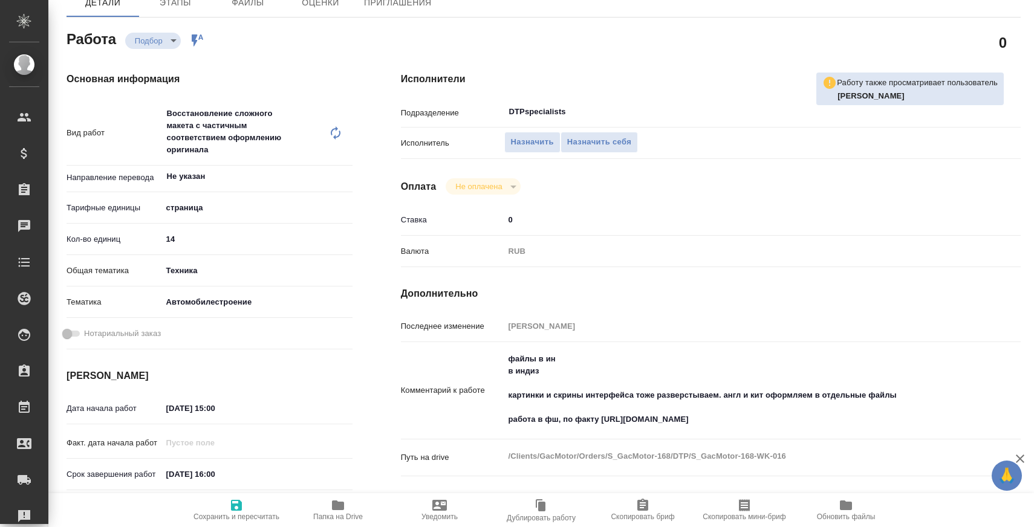
scroll to position [137, 0]
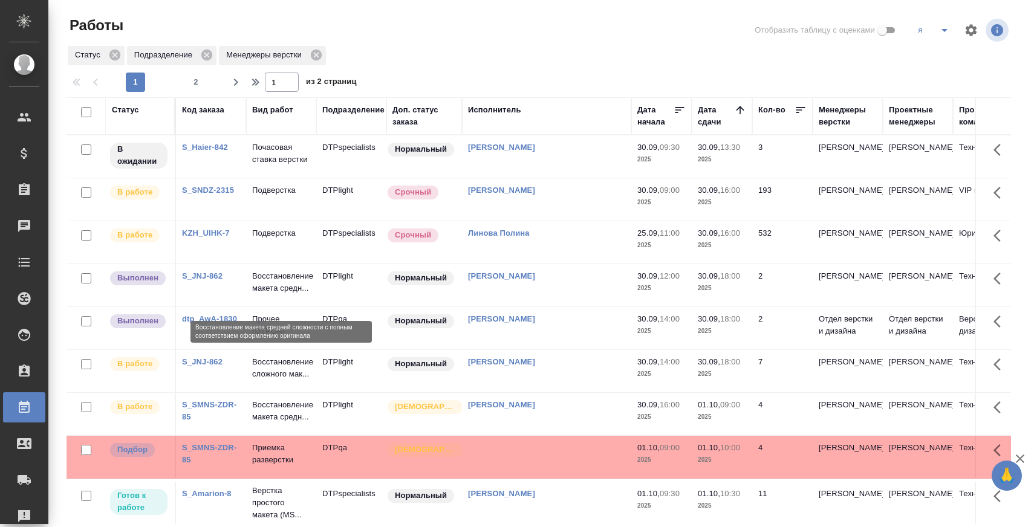
click at [264, 293] on p "Восстановление макета средн..." at bounding box center [281, 282] width 58 height 24
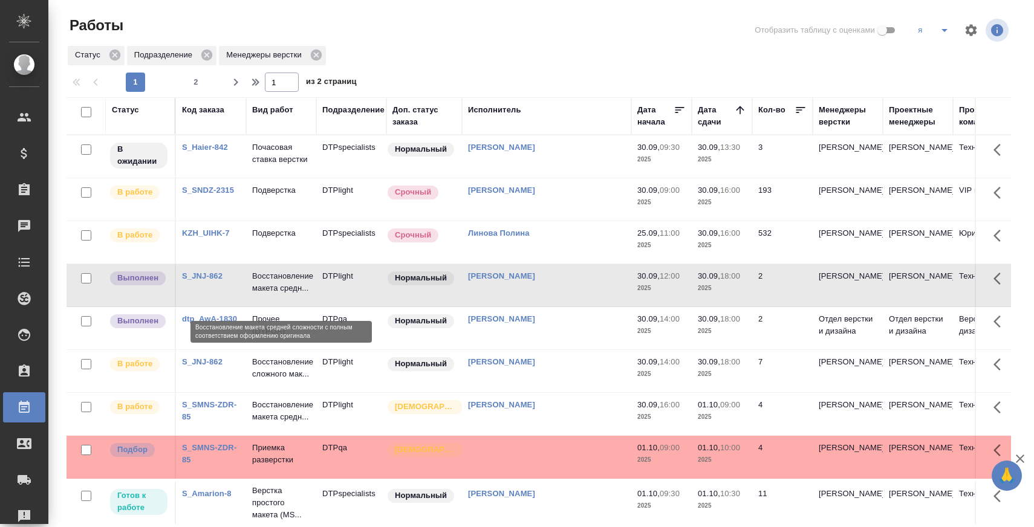
click at [264, 293] on p "Восстановление макета средн..." at bounding box center [281, 282] width 58 height 24
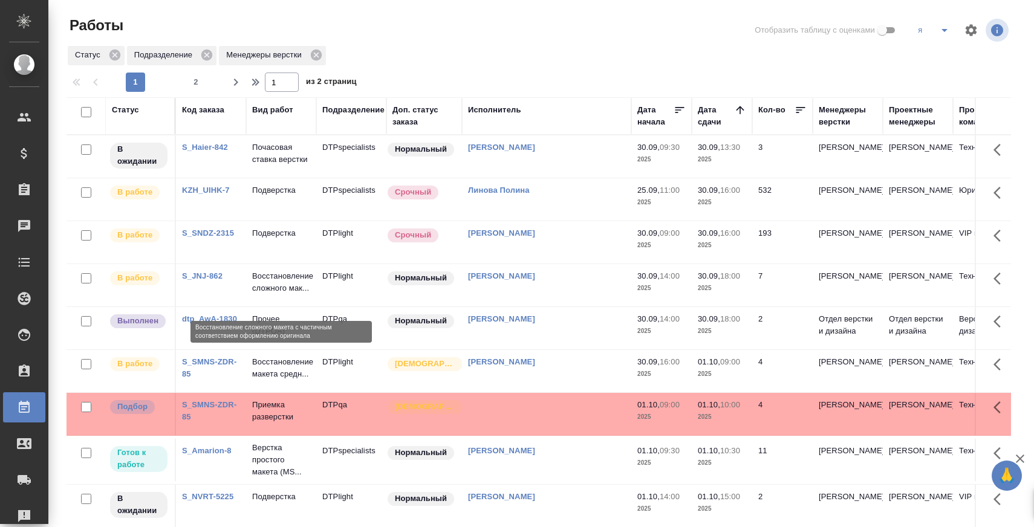
click at [296, 290] on p "Восстановление сложного мак..." at bounding box center [281, 282] width 58 height 24
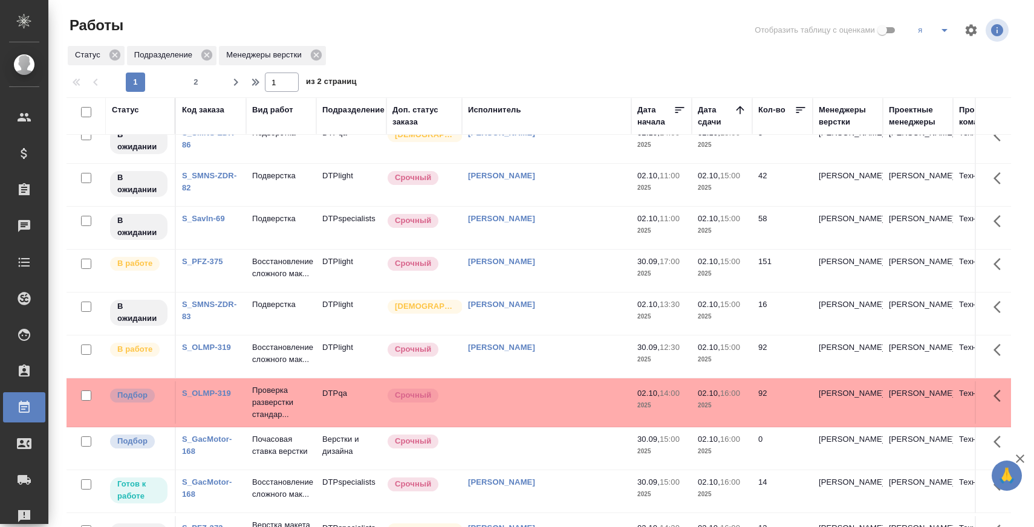
scroll to position [91, 0]
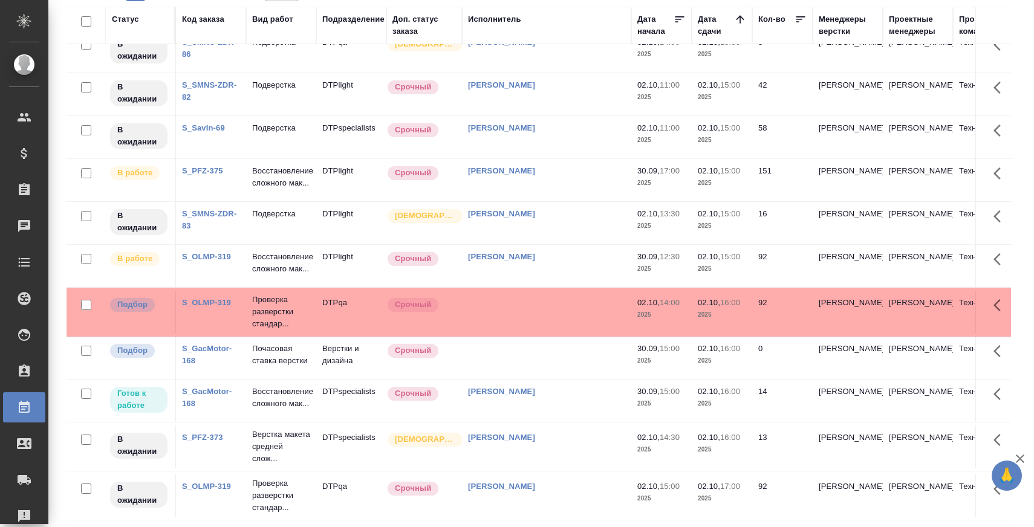
click at [201, 387] on link "S_GacMotor-168" at bounding box center [207, 397] width 50 height 21
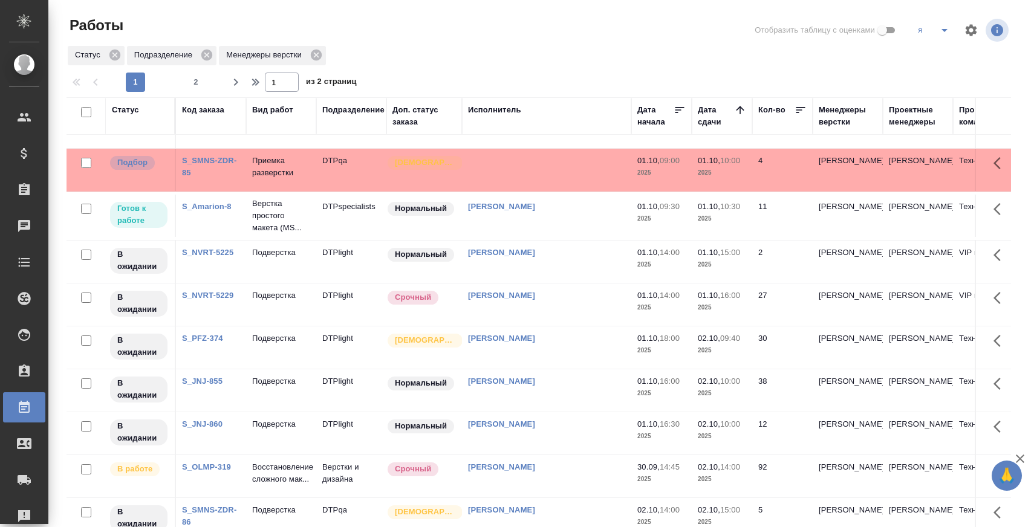
scroll to position [682, 0]
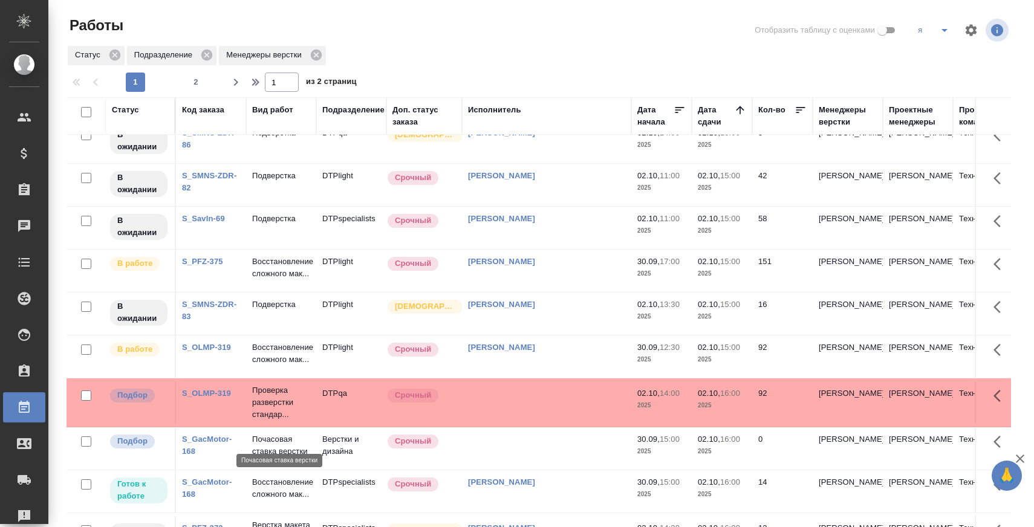
click at [282, 433] on p "Почасовая ставка верстки" at bounding box center [281, 445] width 58 height 24
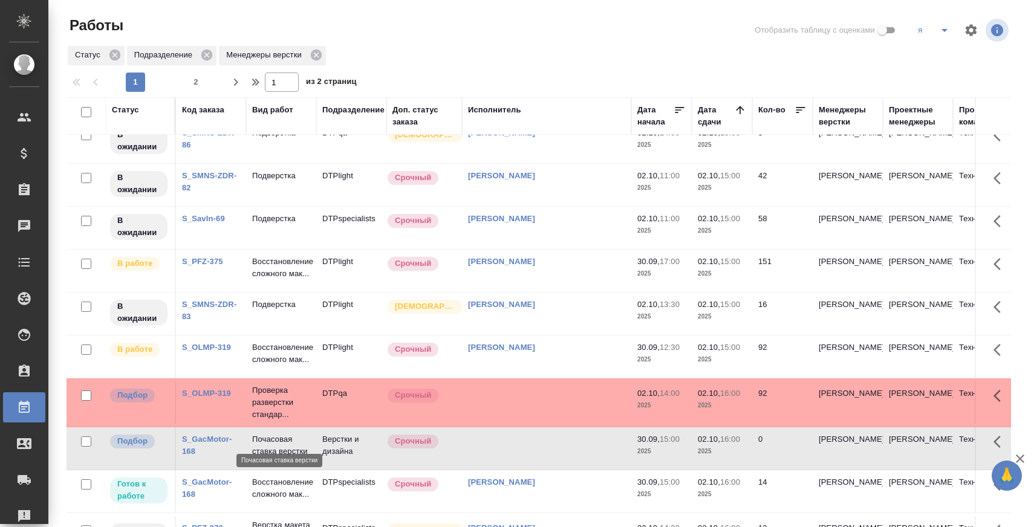
click at [282, 433] on p "Почасовая ставка верстки" at bounding box center [281, 445] width 58 height 24
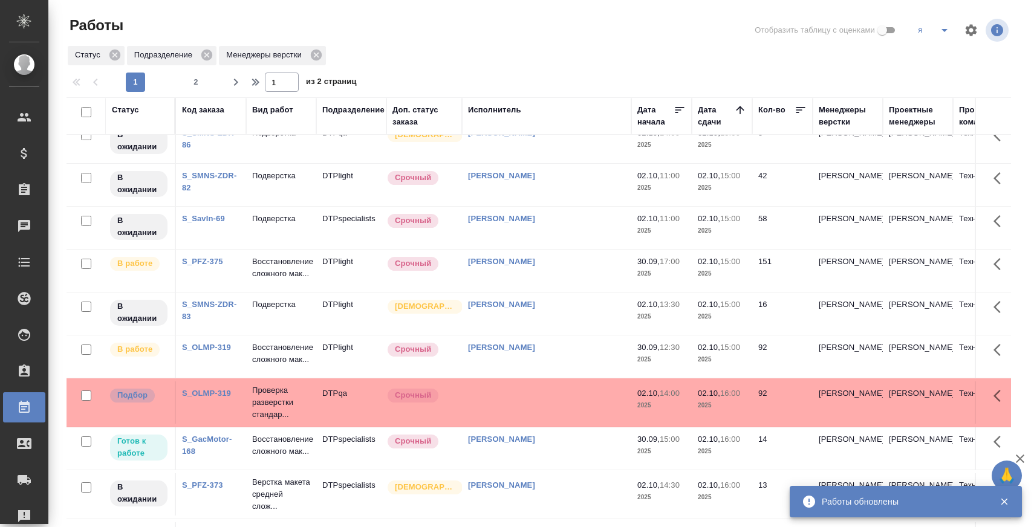
click at [201, 71] on div at bounding box center [543, 69] width 954 height 6
click at [196, 79] on span "2" at bounding box center [195, 82] width 19 height 12
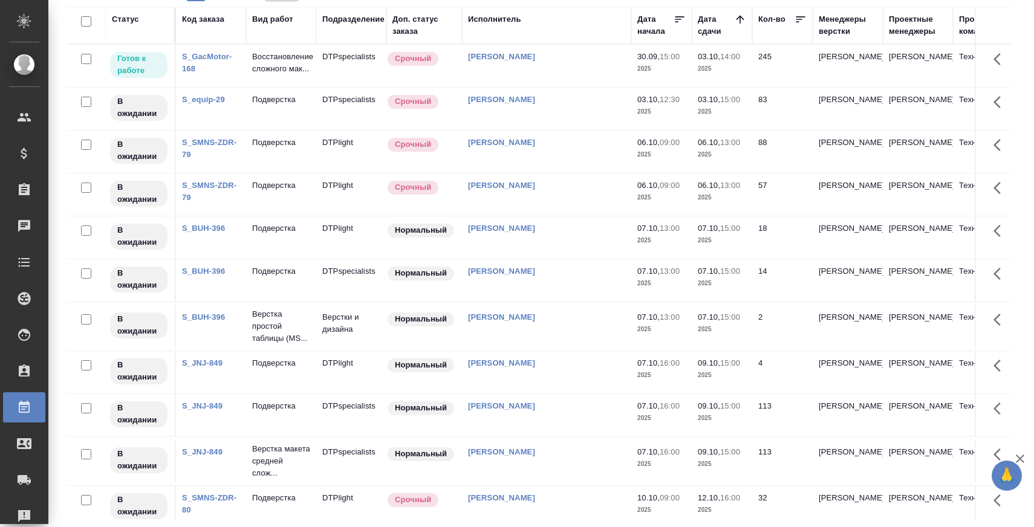
scroll to position [0, 0]
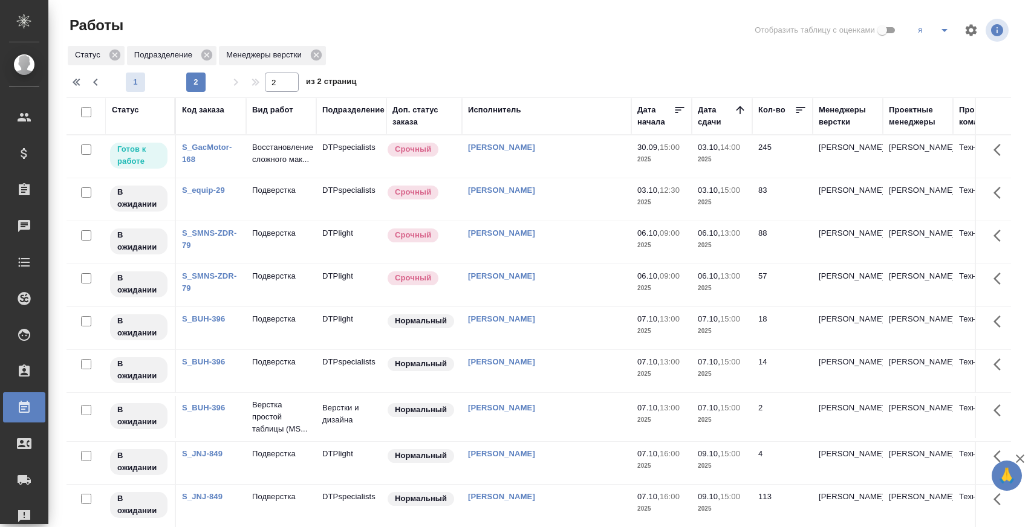
click at [131, 79] on span "1" at bounding box center [135, 82] width 19 height 12
type input "1"
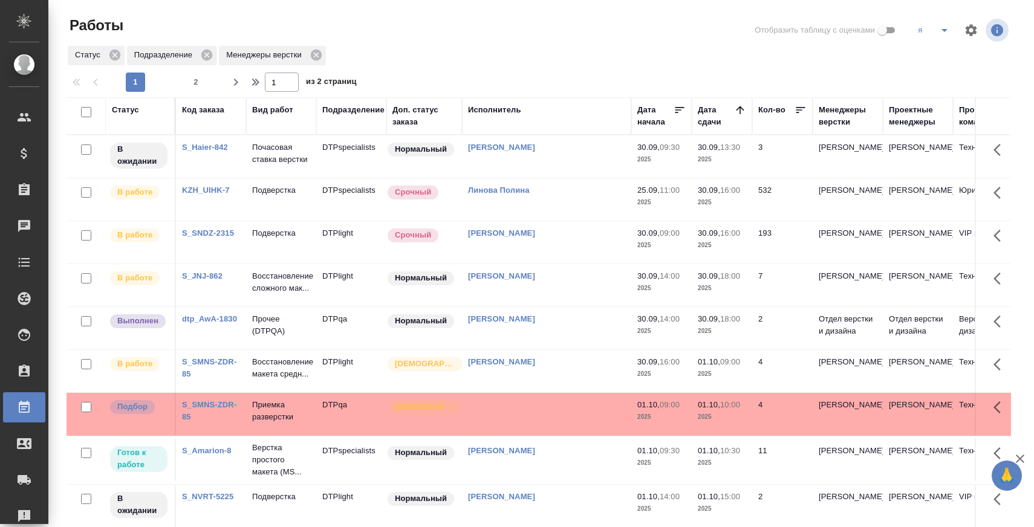
click at [279, 292] on p "Восстановление сложного мак..." at bounding box center [281, 282] width 58 height 24
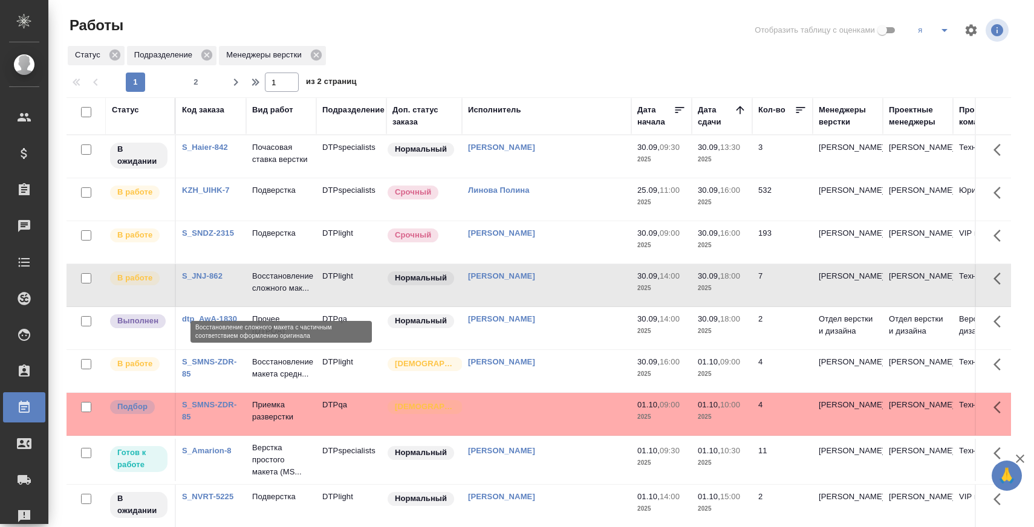
click at [279, 292] on p "Восстановление сложного мак..." at bounding box center [281, 282] width 58 height 24
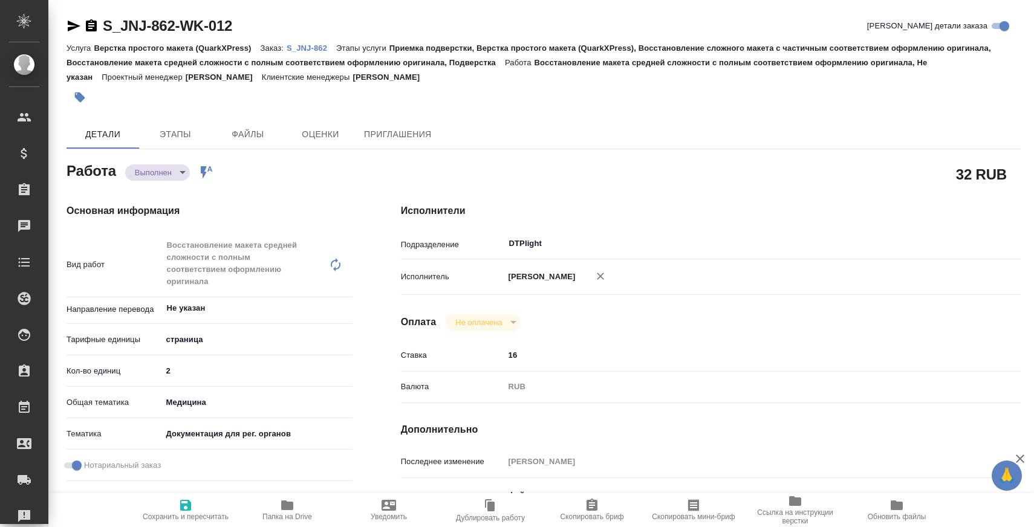
type textarea "x"
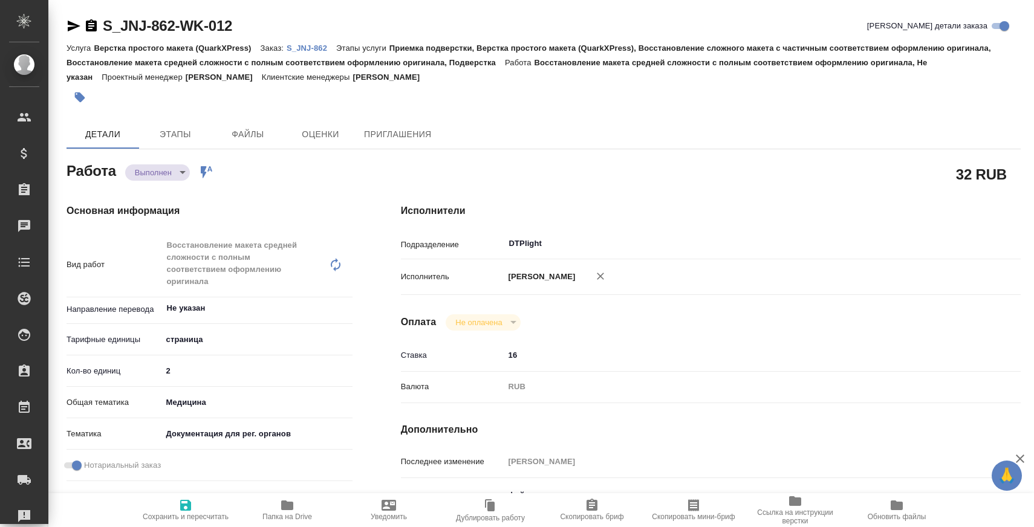
type textarea "x"
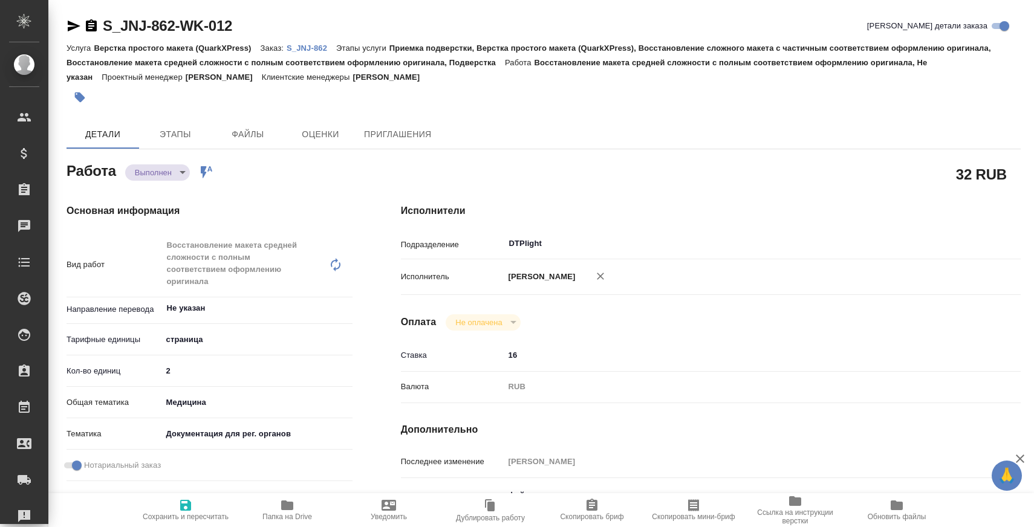
click at [313, 503] on span "Папка на Drive" at bounding box center [287, 509] width 87 height 23
type textarea "x"
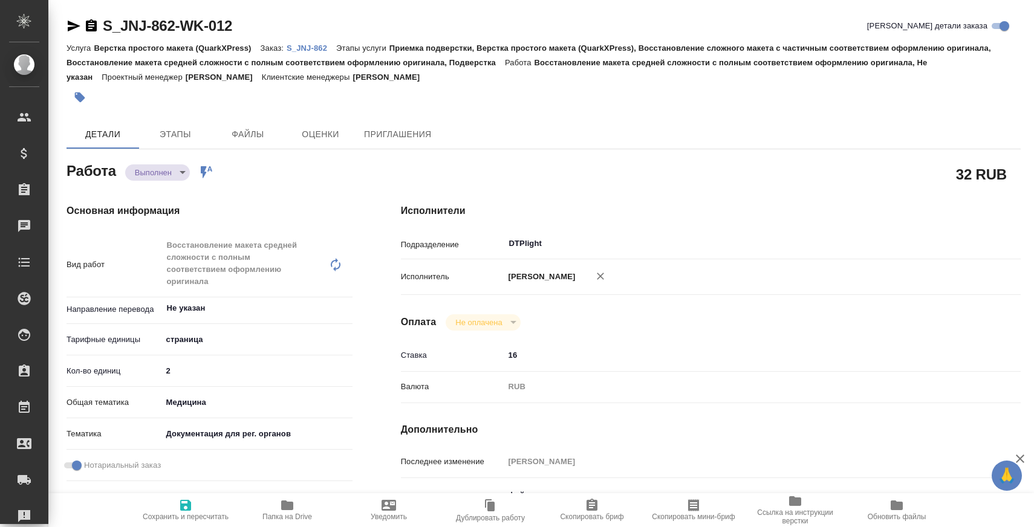
type textarea "x"
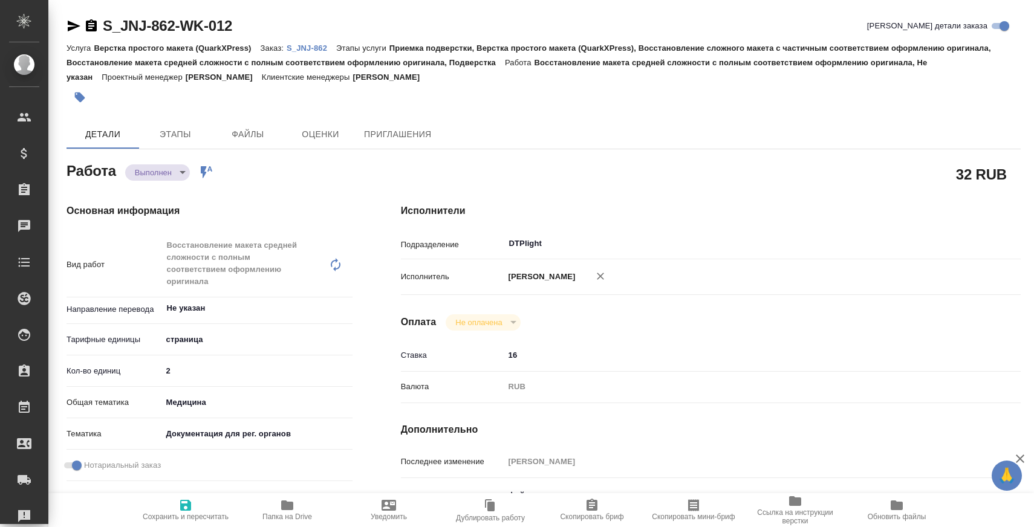
type textarea "x"
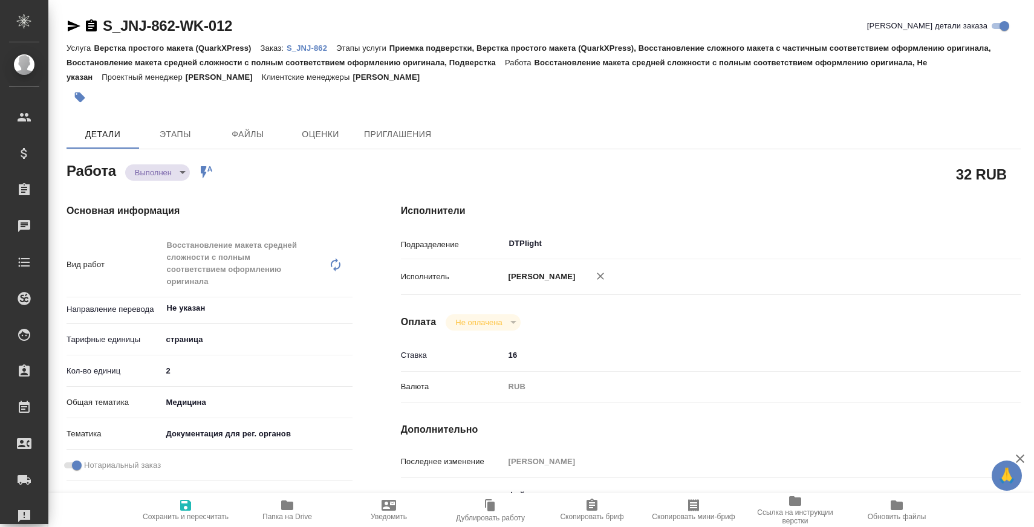
type textarea "x"
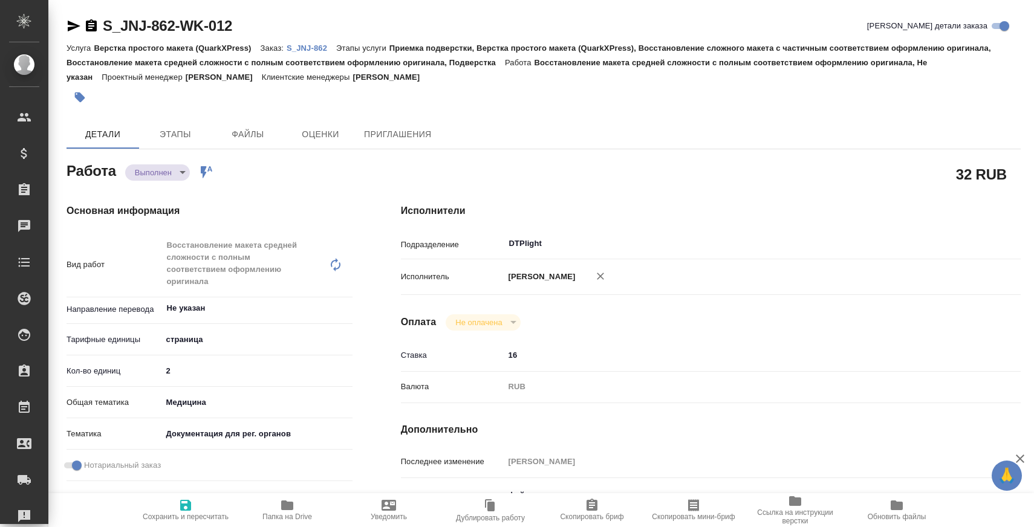
type textarea "x"
click at [167, 172] on body "🙏 .cls-1 fill:#fff; AWATERA [PERSON_NAME] Спецификации Заказы 0 Чаты Todo Проек…" at bounding box center [517, 312] width 1034 height 624
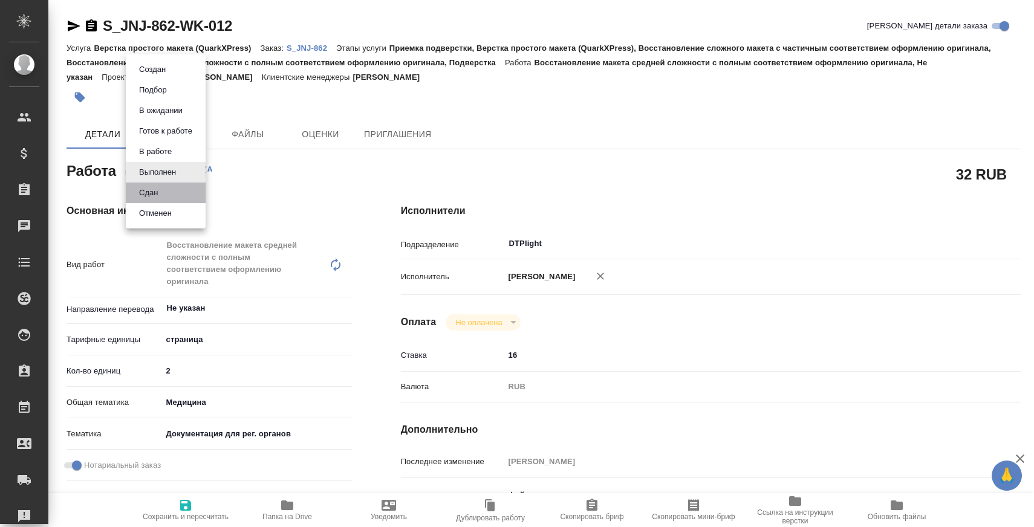
click at [168, 188] on li "Сдан" at bounding box center [166, 193] width 80 height 21
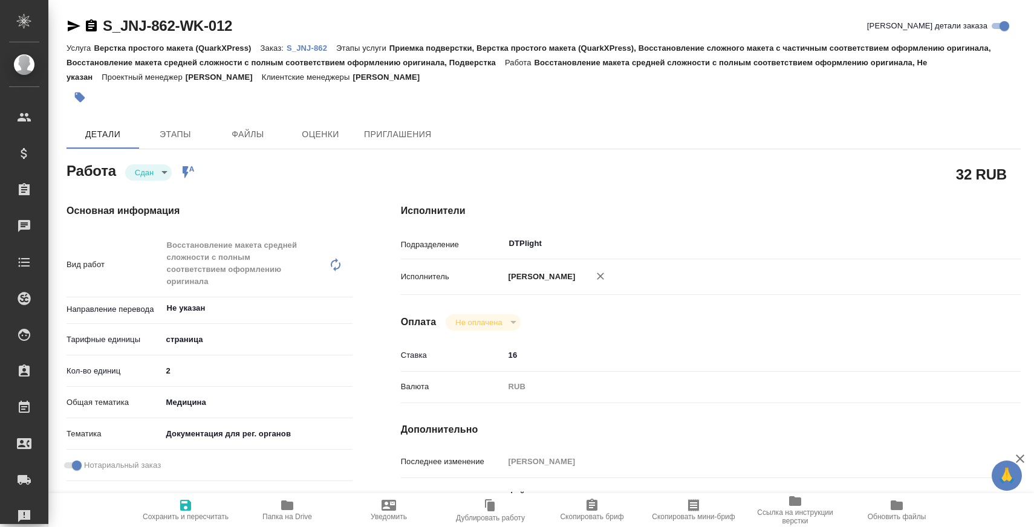
type textarea "x"
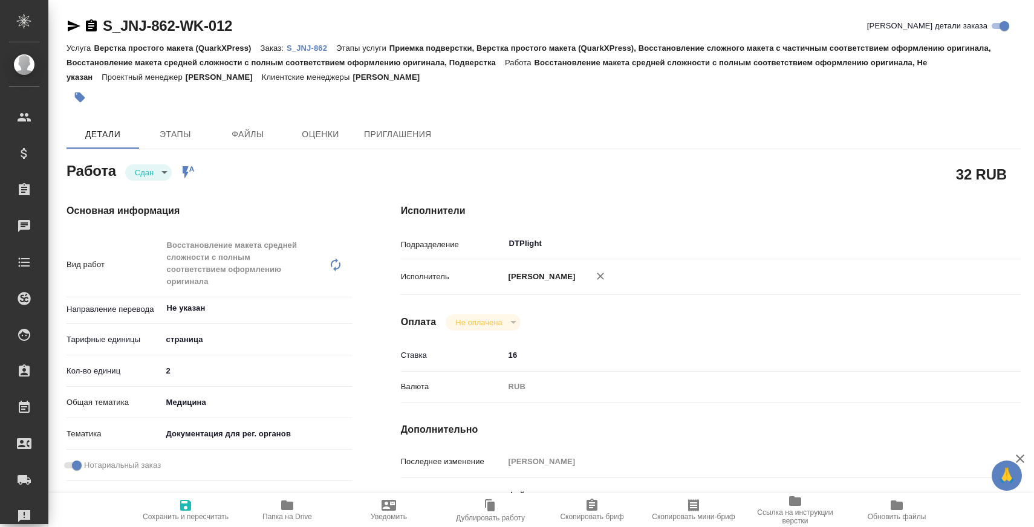
type textarea "x"
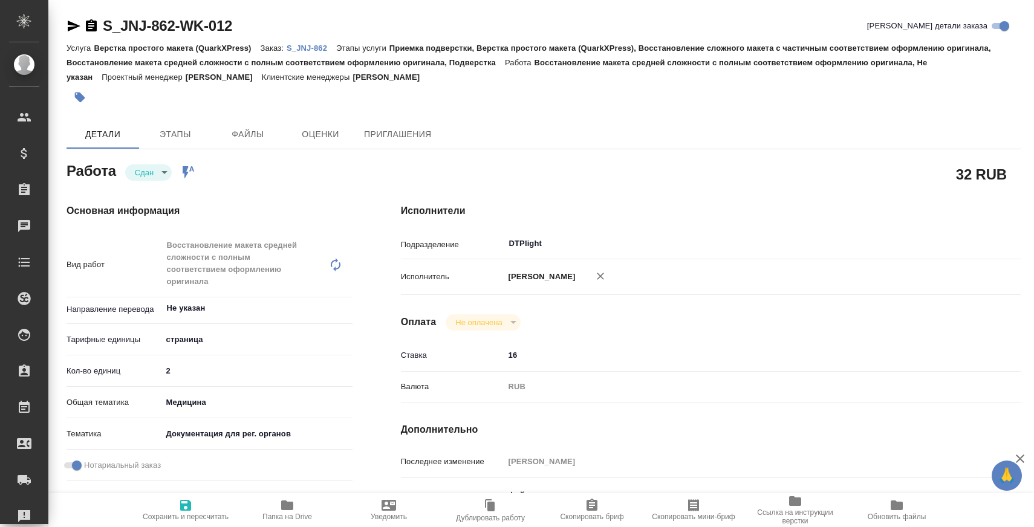
type textarea "x"
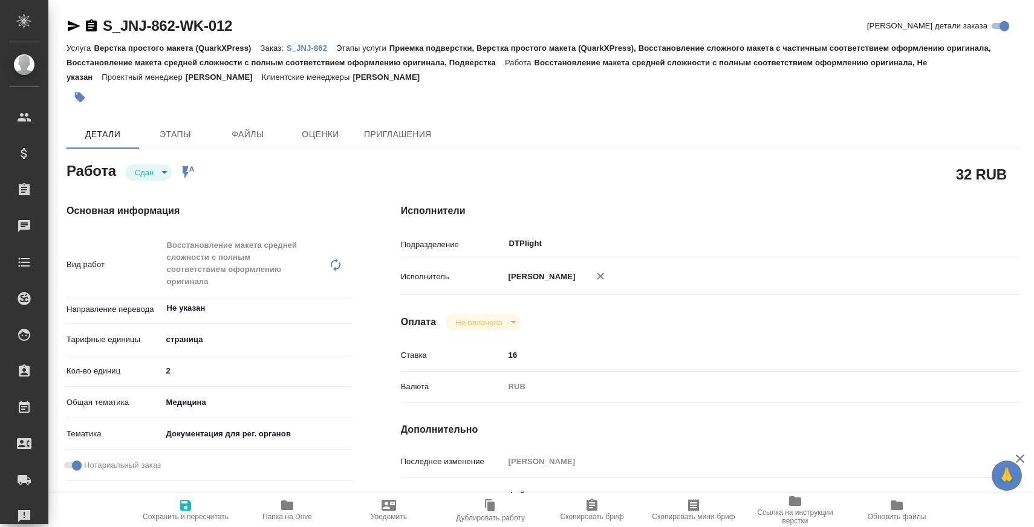
type textarea "x"
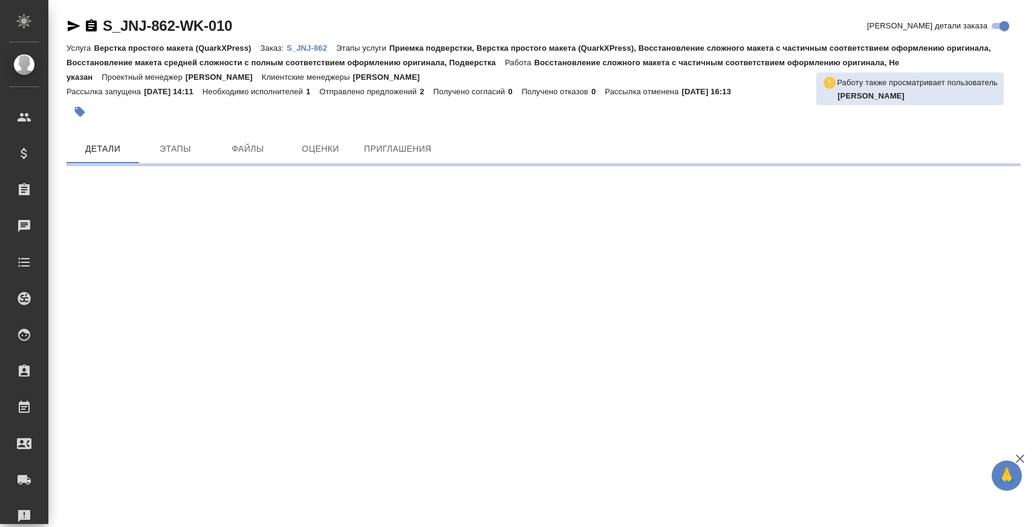
click at [73, 24] on icon "button" at bounding box center [74, 26] width 13 height 11
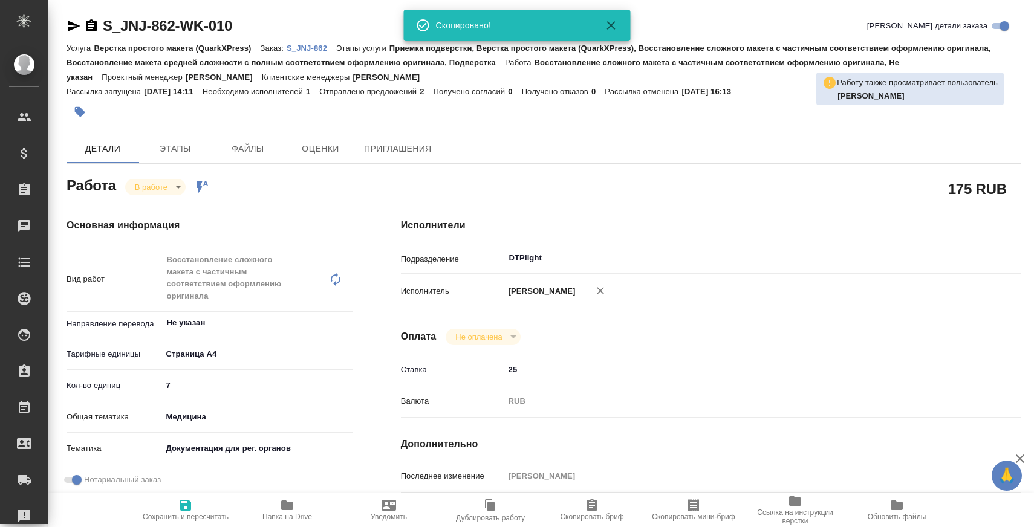
type textarea "x"
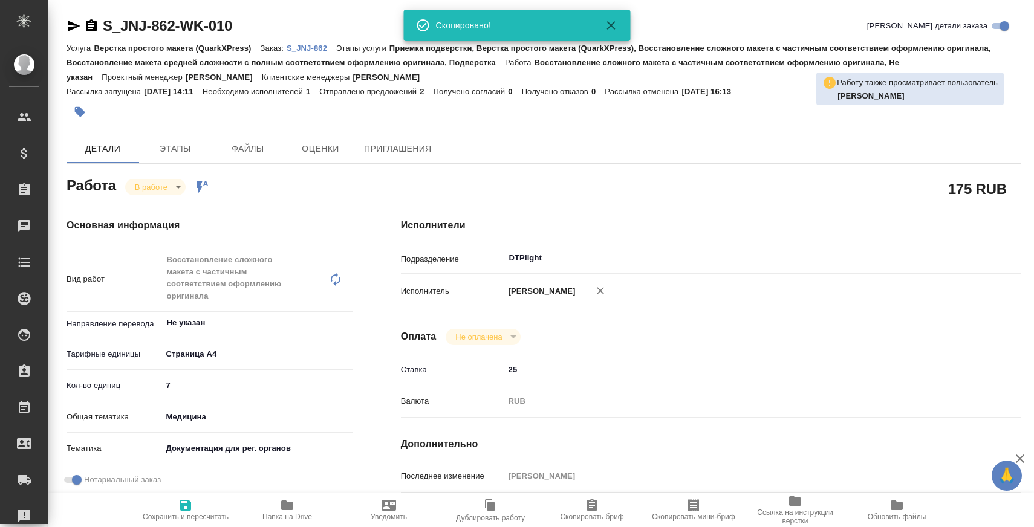
type textarea "x"
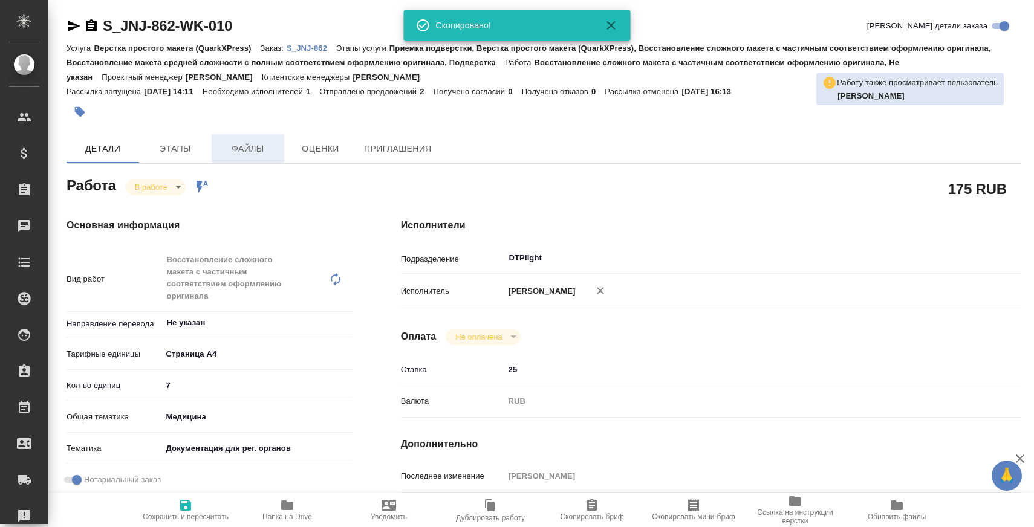
type textarea "x"
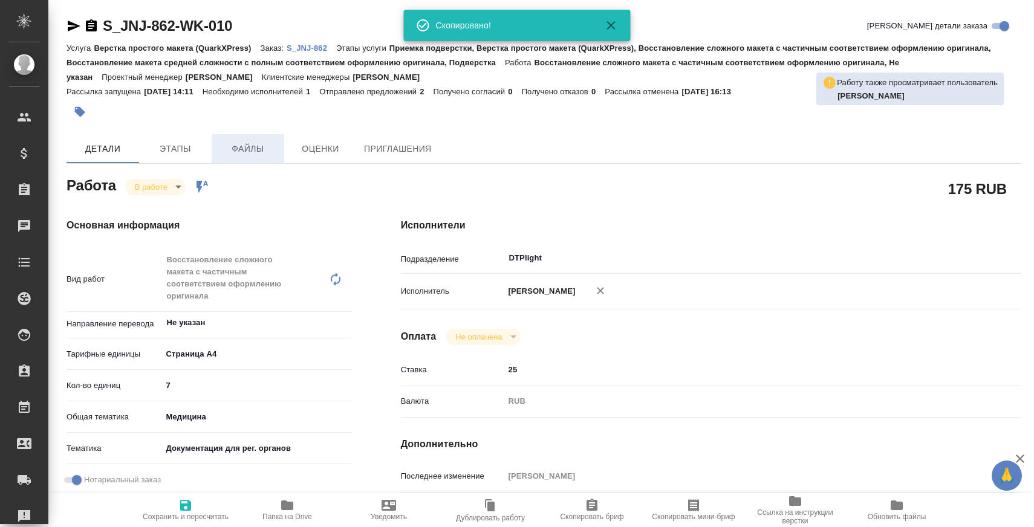
type textarea "x"
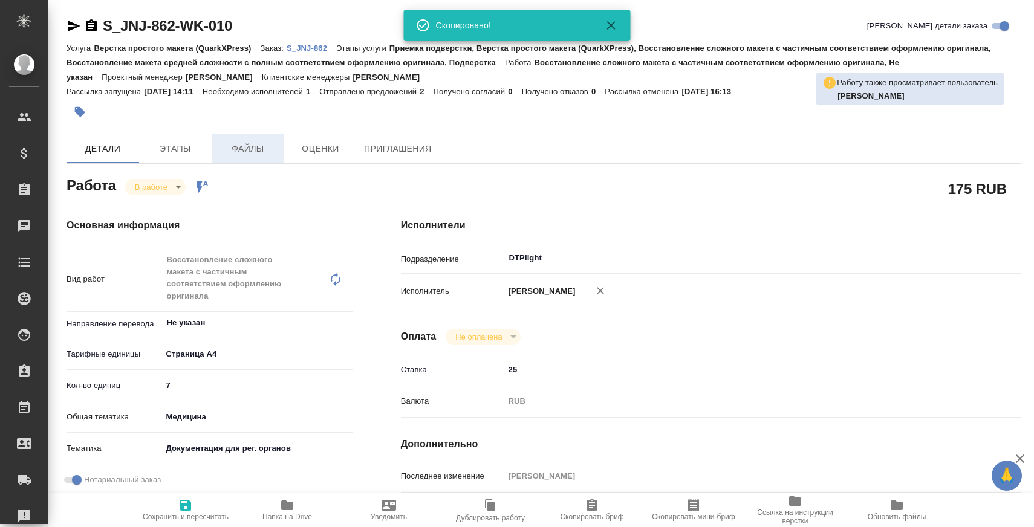
type textarea "x"
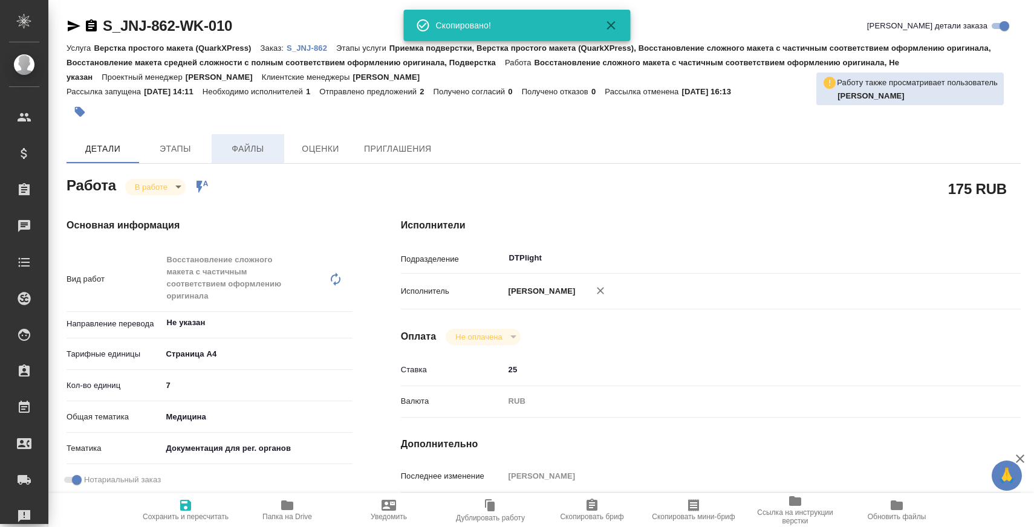
type textarea "x"
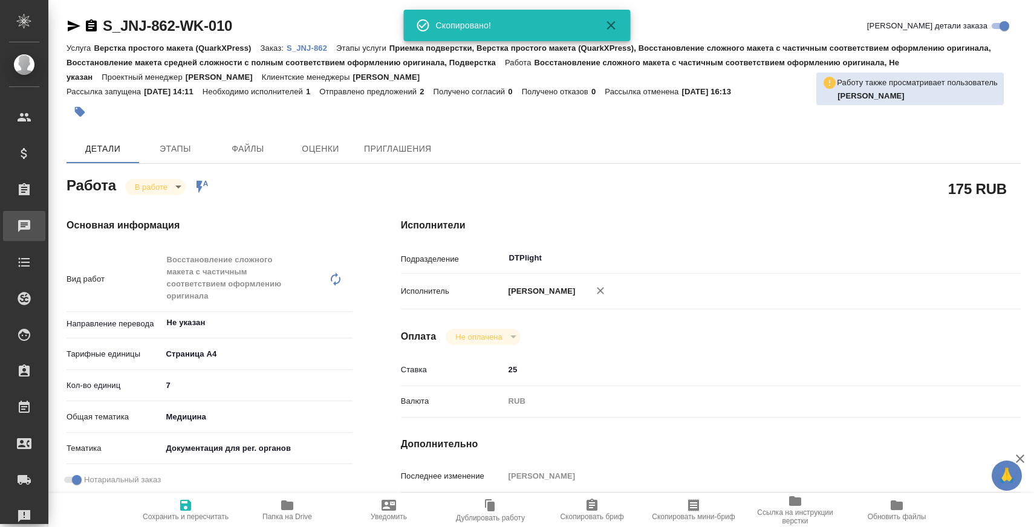
type textarea "x"
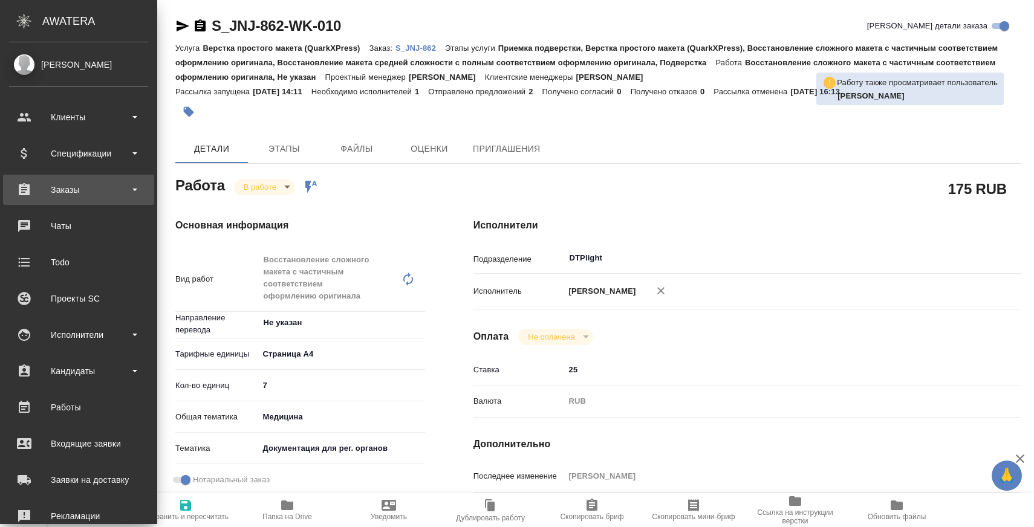
click at [54, 189] on div "Заказы" at bounding box center [78, 190] width 139 height 18
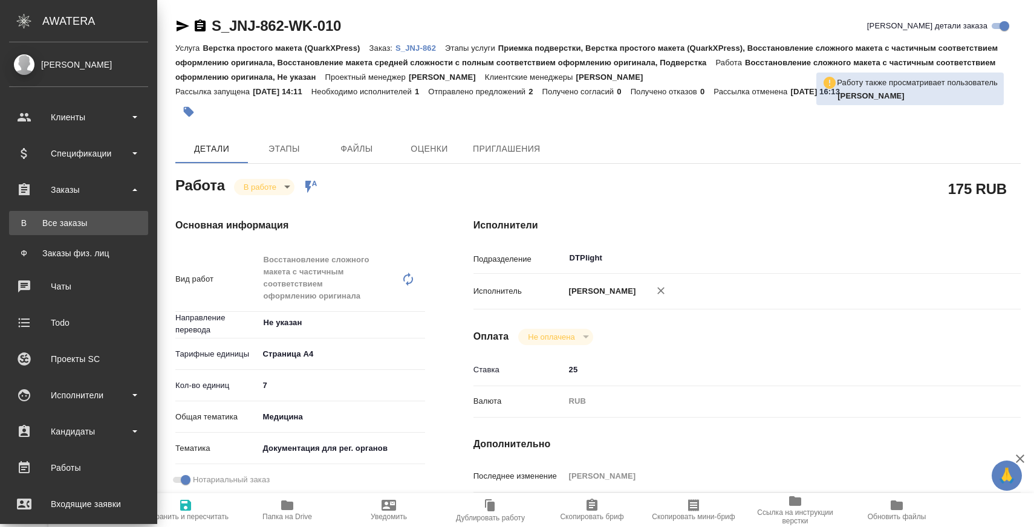
type textarea "x"
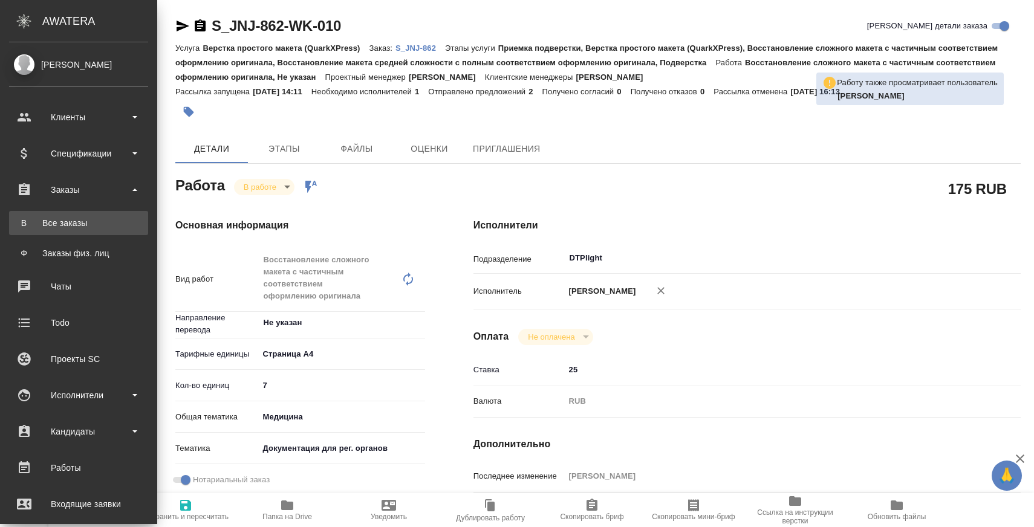
click at [70, 222] on div "Все заказы" at bounding box center [78, 223] width 127 height 12
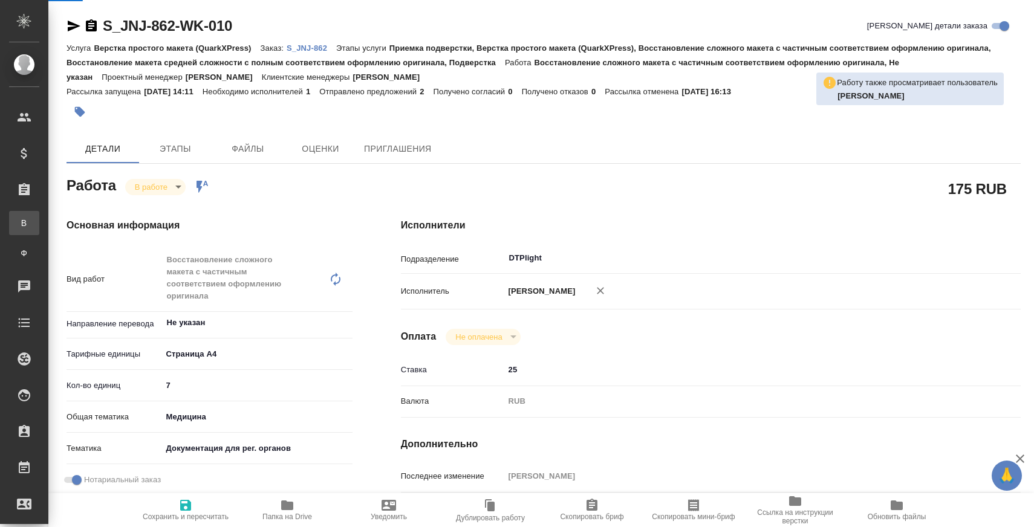
type textarea "x"
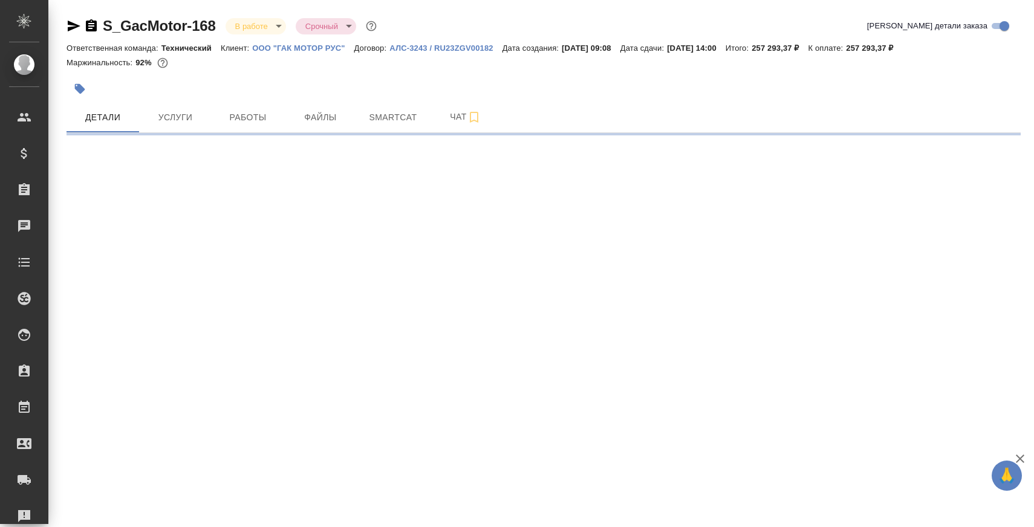
select select "RU"
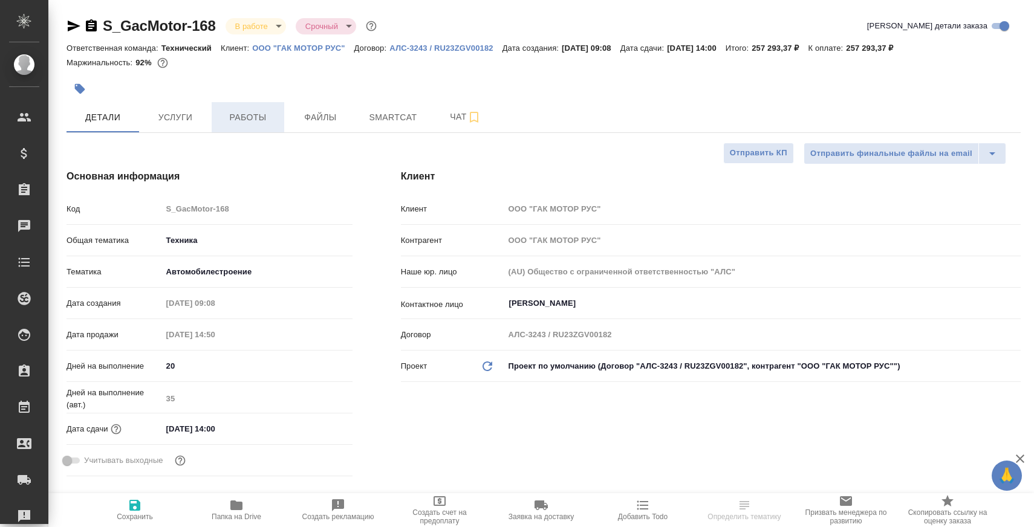
type textarea "x"
click at [257, 125] on button "Работы" at bounding box center [248, 117] width 73 height 30
type textarea "x"
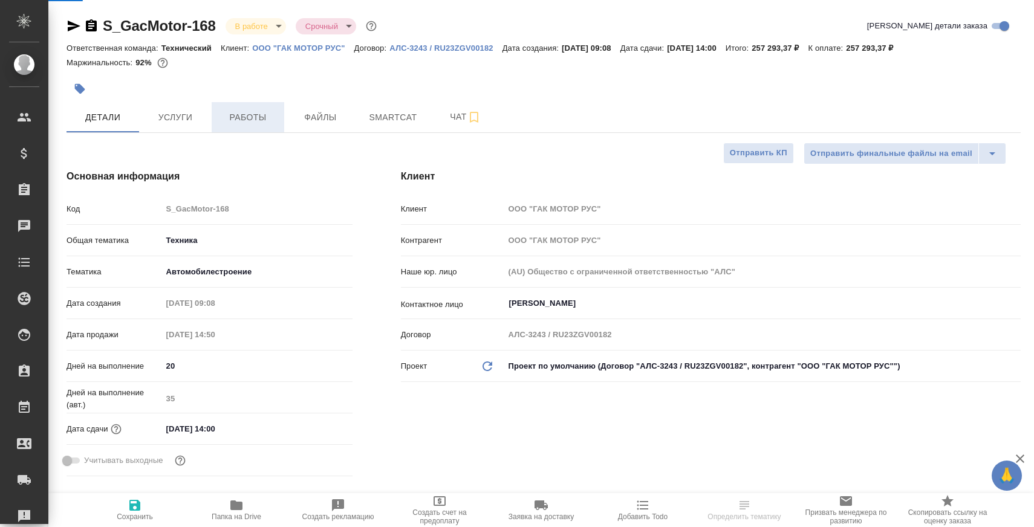
type textarea "x"
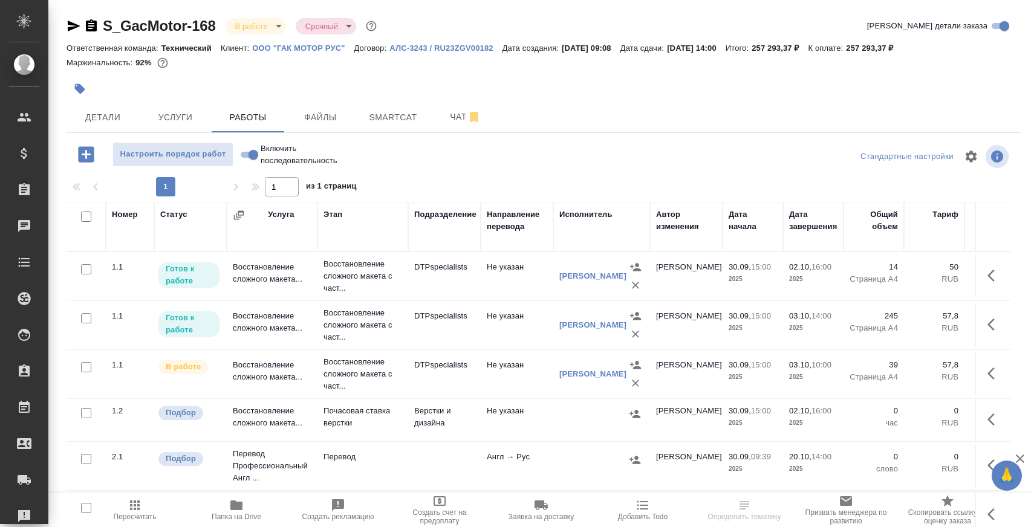
click at [253, 152] on input "Включить последовательность" at bounding box center [254, 154] width 44 height 15
checkbox input "true"
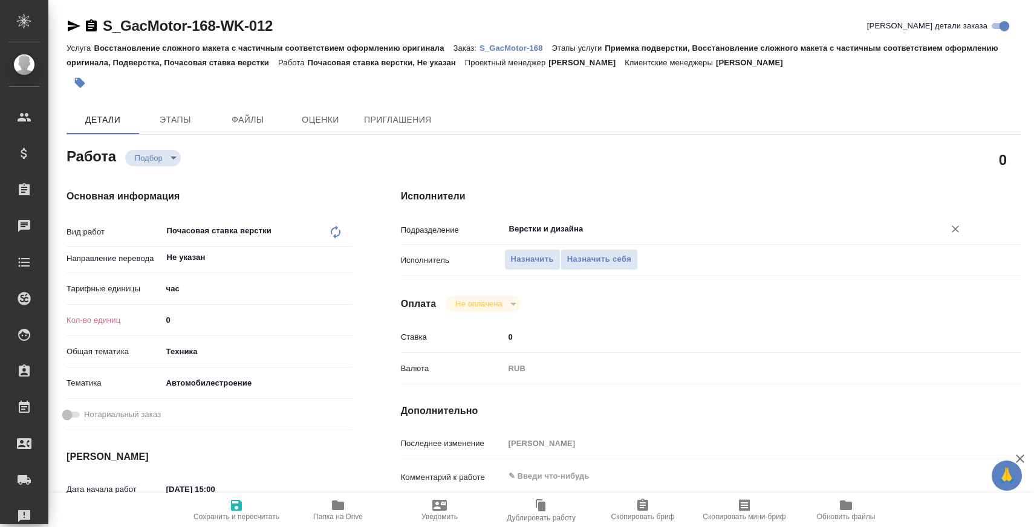
type textarea "x"
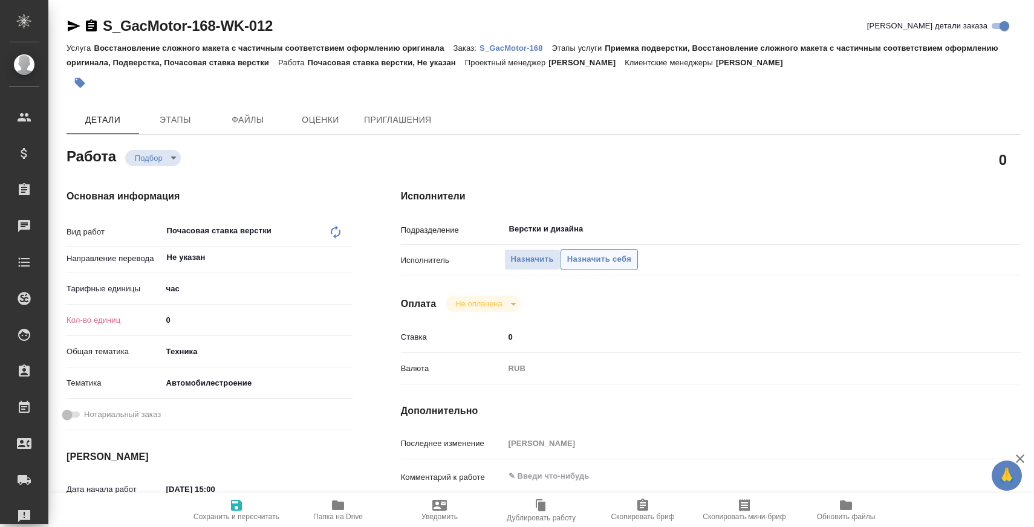
type textarea "x"
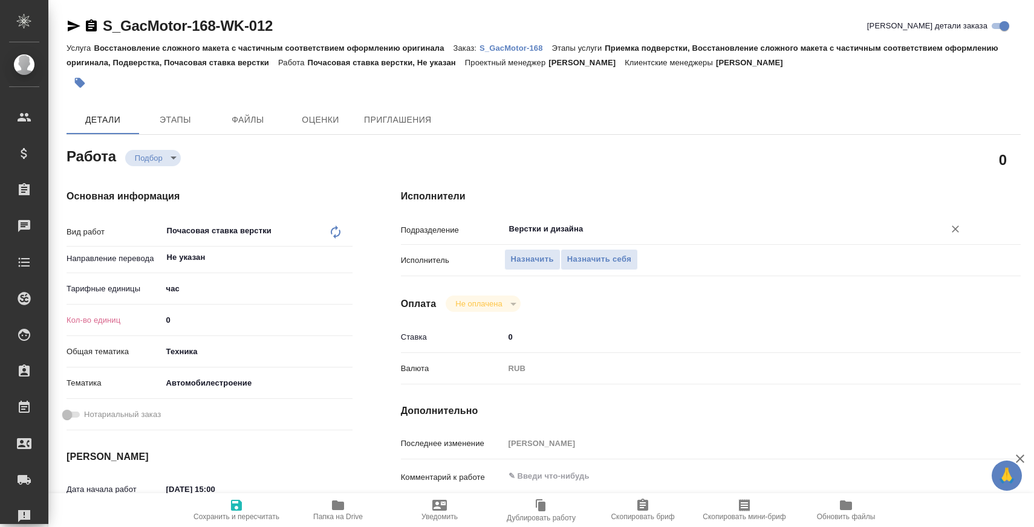
type textarea "x"
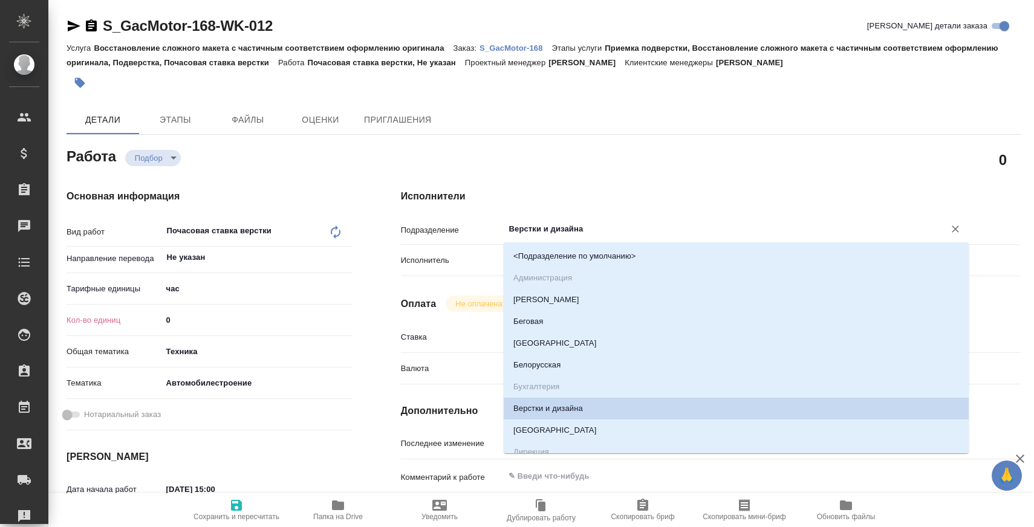
click at [574, 230] on input "Верстки и дизайна" at bounding box center [716, 229] width 417 height 15
type textarea "x"
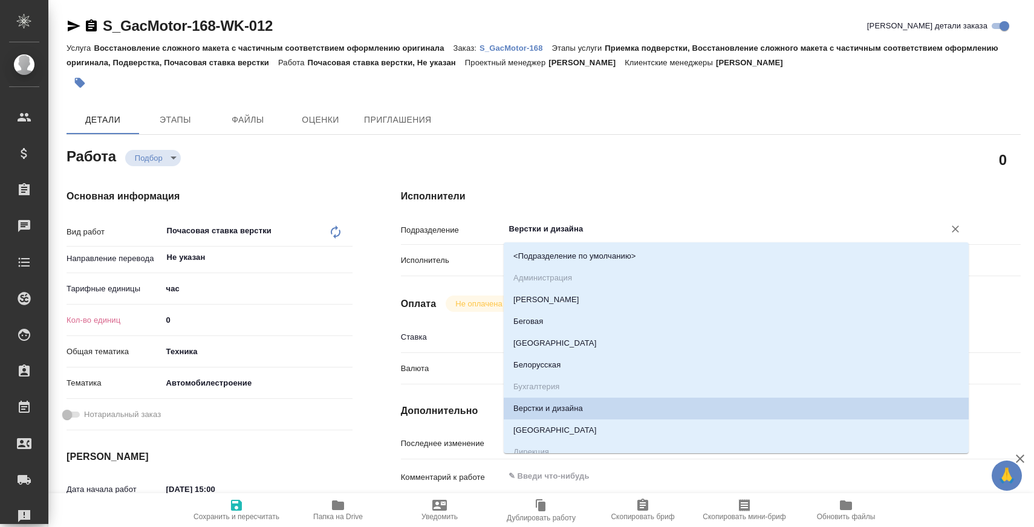
type textarea "x"
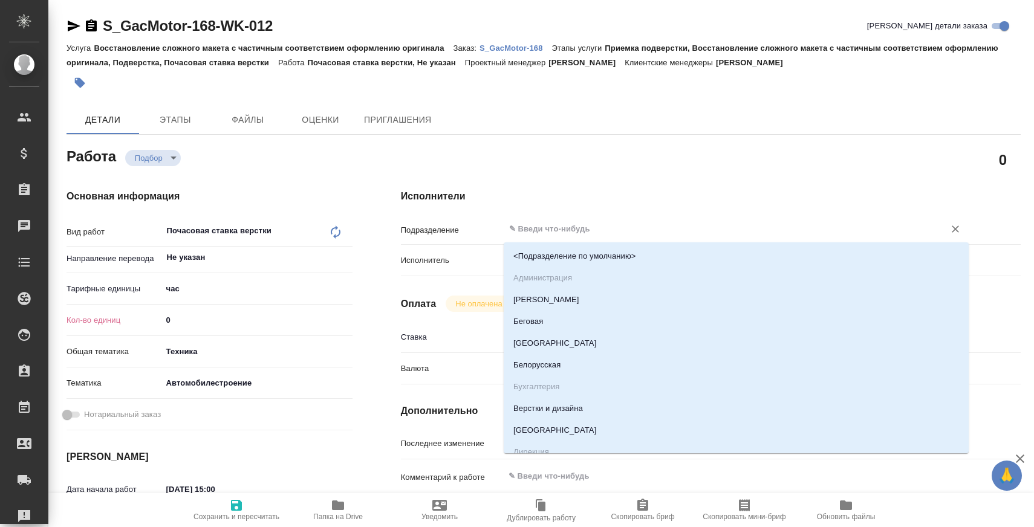
type textarea "x"
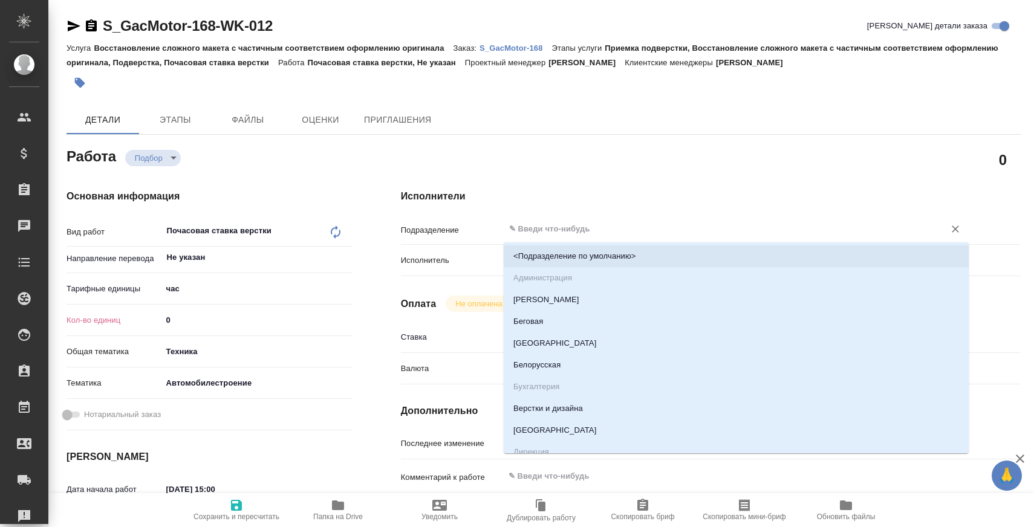
click at [259, 499] on span "Сохранить и пересчитать" at bounding box center [236, 509] width 87 height 23
type textarea "x"
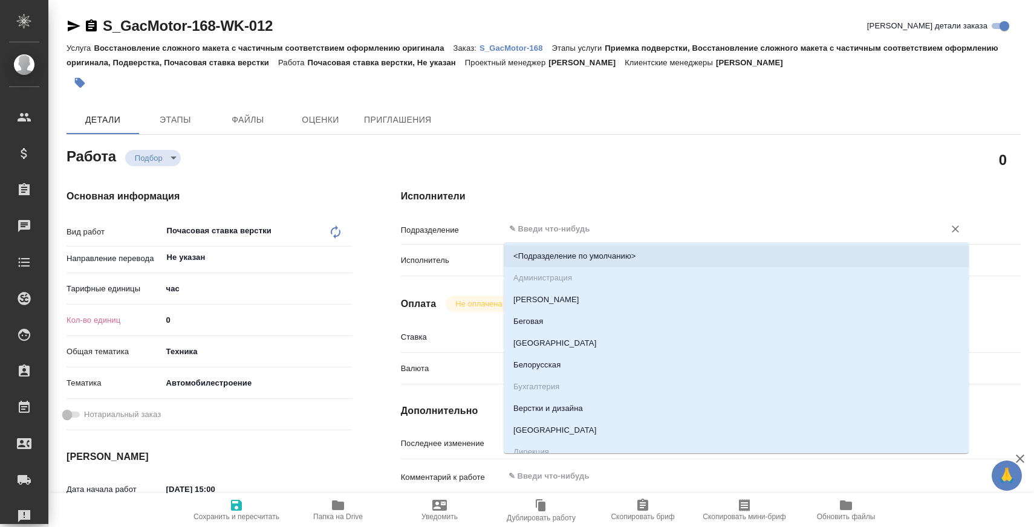
type textarea "x"
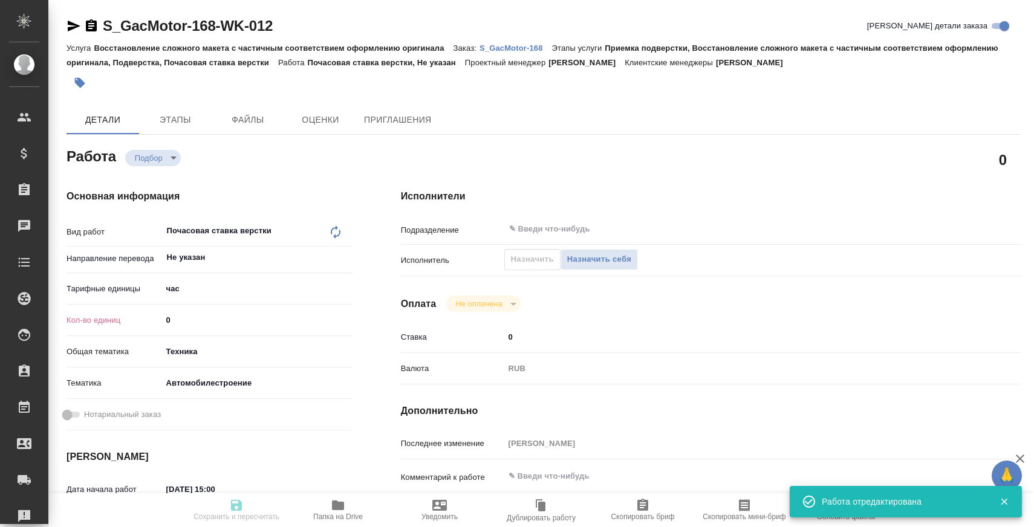
type textarea "x"
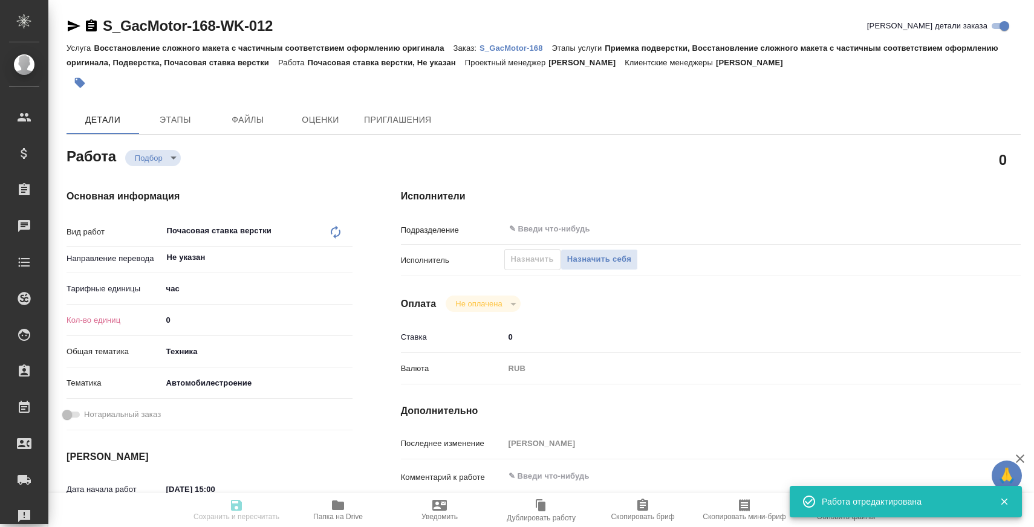
type textarea "x"
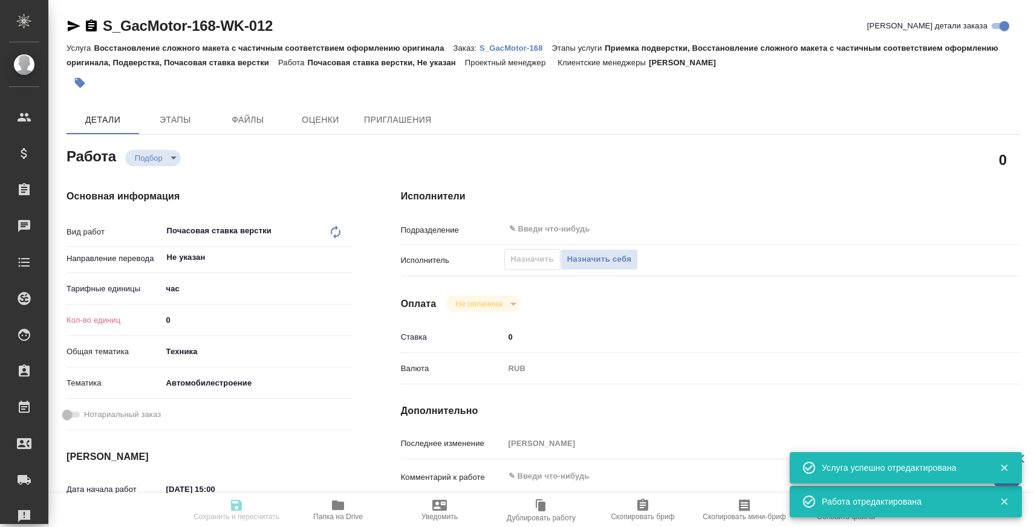
type input "recruiting"
type textarea "Почасовая ставка верстки"
type textarea "x"
type input "Не указан"
type input "5a8b1489cc6b4906c91bfd93"
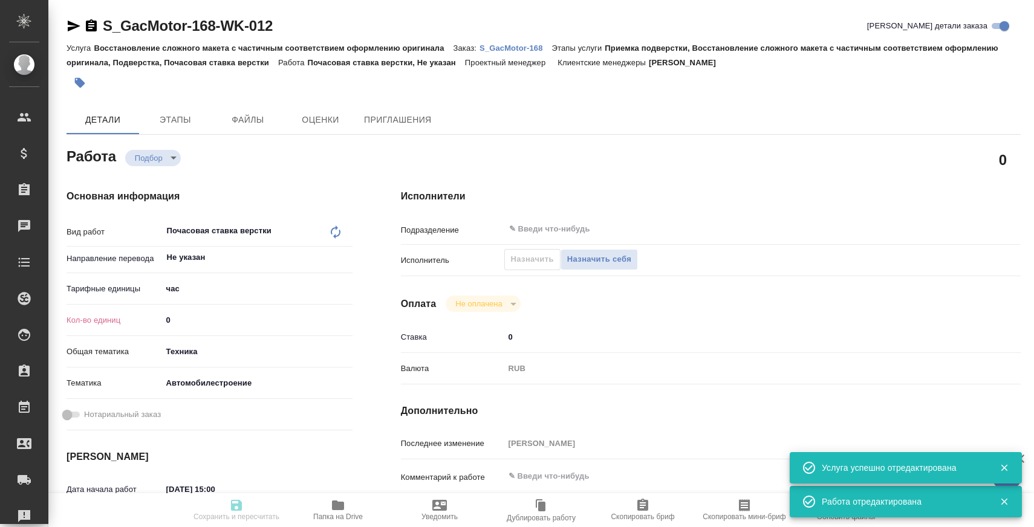
type input "0"
type input "tech"
type input "5f647204b73bc97568ca66a7"
type input "30.09.2025 15:00"
type input "02.10.2025 16:00"
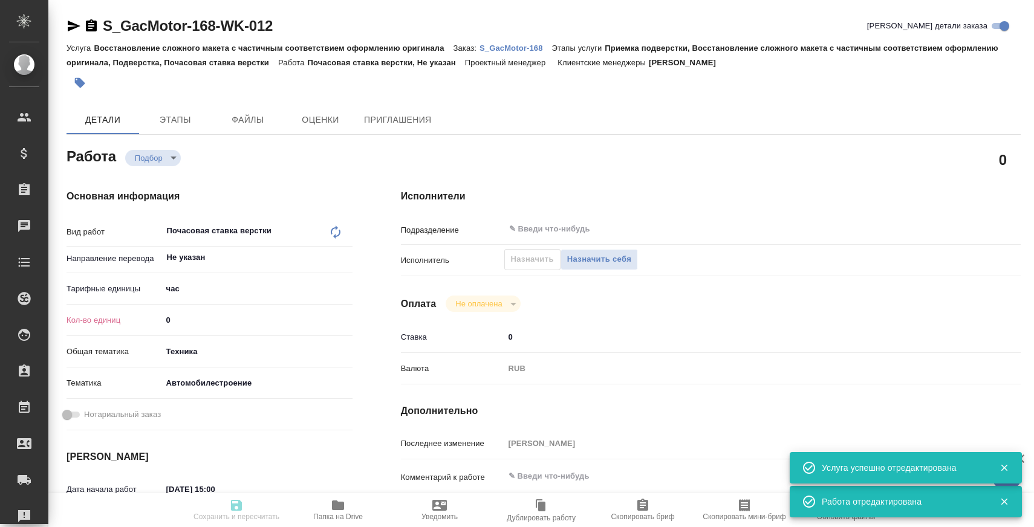
type input "20.10.2025 14:00"
type input "notPayed"
type input "0"
type input "RUB"
type input "[PERSON_NAME]"
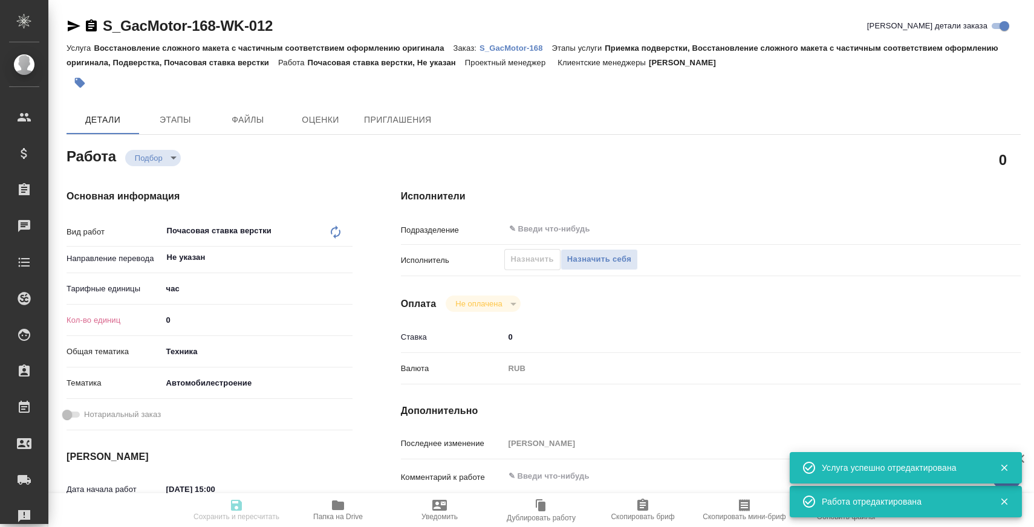
type textarea "x"
type textarea "/Clients/GacMotor/Orders/S_GacMotor-168/DTP/S_GacMotor-168-WK-012"
type textarea "x"
type input "S_GacMotor-168"
type input "Восстановление сложного макета с частичным соответствием оформлению оригинала"
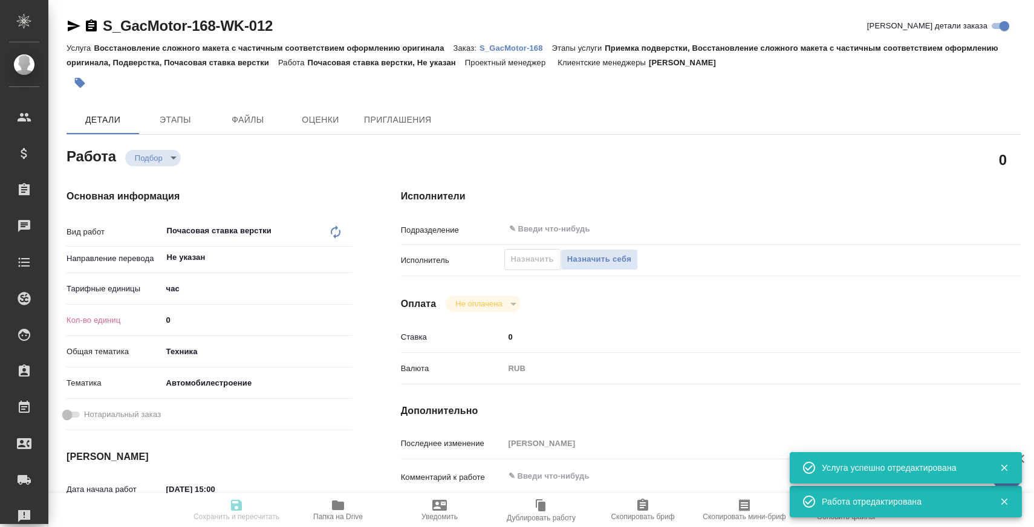
type input "Приемка подверстки, Восстановление сложного макета с частичным соответствием оф…"
type input "[PERSON_NAME]"
type input "/Clients/GacMotor/Orders/S_GacMotor-168"
type textarea "x"
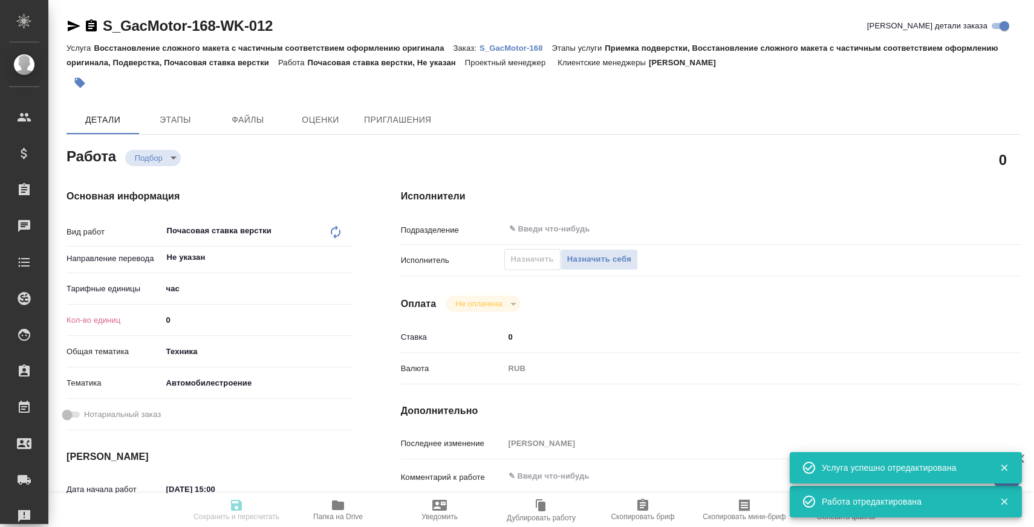
type textarea "owner's manual——20250716.pdf сдаем раньше всех - 13.10 в 10:00: поставьте пожал…"
type textarea "x"
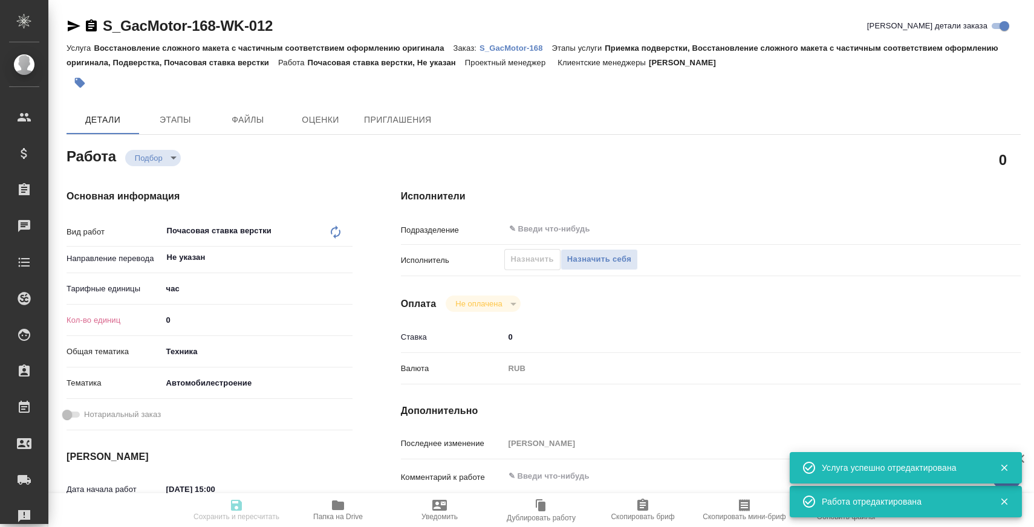
type textarea "x"
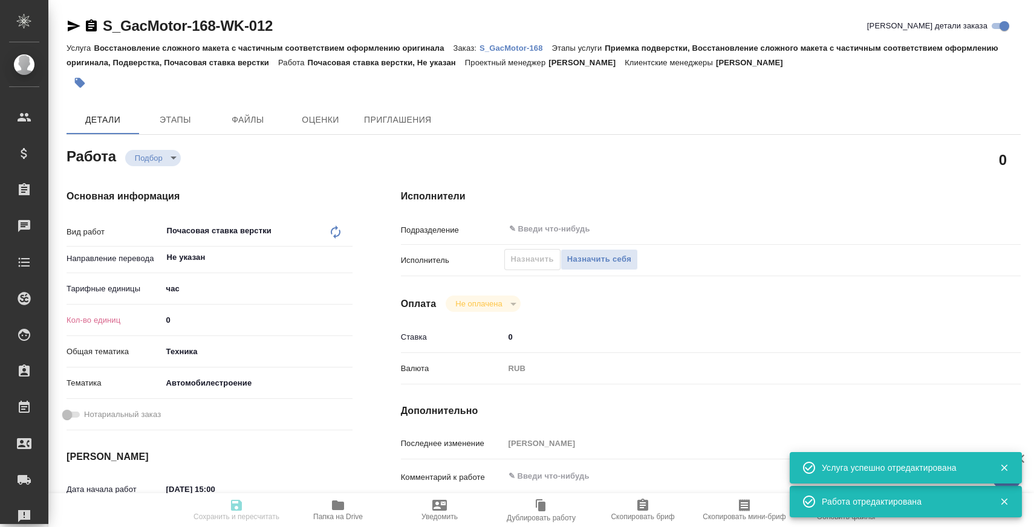
type textarea "x"
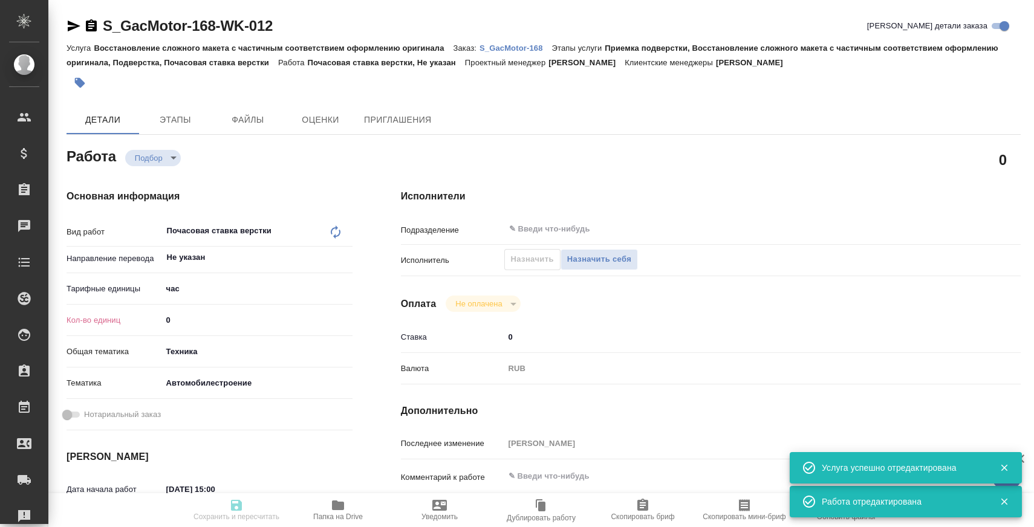
type textarea "x"
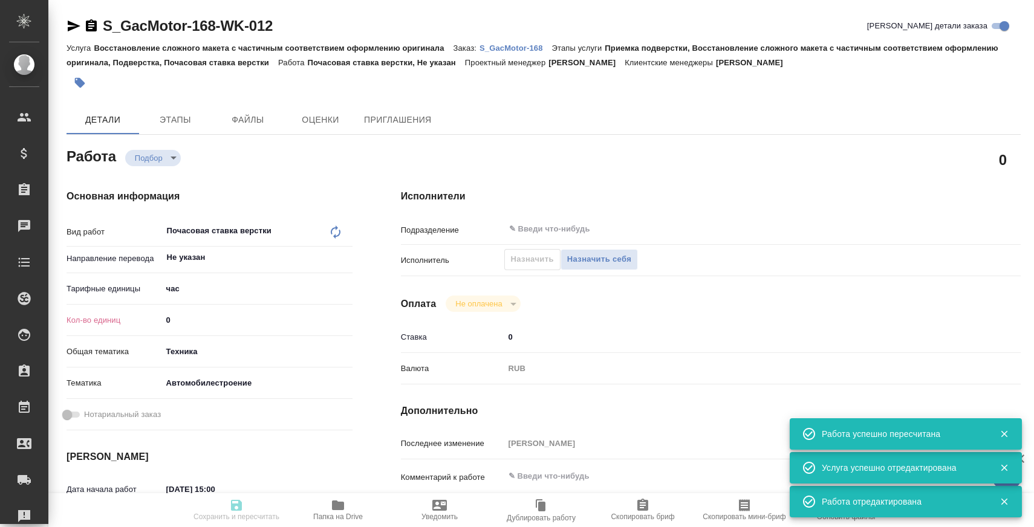
type input "recruiting"
type textarea "Почасовая ставка верстки"
type textarea "x"
type input "Не указан"
type input "5a8b1489cc6b4906c91bfd93"
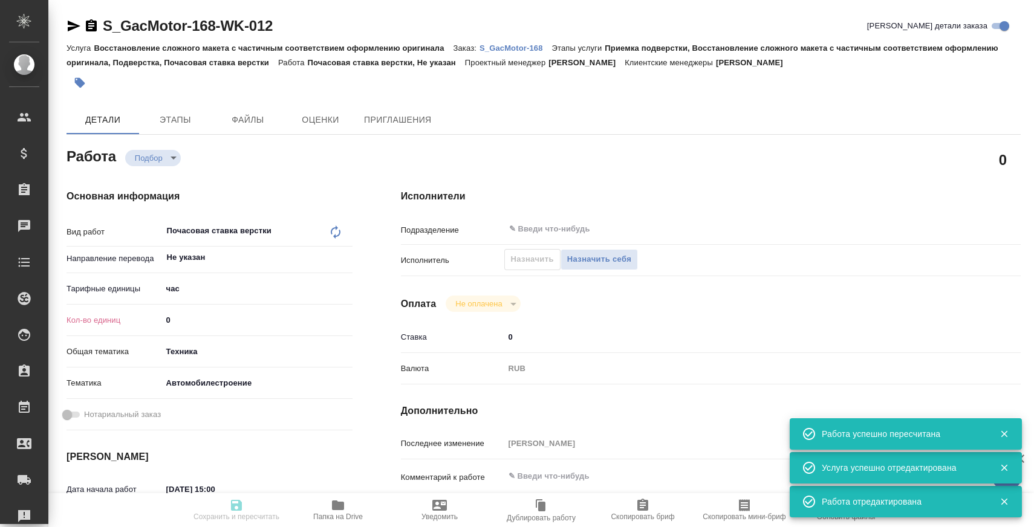
type input "0"
type input "tech"
type input "5f647204b73bc97568ca66a7"
type input "30.09.2025 15:00"
type input "02.10.2025 16:00"
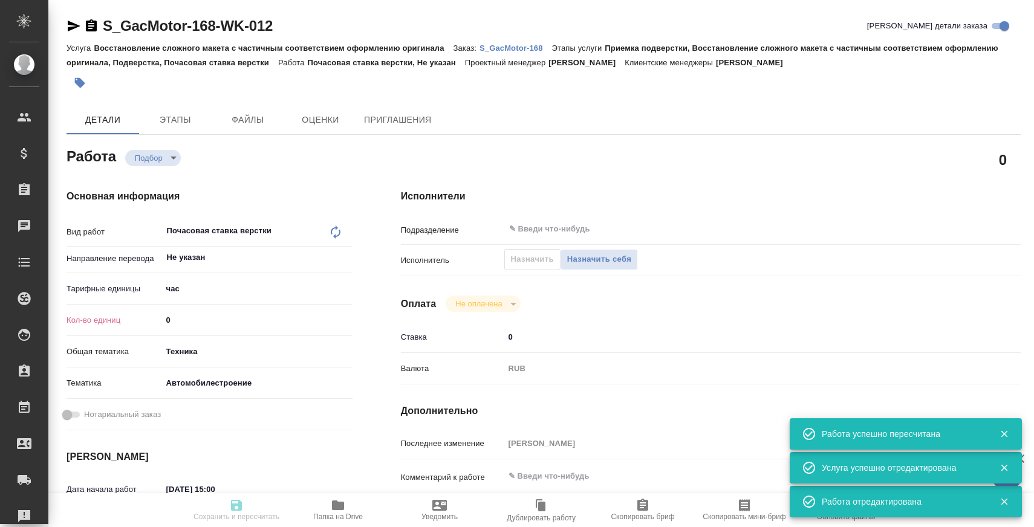
type input "20.10.2025 14:00"
type input "notPayed"
type input "0"
type input "RUB"
type input "Усманова Ольга"
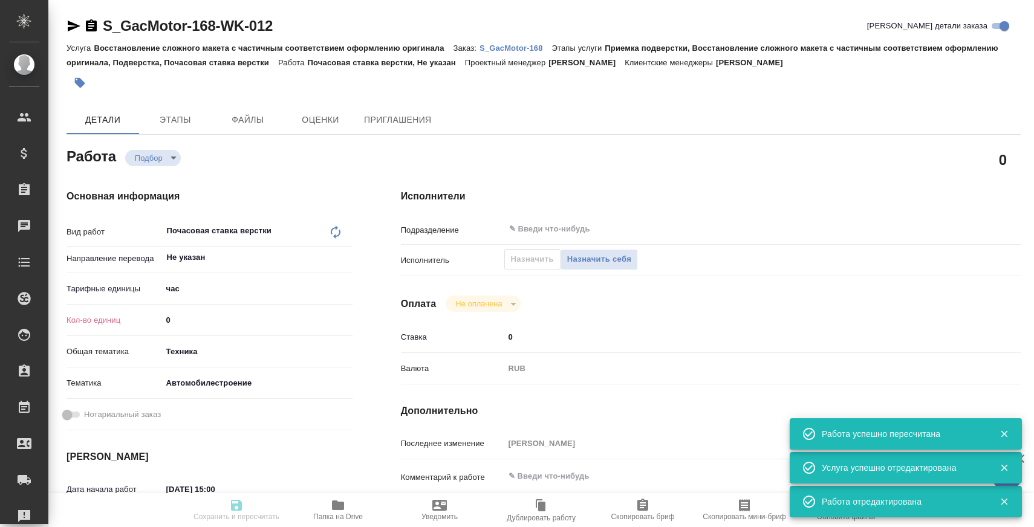
type textarea "x"
type textarea "/Clients/GacMotor/Orders/S_GacMotor-168/DTP/S_GacMotor-168-WK-012"
type textarea "x"
type input "S_GacMotor-168"
type input "Восстановление сложного макета с частичным соответствием оформлению оригинала"
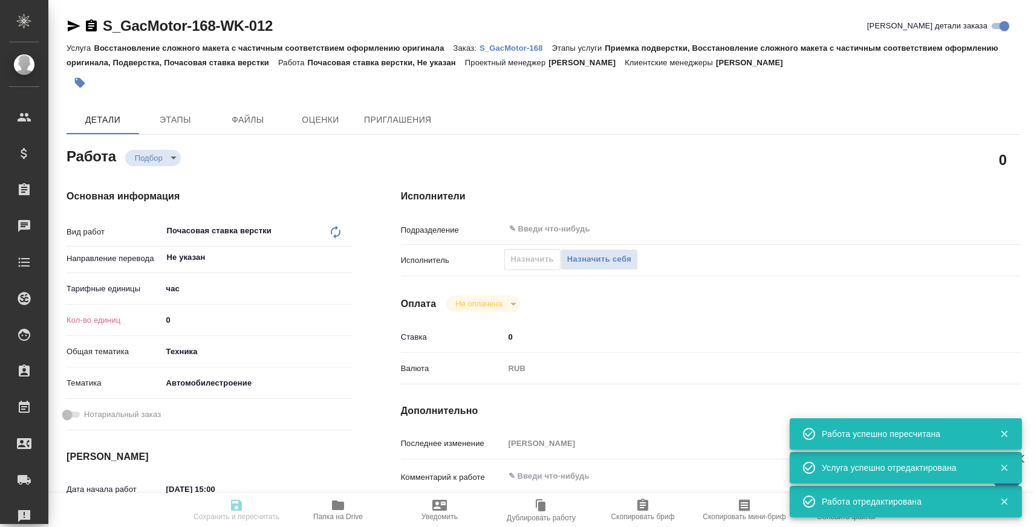
type input "Приемка подверстки, Восстановление сложного макета с частичным соответствием оф…"
type input "Усманова Ольга"
type input "[PERSON_NAME]"
type input "/Clients/GacMotor/Orders/S_GacMotor-168"
type textarea "x"
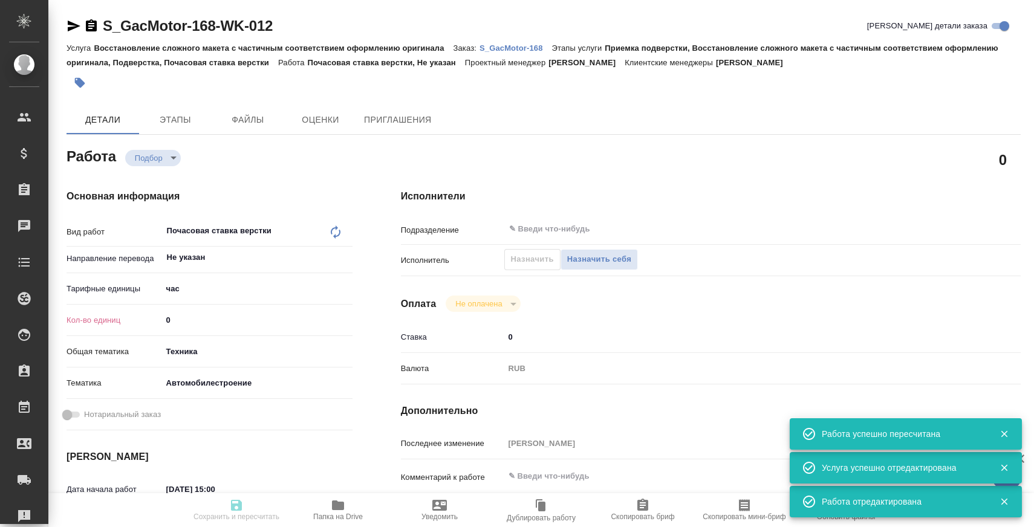
type textarea "owner's manual——20250716.pdf сдаем раньше всех - 13.10 в 10:00: поставьте пожал…"
type textarea "x"
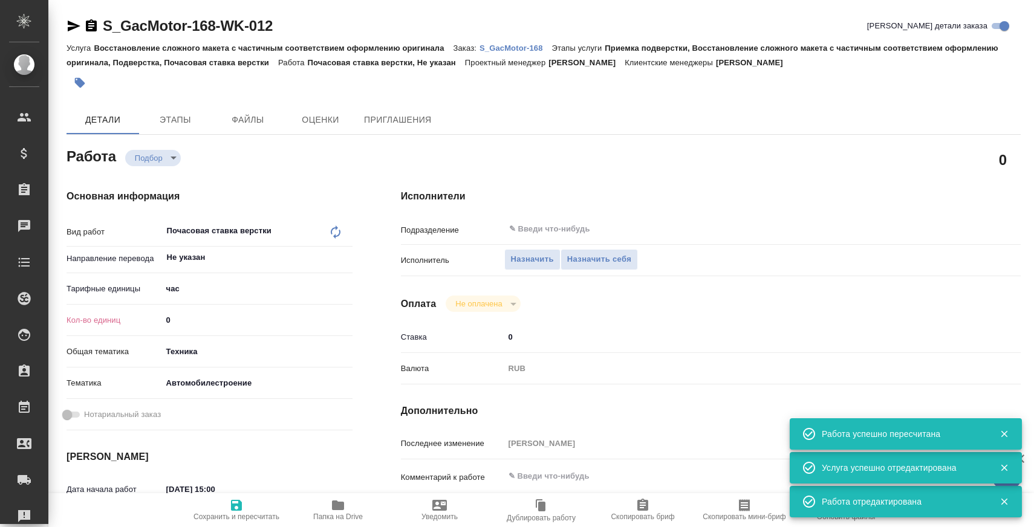
type textarea "x"
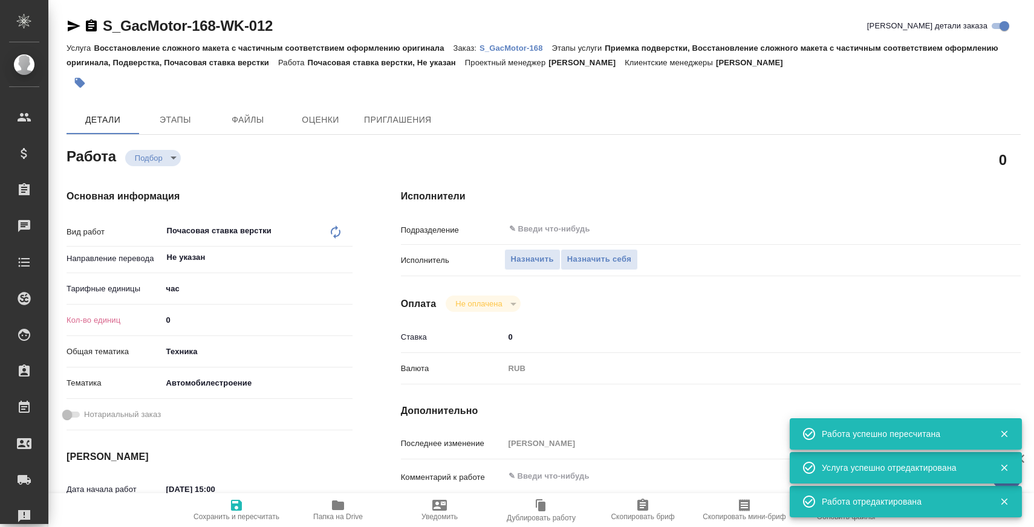
type textarea "x"
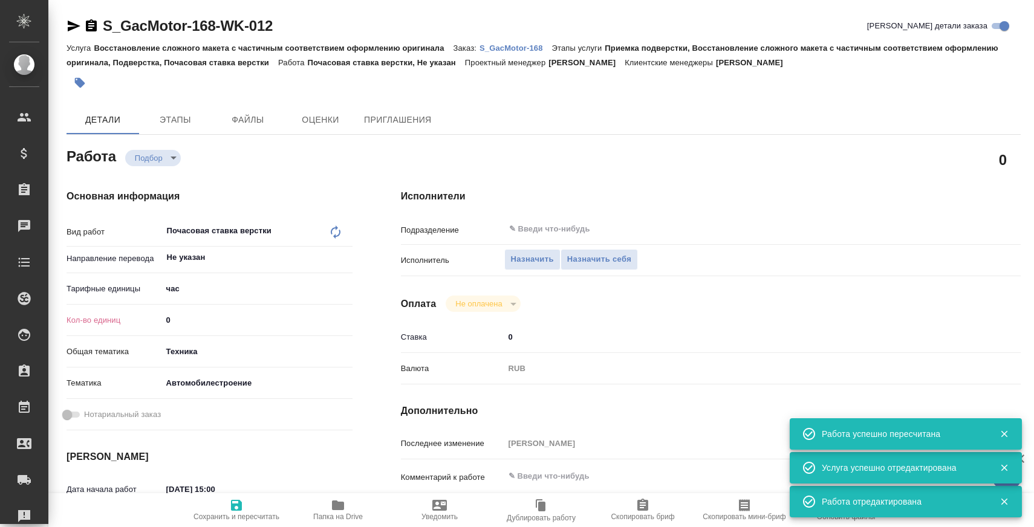
type textarea "x"
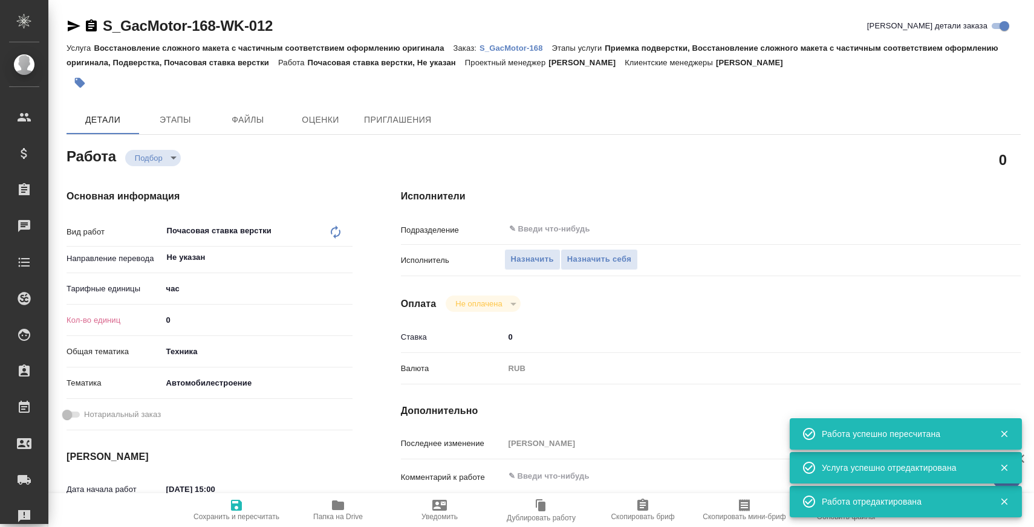
type textarea "x"
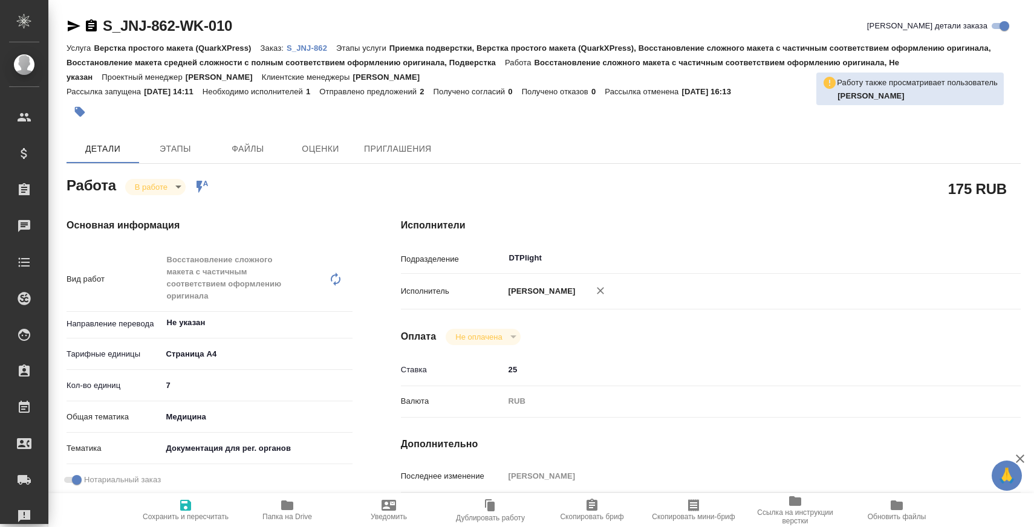
type textarea "x"
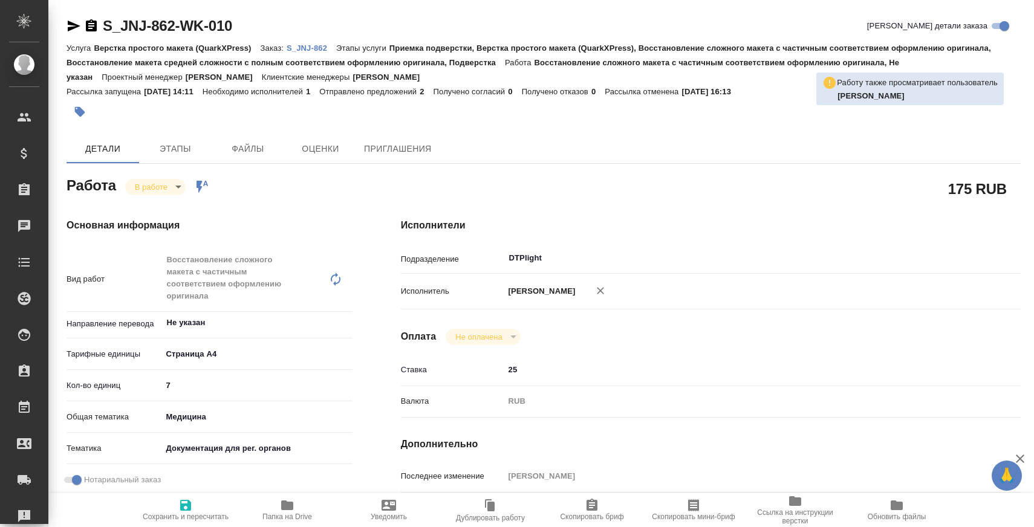
type textarea "x"
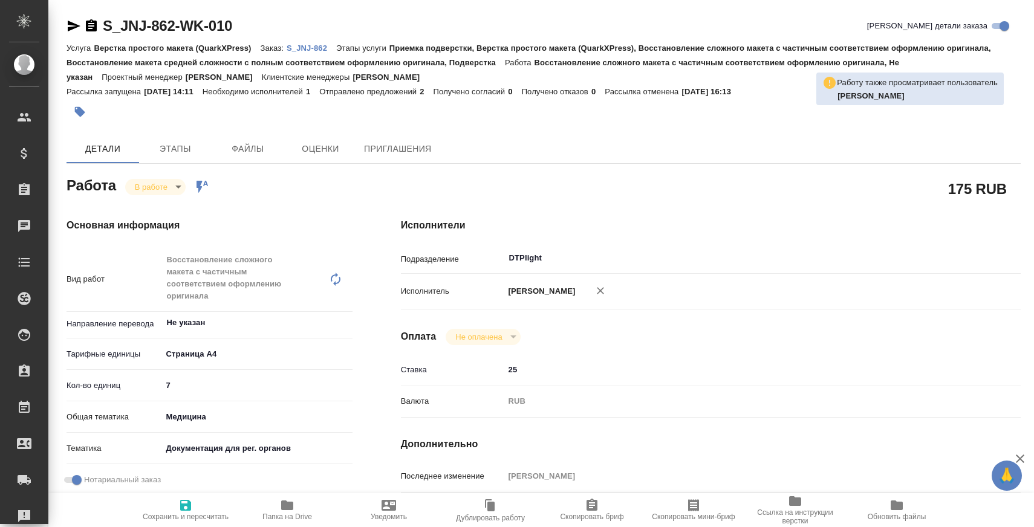
type textarea "x"
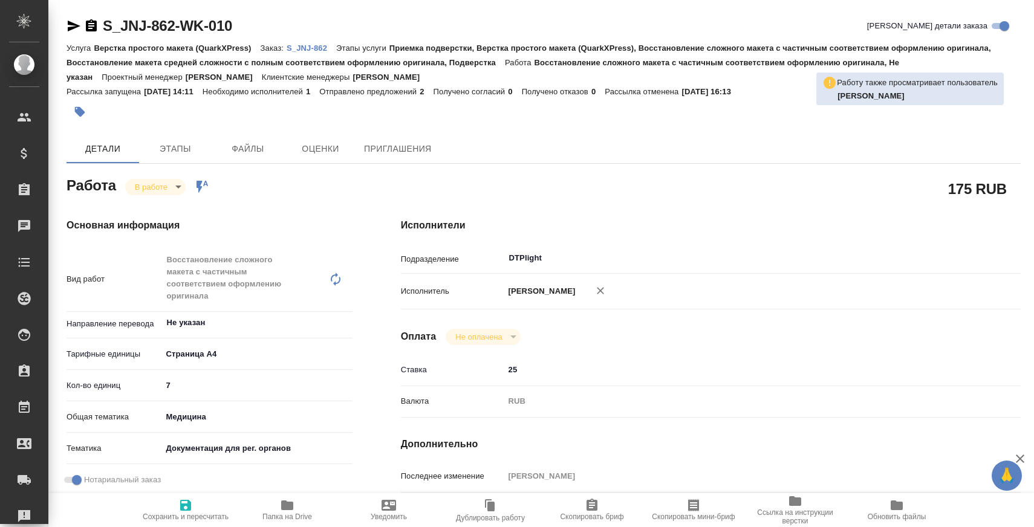
type textarea "x"
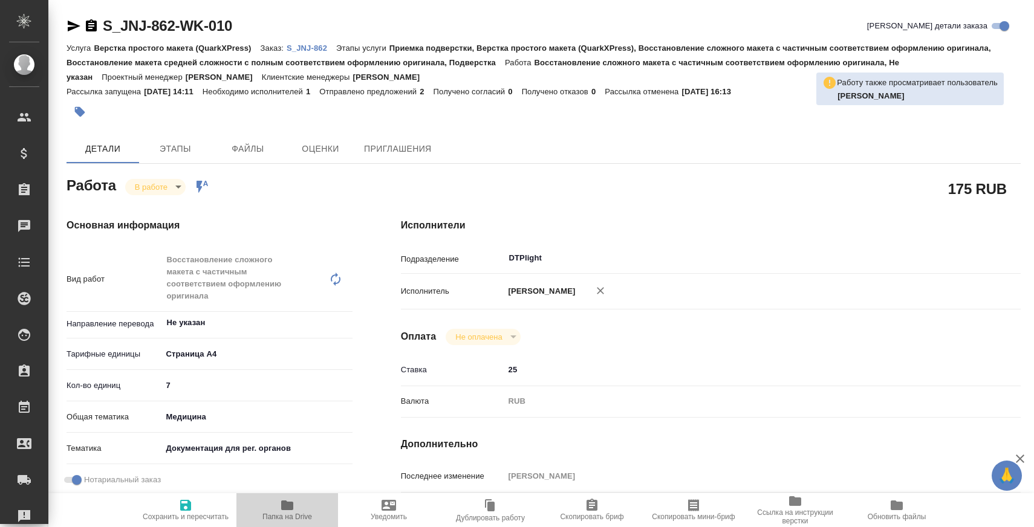
click at [305, 508] on span "Папка на Drive" at bounding box center [287, 509] width 87 height 23
type textarea "x"
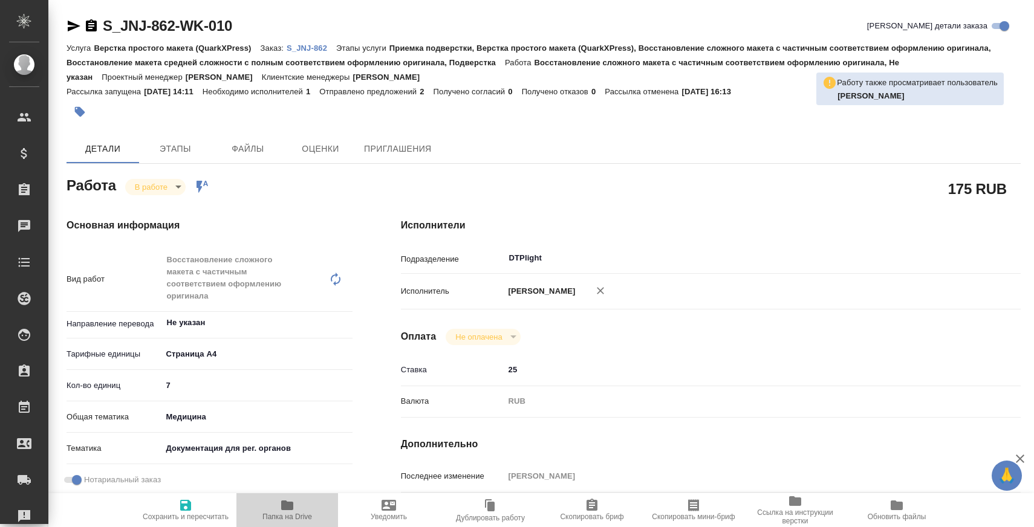
type textarea "x"
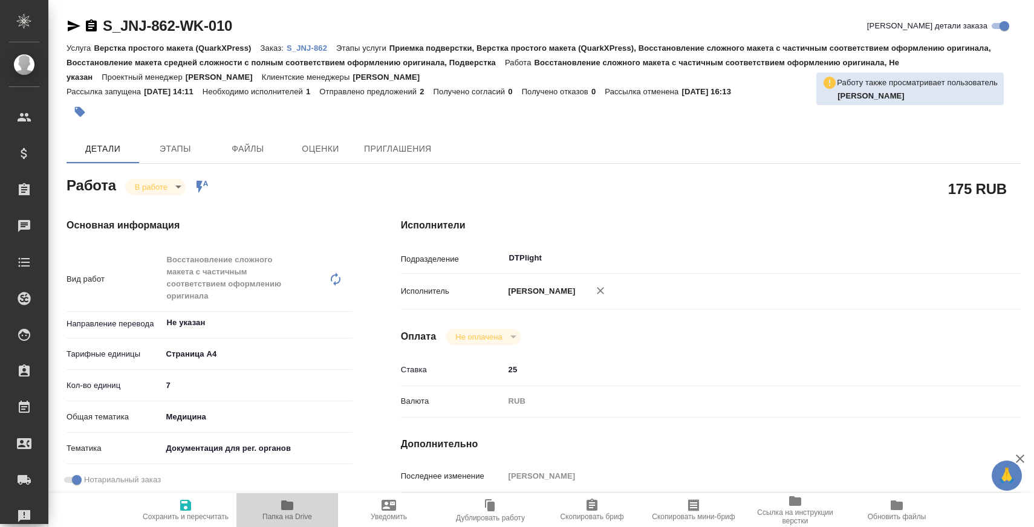
type textarea "x"
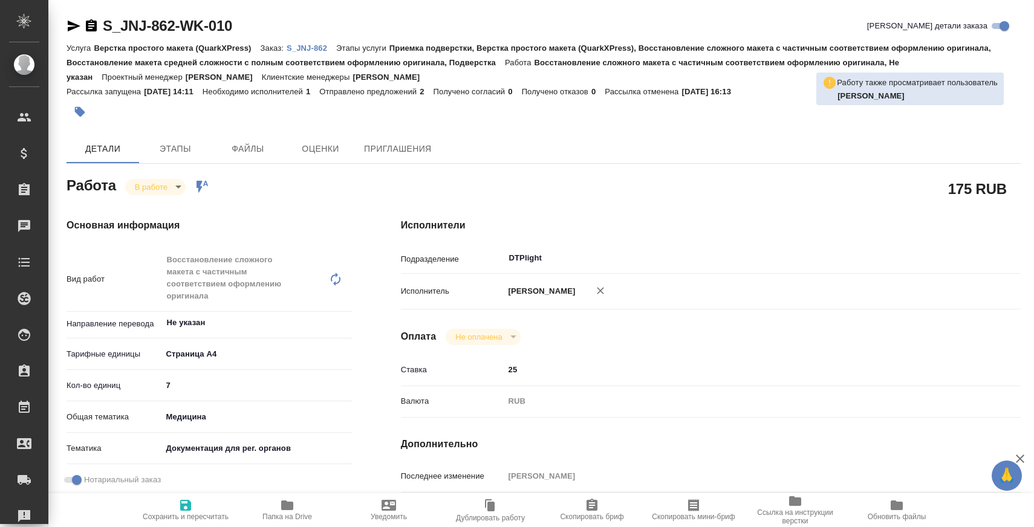
type textarea "x"
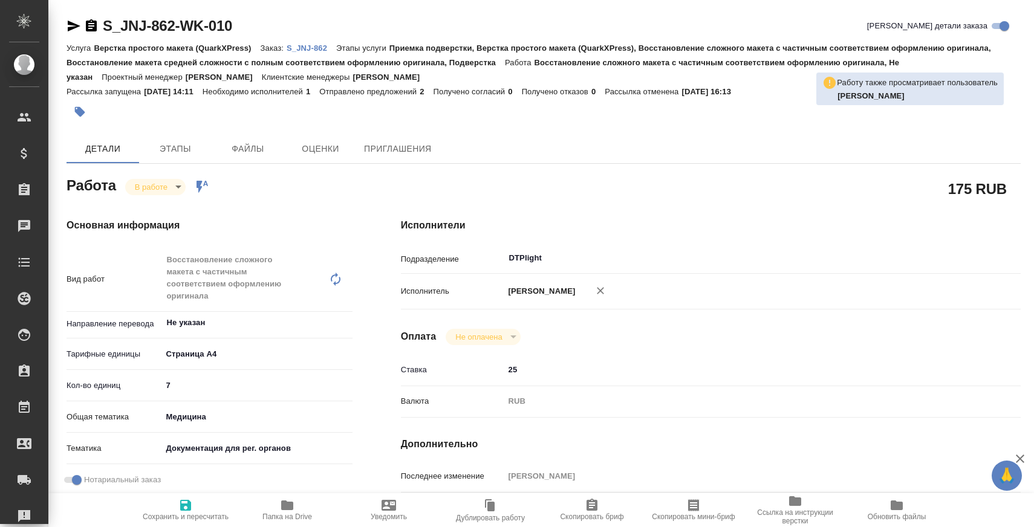
type textarea "x"
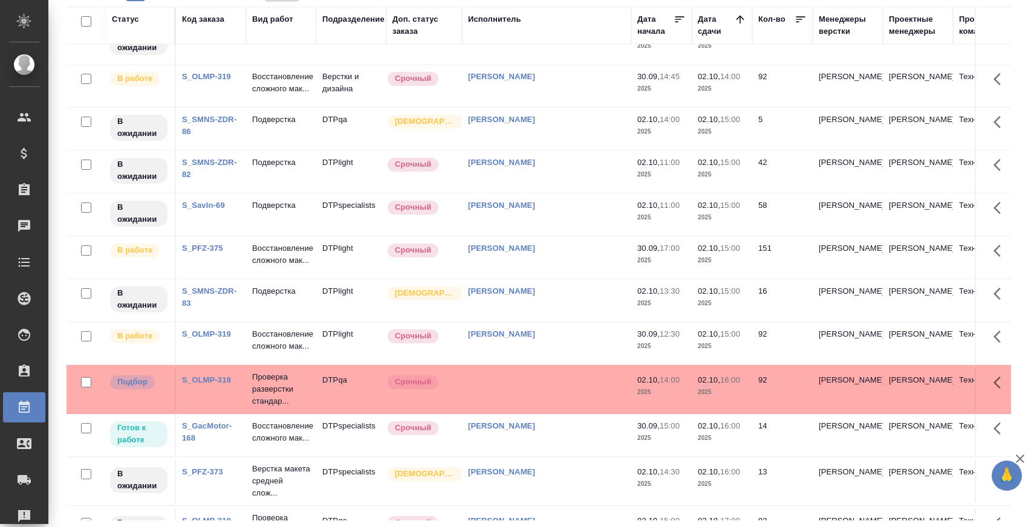
scroll to position [682, 0]
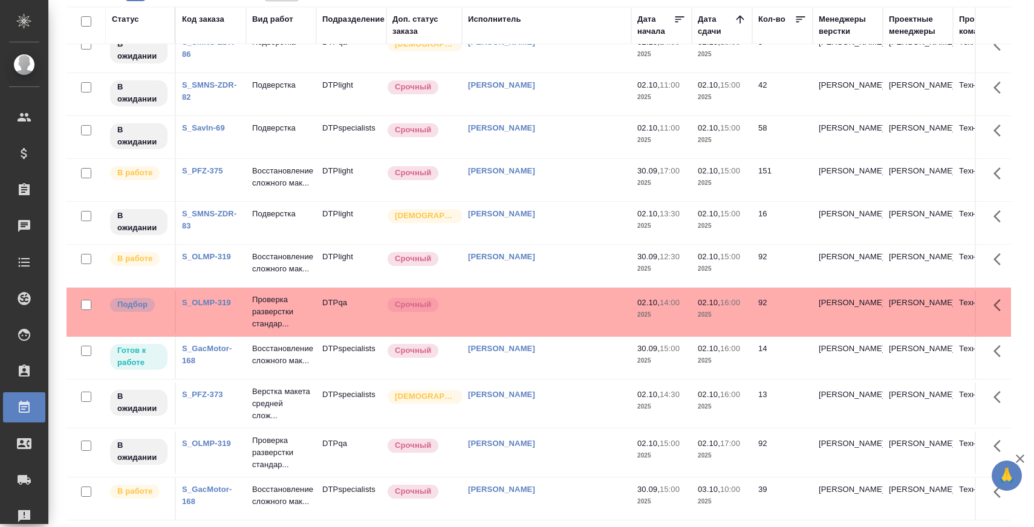
click at [211, 344] on link "S_GacMotor-168" at bounding box center [207, 354] width 50 height 21
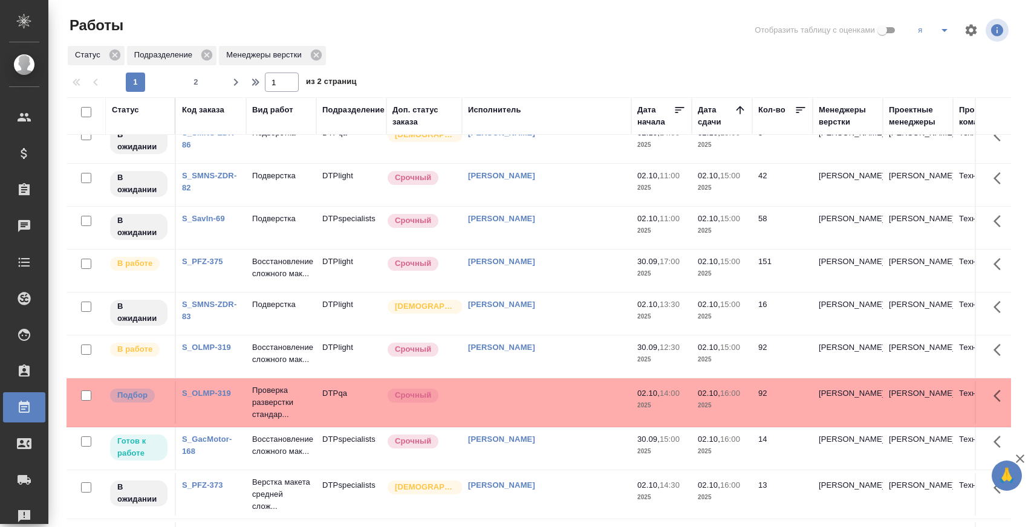
click at [201, 389] on link "S_OLMP-319" at bounding box center [206, 393] width 49 height 9
click at [215, 435] on link "S_GacMotor-168" at bounding box center [207, 445] width 50 height 21
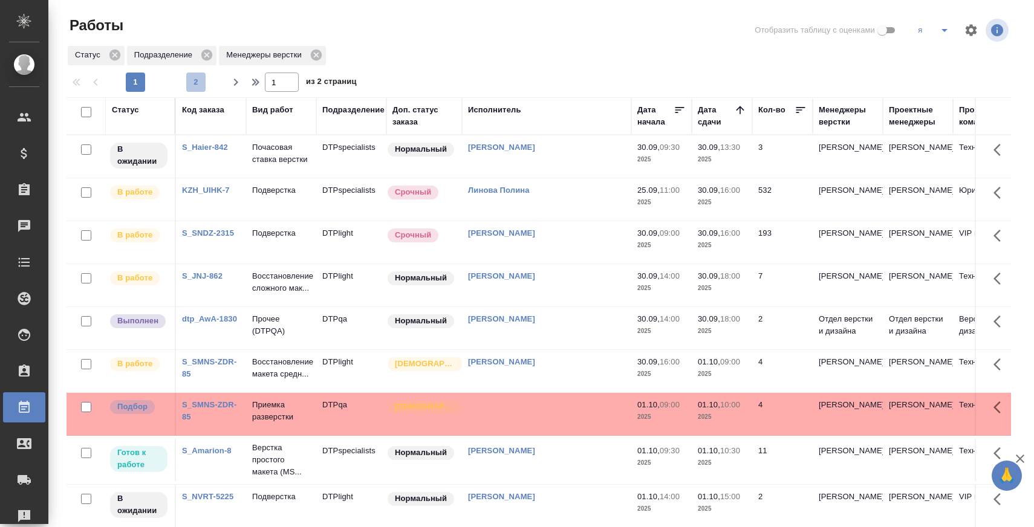
click at [201, 87] on span "2" at bounding box center [195, 82] width 19 height 12
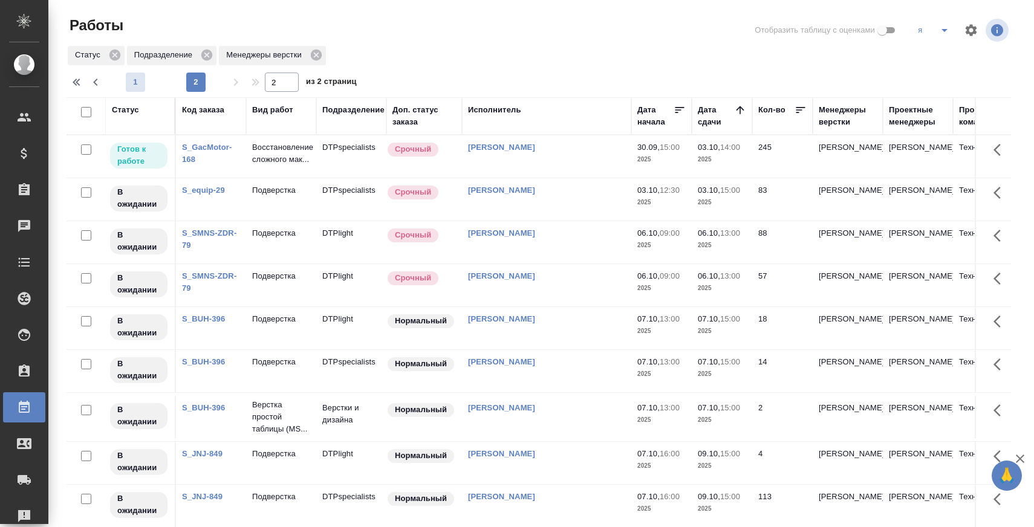
click at [129, 76] on span "1" at bounding box center [135, 82] width 19 height 12
type input "1"
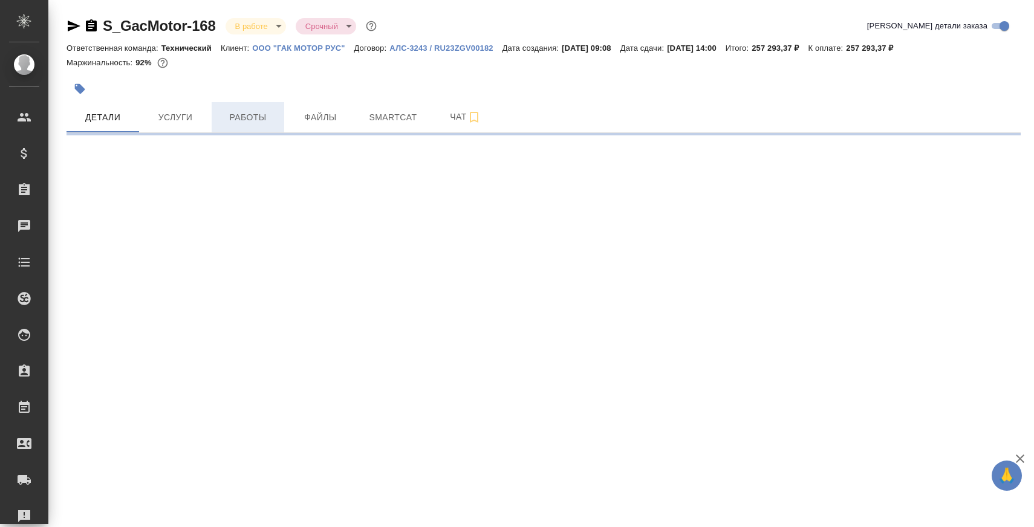
click at [247, 115] on span "Работы" at bounding box center [248, 117] width 58 height 15
select select "RU"
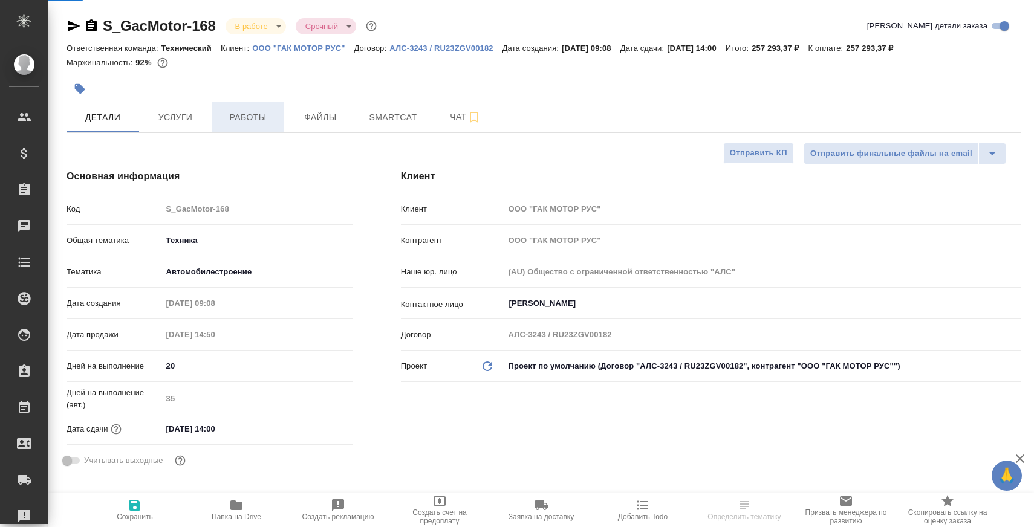
type textarea "x"
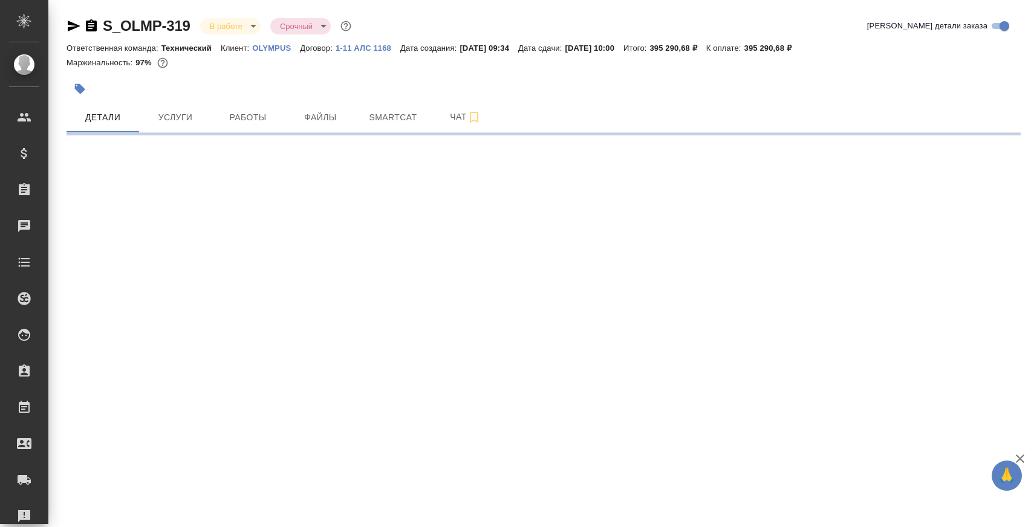
select select "RU"
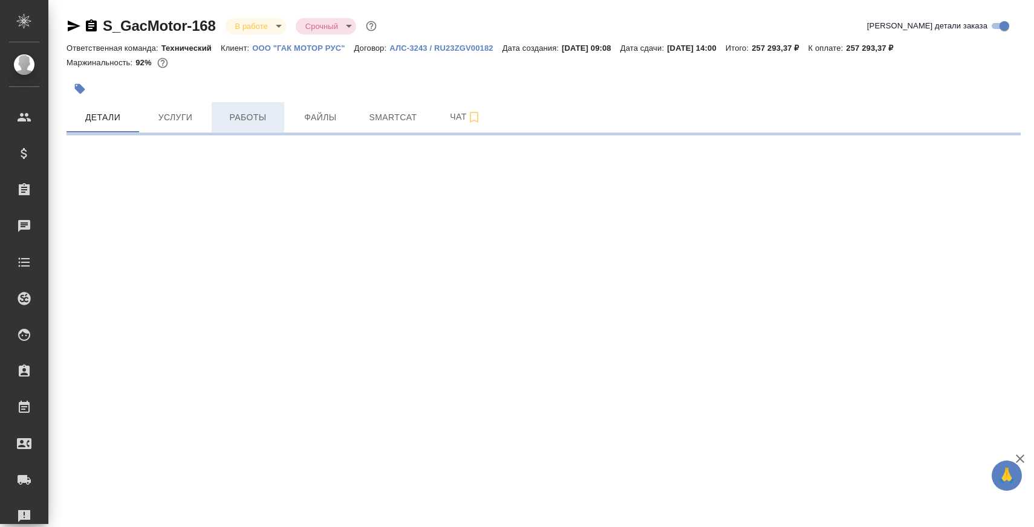
select select "RU"
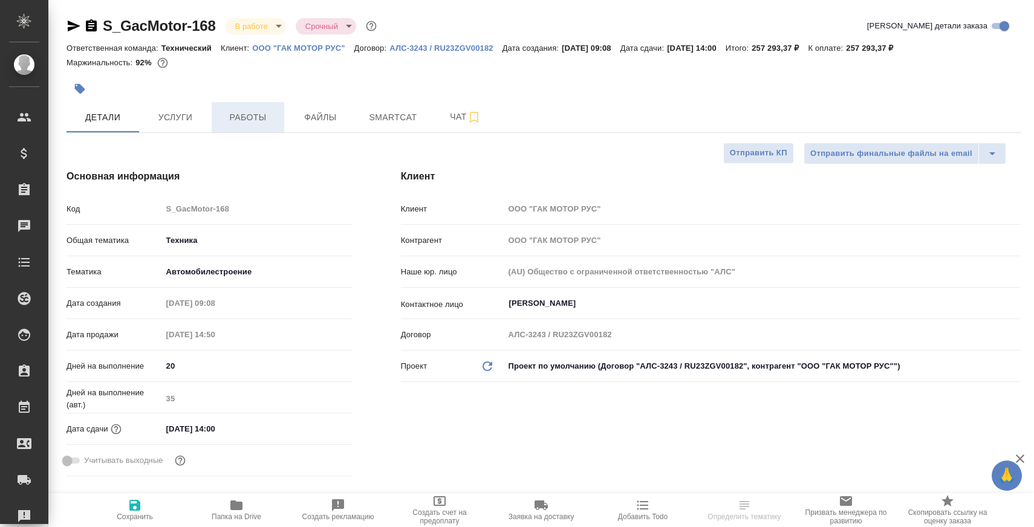
click at [245, 122] on span "Работы" at bounding box center [248, 117] width 58 height 15
type textarea "x"
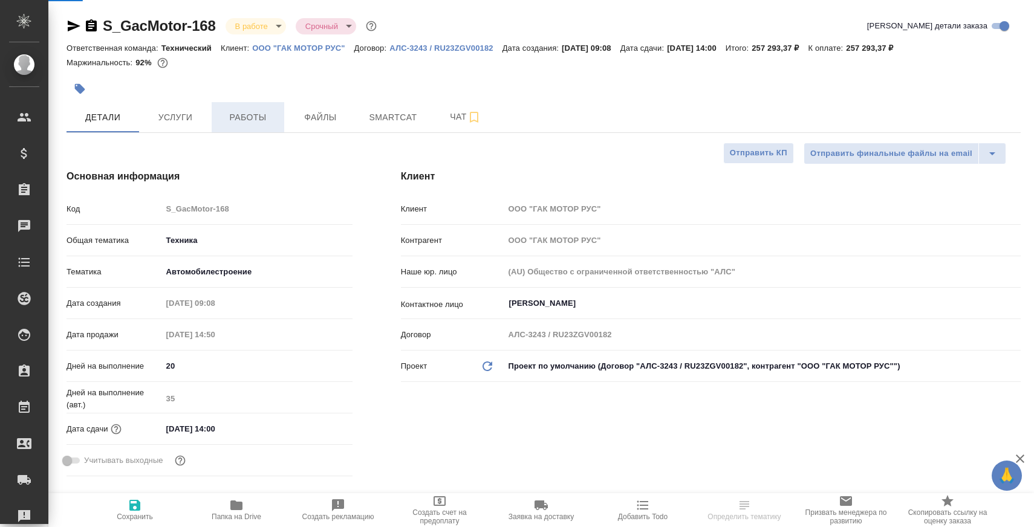
type textarea "x"
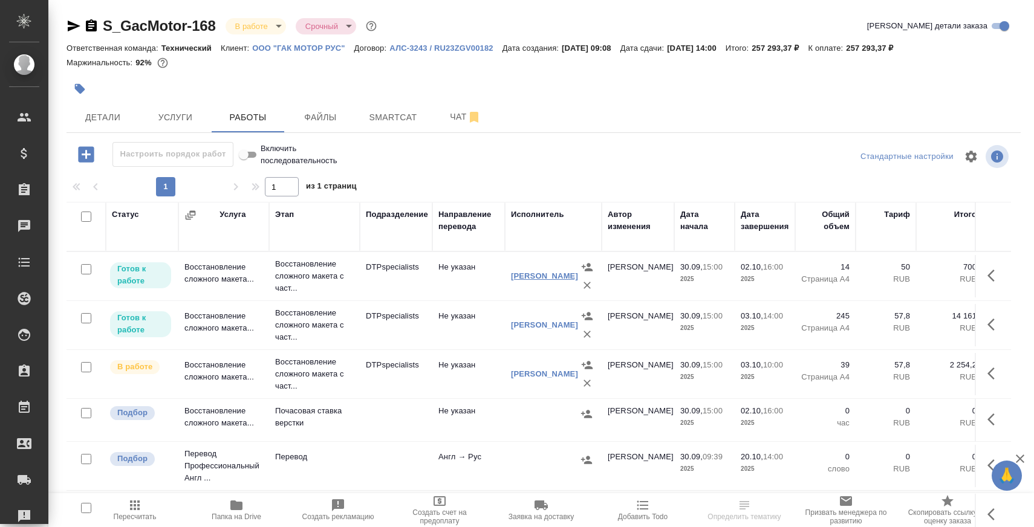
click at [531, 271] on link "[PERSON_NAME]" at bounding box center [544, 275] width 67 height 9
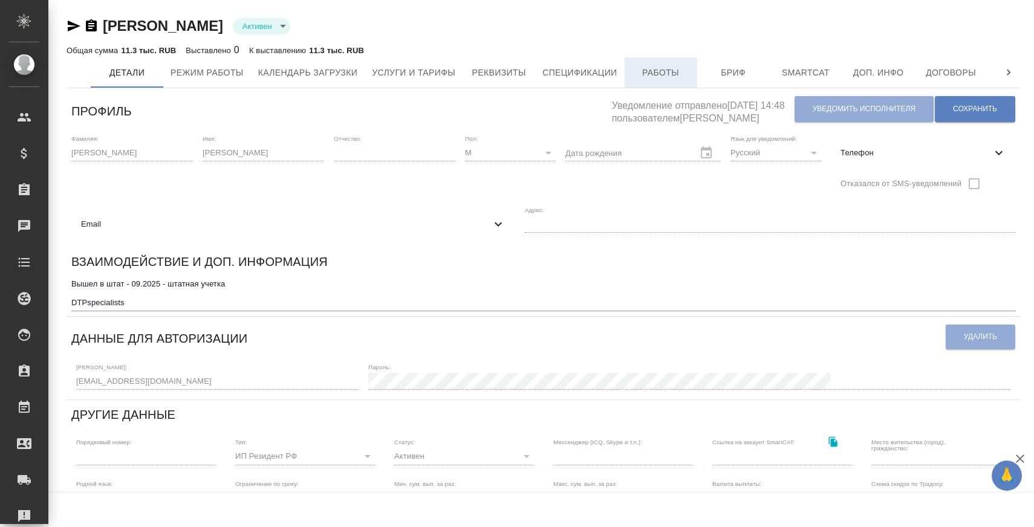
click at [643, 68] on span "Работы" at bounding box center [661, 72] width 58 height 15
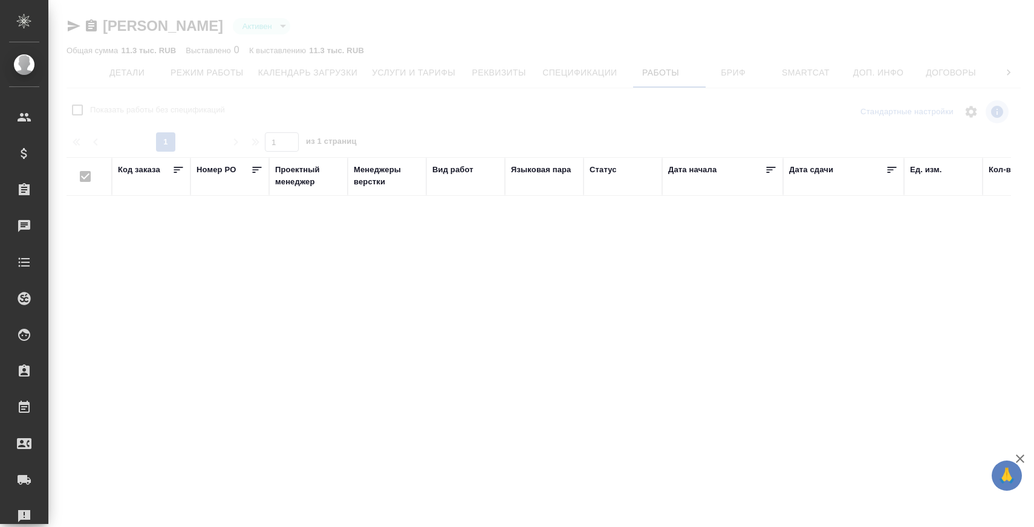
checkbox input "false"
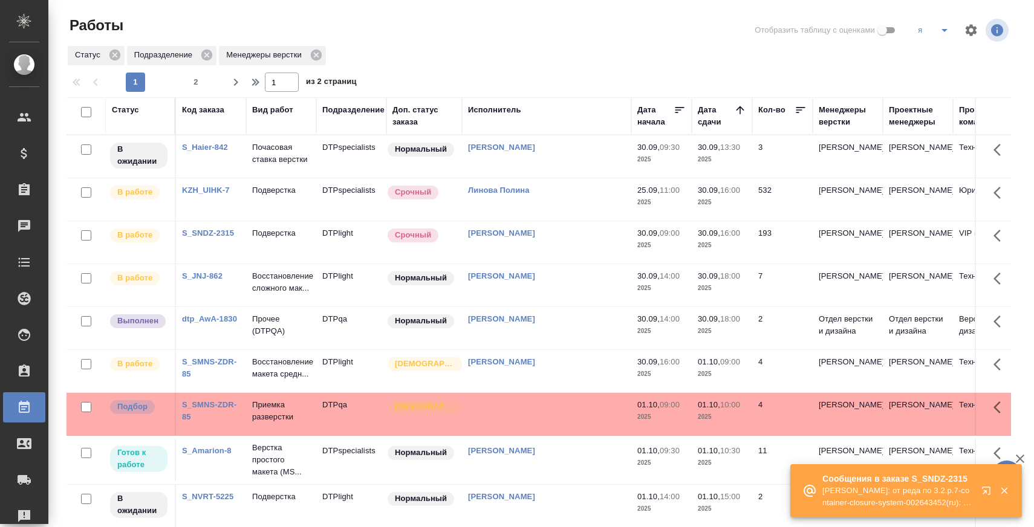
click at [290, 239] on p "Подверстка" at bounding box center [281, 233] width 58 height 12
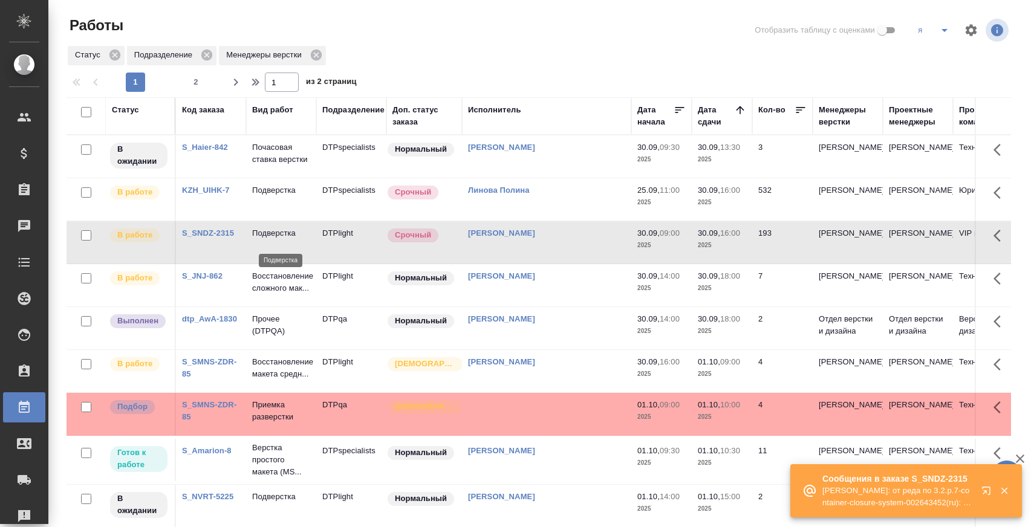
click at [290, 239] on p "Подверстка" at bounding box center [281, 233] width 58 height 12
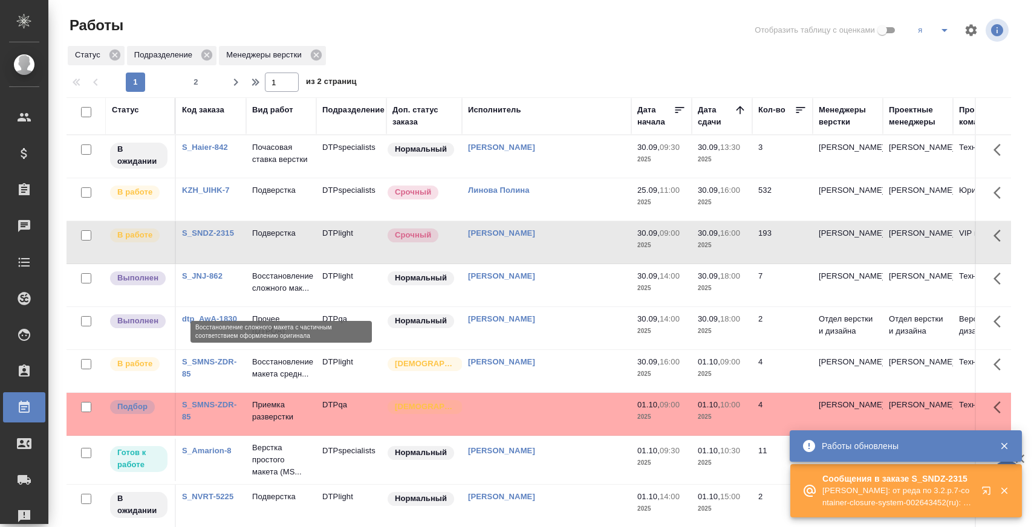
click at [303, 280] on p "Восстановление сложного мак..." at bounding box center [281, 282] width 58 height 24
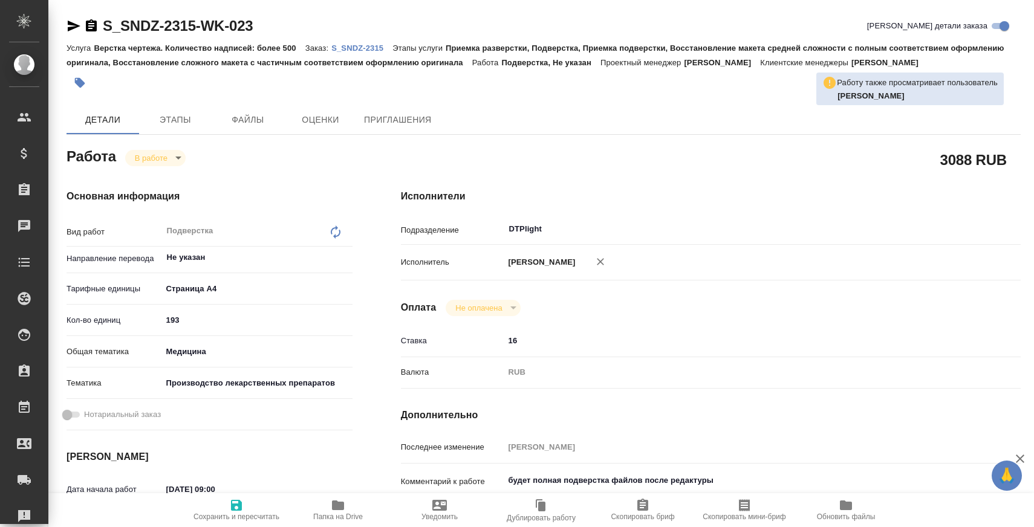
type textarea "x"
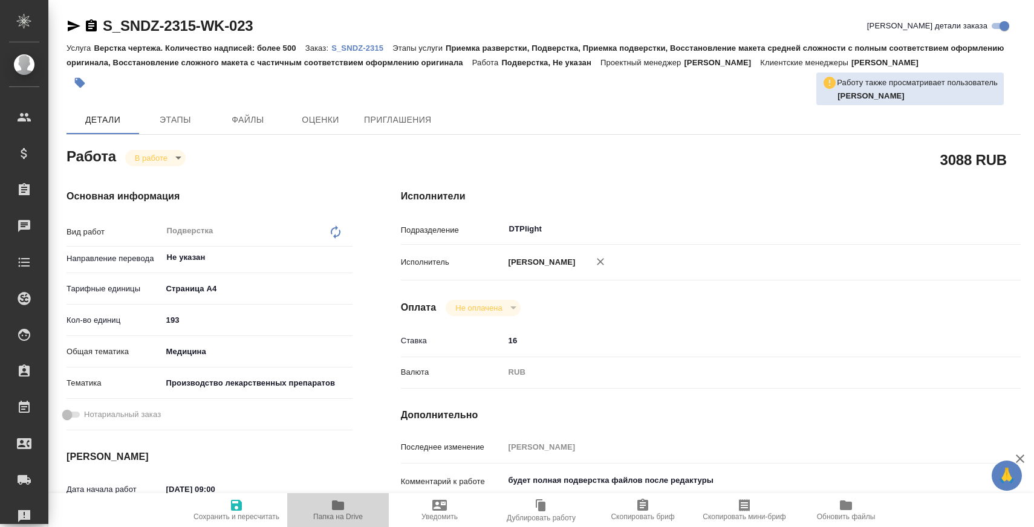
type textarea "x"
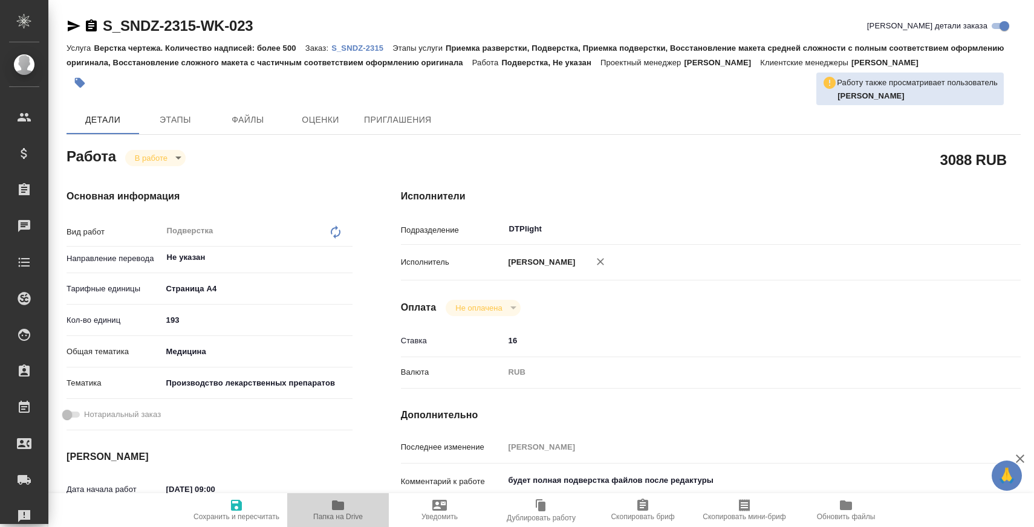
click at [329, 502] on span "Папка на Drive" at bounding box center [337, 509] width 87 height 23
type textarea "x"
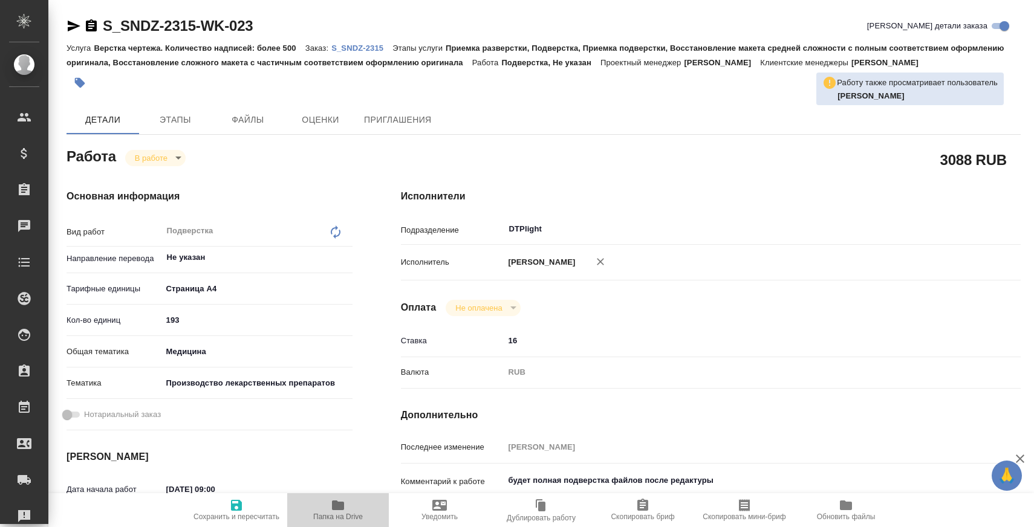
type textarea "x"
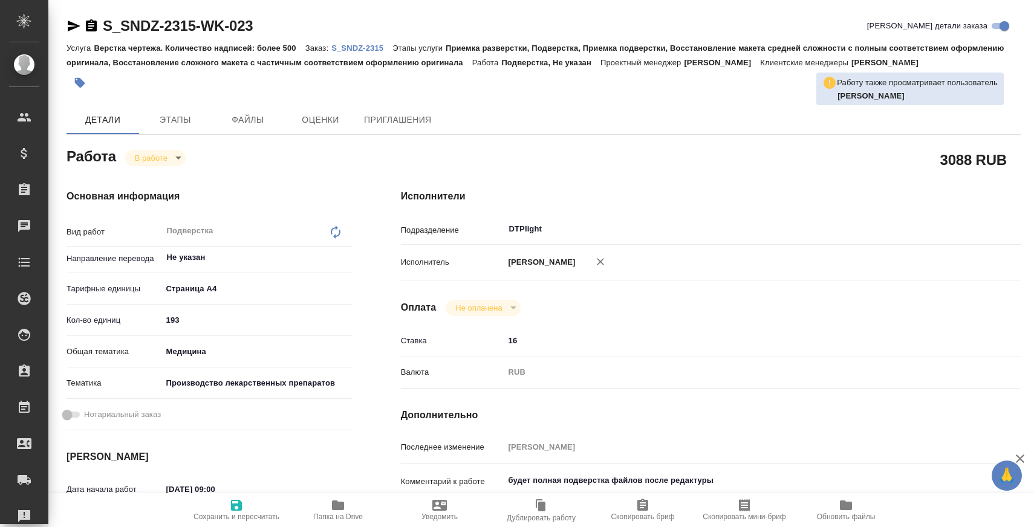
type textarea "x"
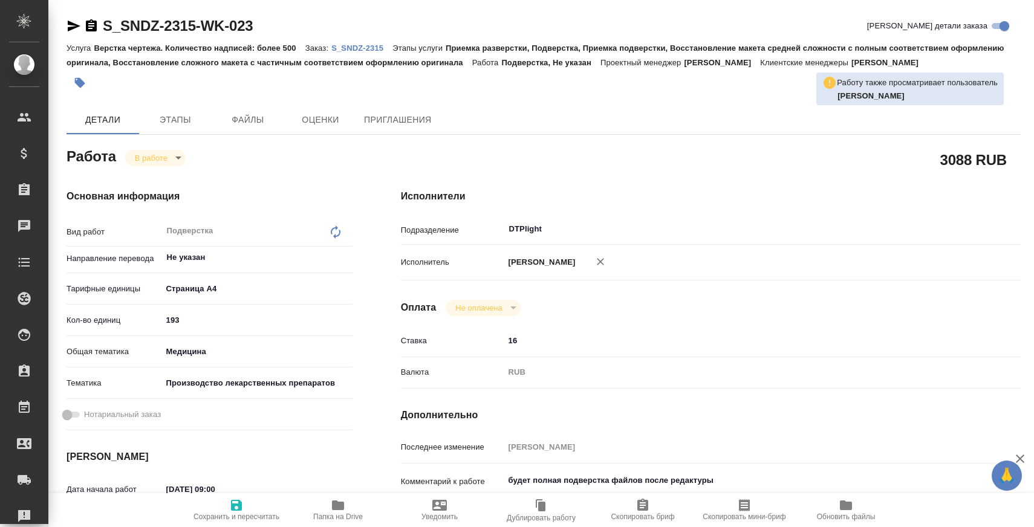
type textarea "x"
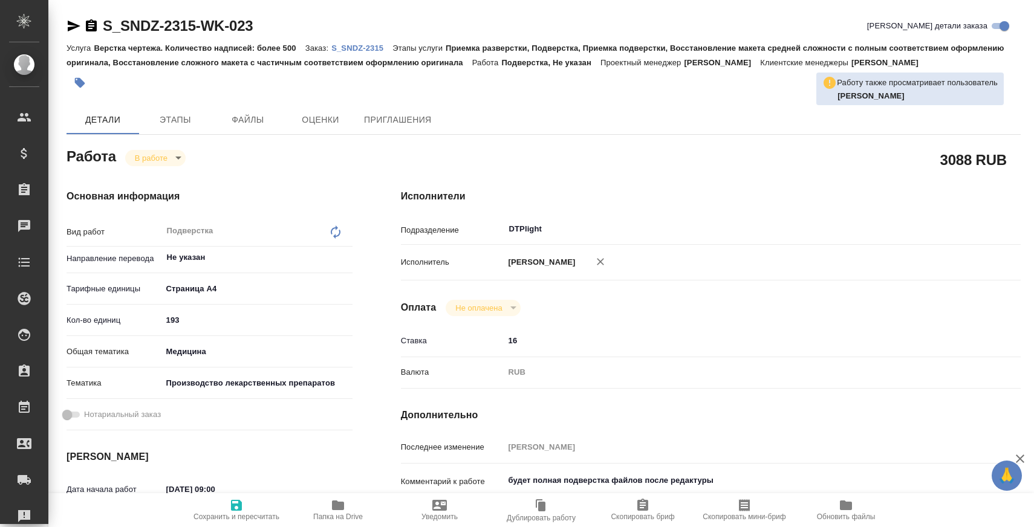
type textarea "x"
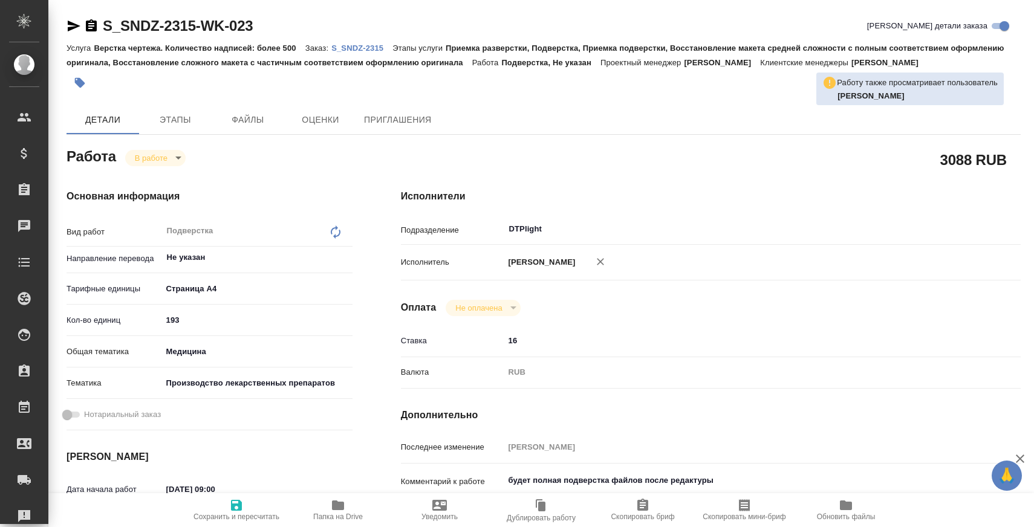
type textarea "x"
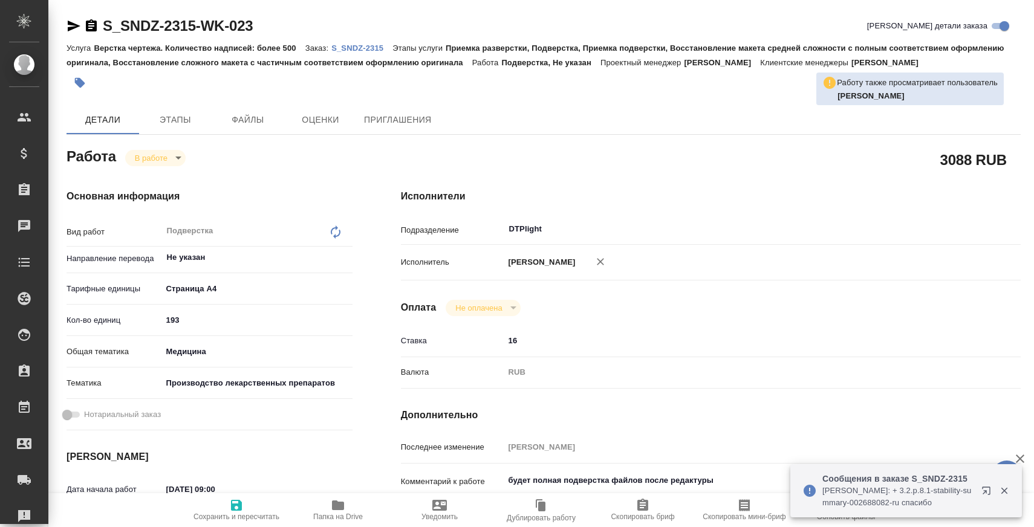
click at [322, 513] on span "Папка на Drive" at bounding box center [338, 517] width 50 height 8
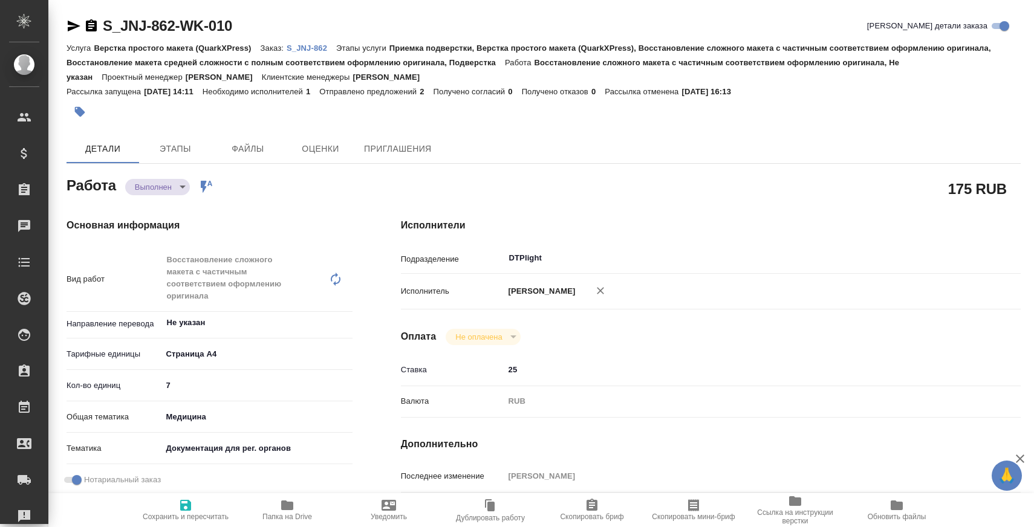
type textarea "x"
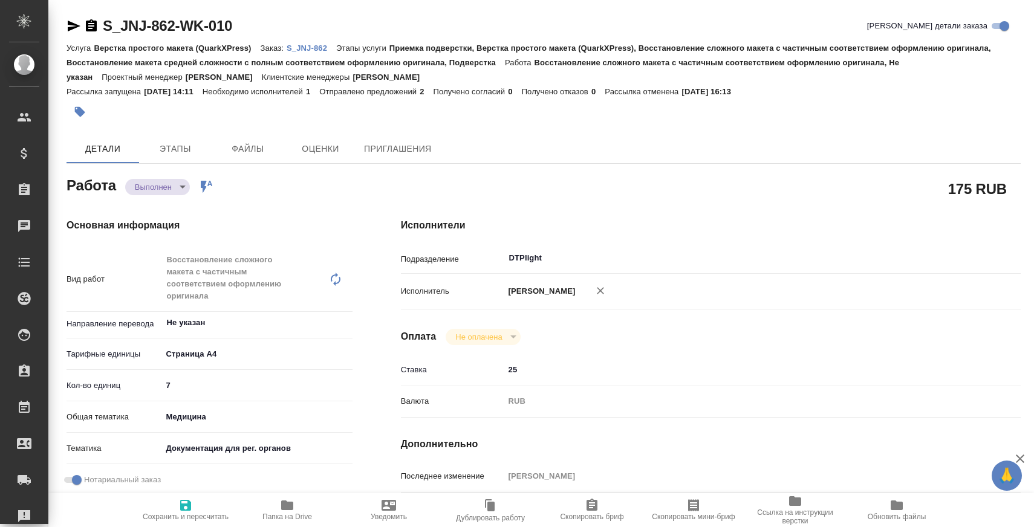
type textarea "x"
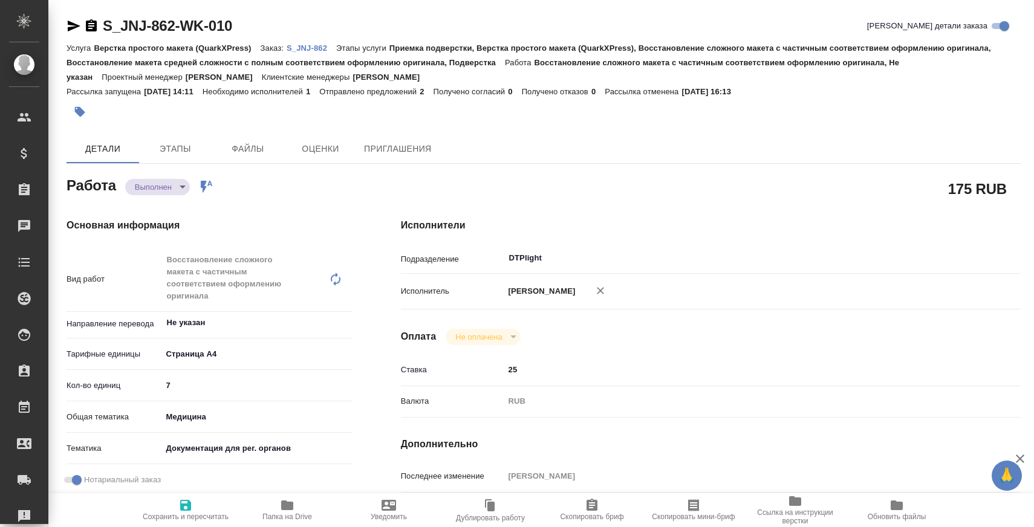
type textarea "x"
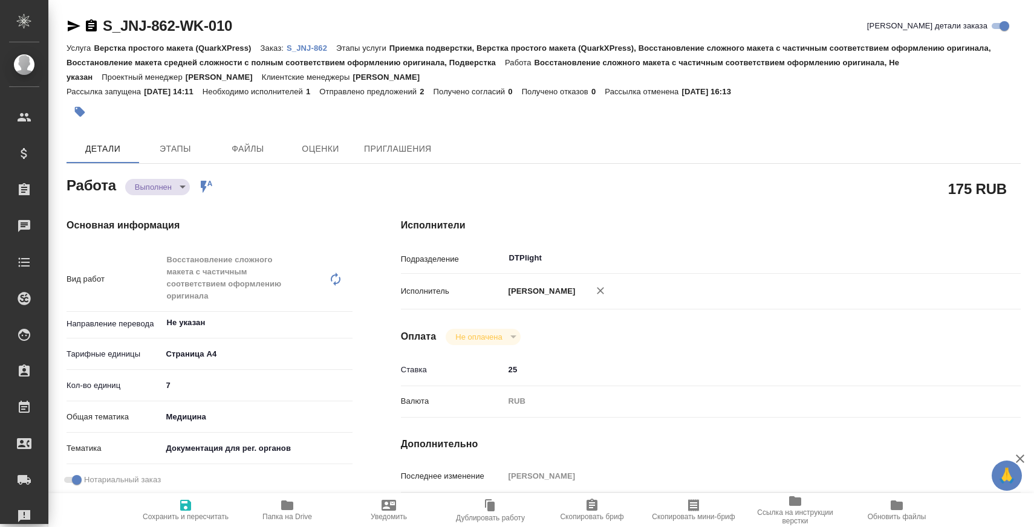
type textarea "x"
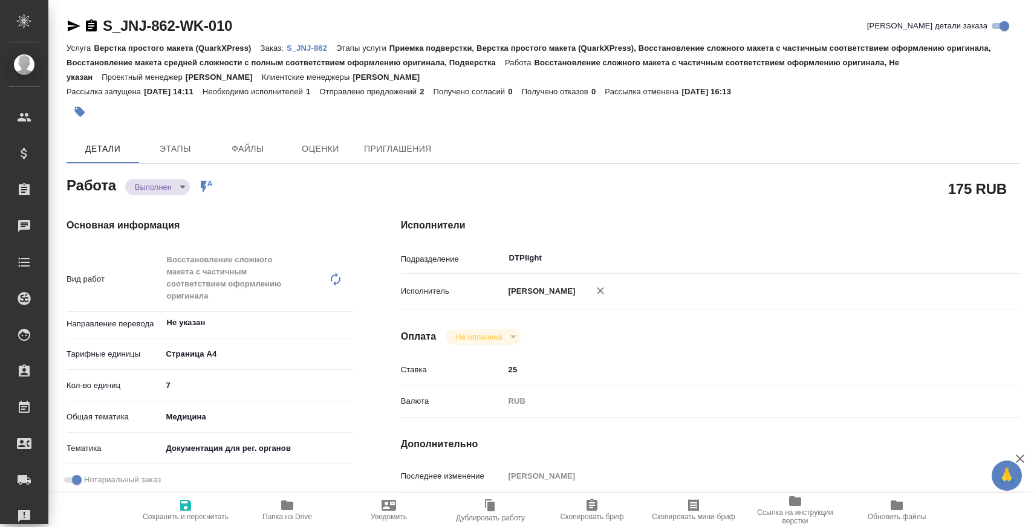
type textarea "x"
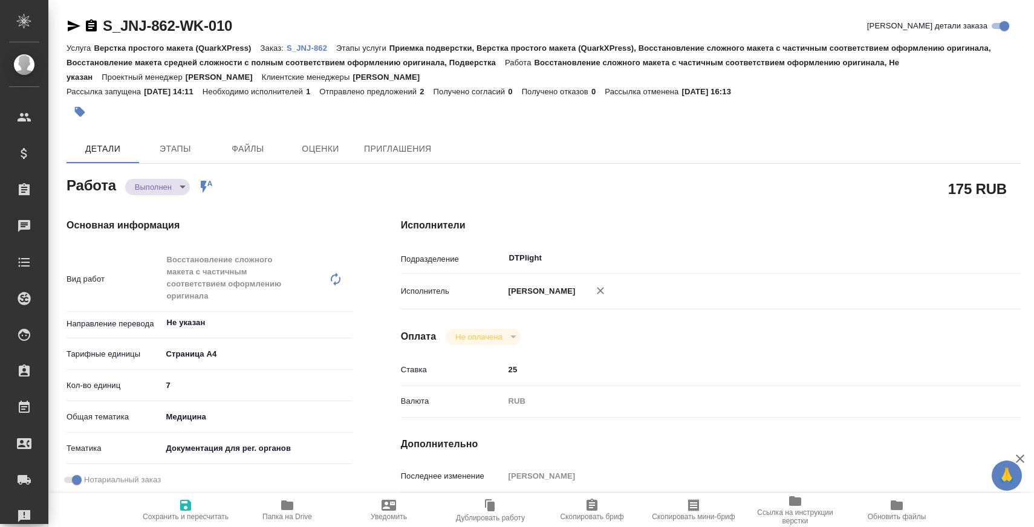
type textarea "x"
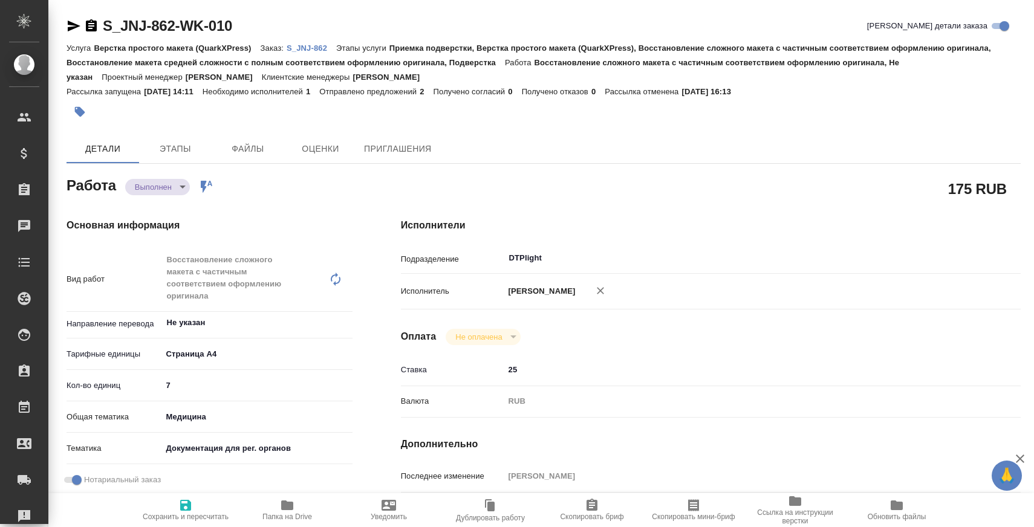
click at [299, 499] on span "Папка на Drive" at bounding box center [287, 509] width 87 height 23
click at [157, 192] on body "🙏 .cls-1 fill:#fff; AWATERA Zaborova Aleksandra Клиенты Спецификации Заказы 0 Ч…" at bounding box center [517, 312] width 1034 height 624
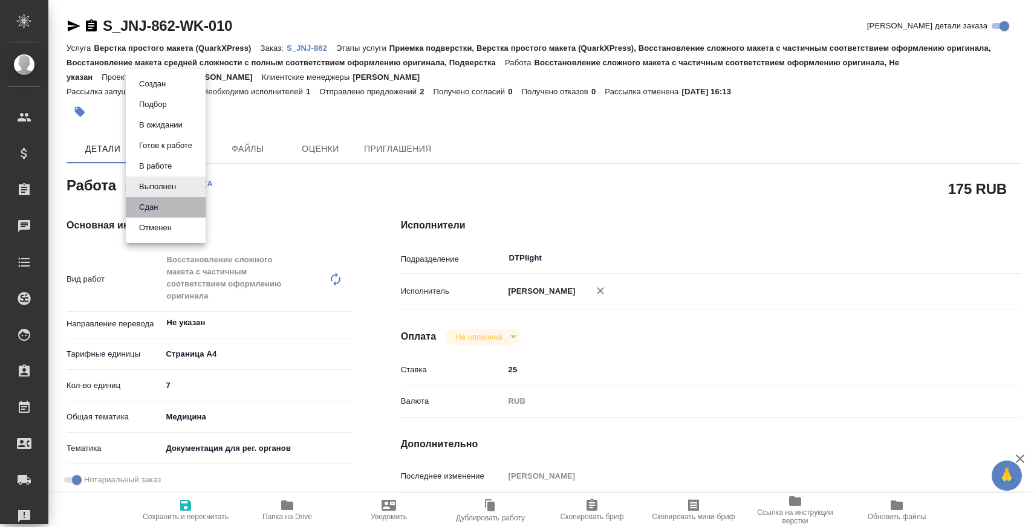
click at [162, 209] on li "Сдан" at bounding box center [166, 207] width 80 height 21
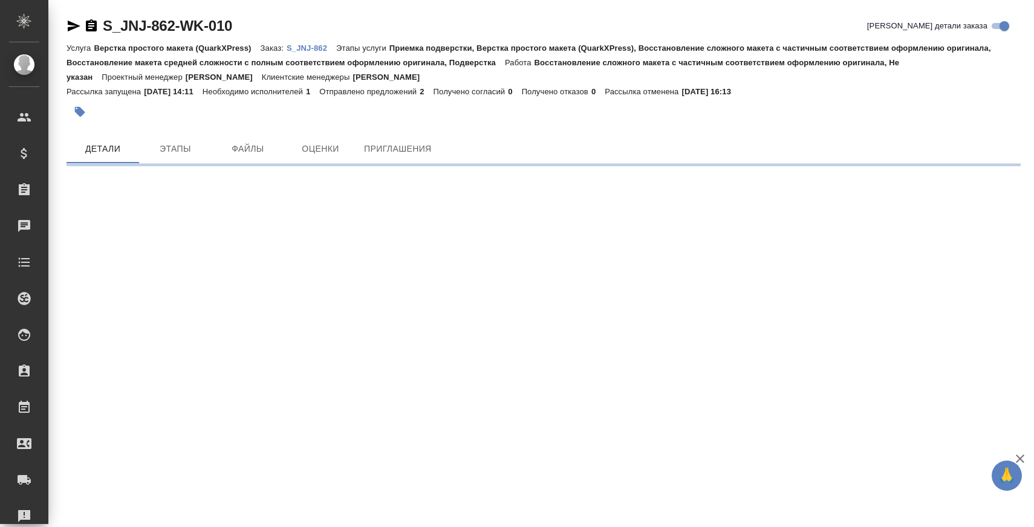
click at [322, 44] on p "S_JNJ-862" at bounding box center [312, 48] width 50 height 9
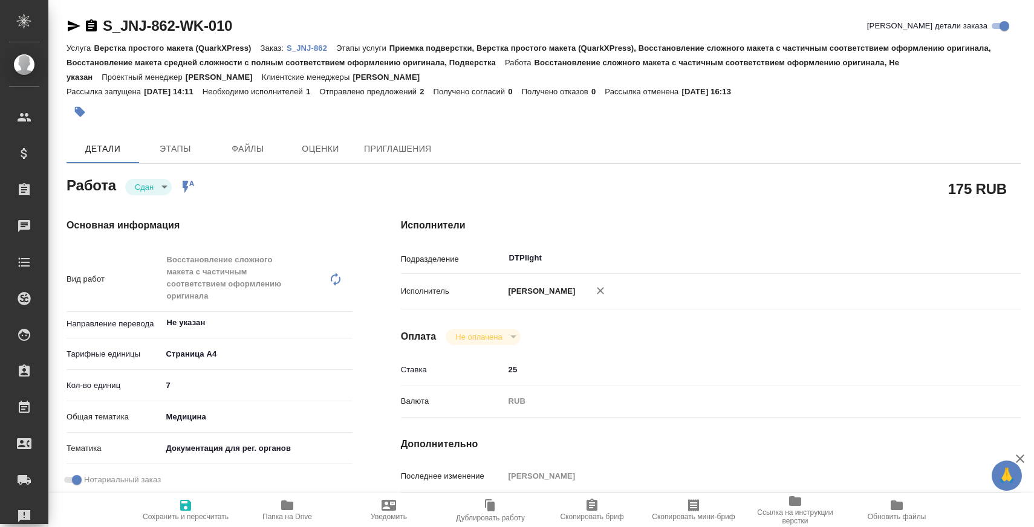
type textarea "x"
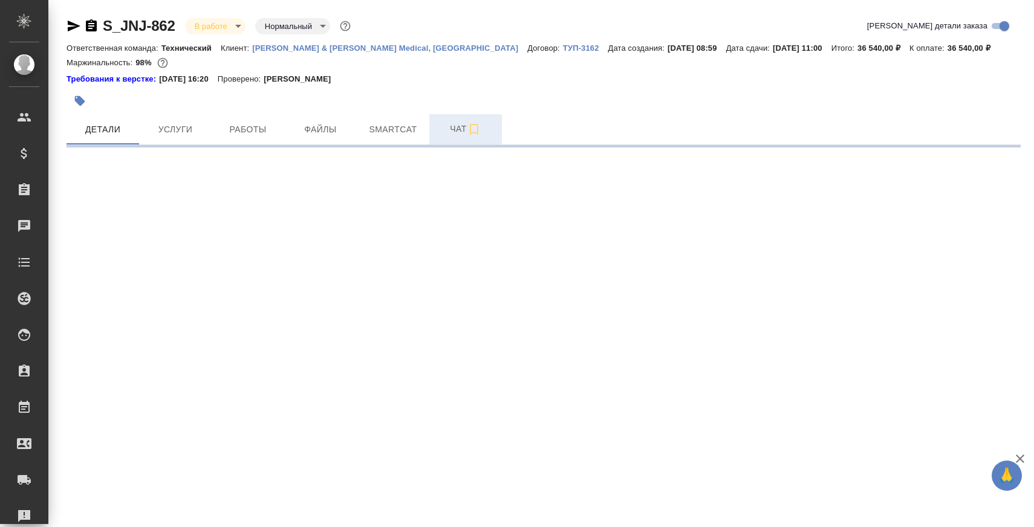
click at [448, 128] on span "Чат" at bounding box center [465, 128] width 58 height 15
select select "RU"
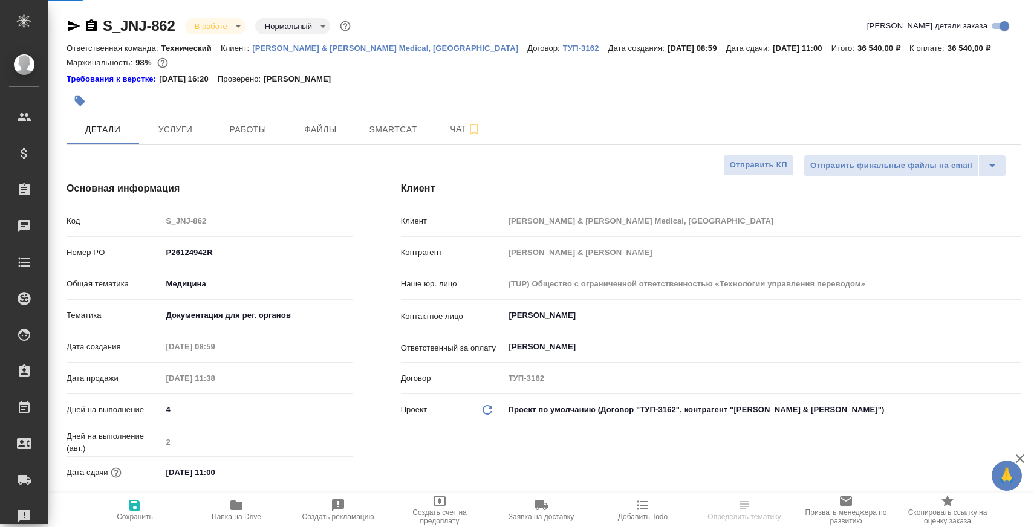
type textarea "x"
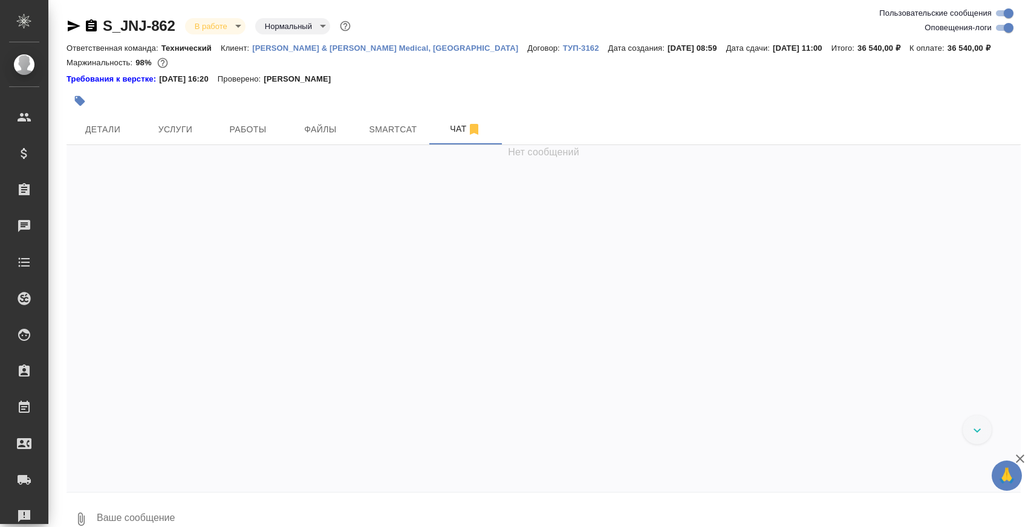
click at [326, 513] on textarea at bounding box center [558, 519] width 925 height 41
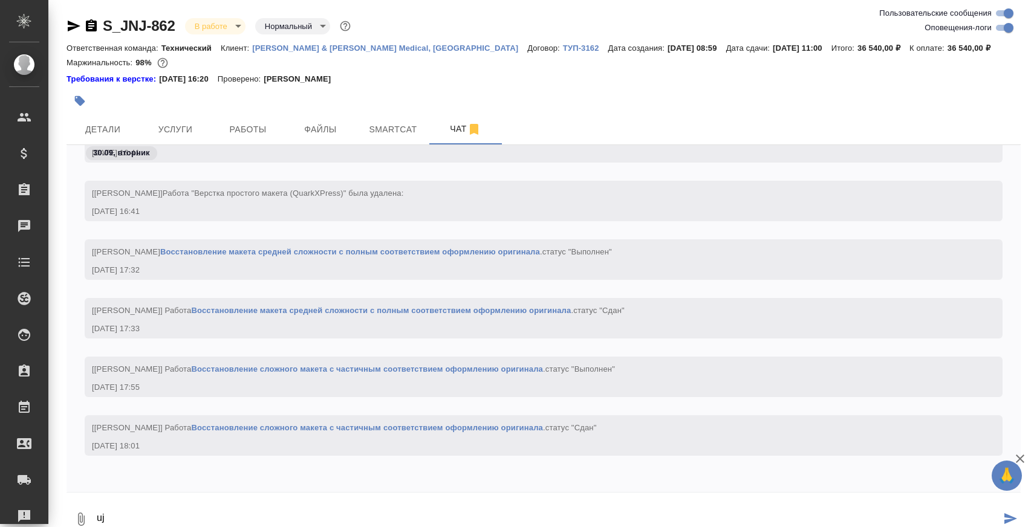
type textarea "u"
paste textarea "[URL][DOMAIN_NAME][PERSON_NAME]"
type textarea "готово [URL][DOMAIN_NAME][PERSON_NAME]"
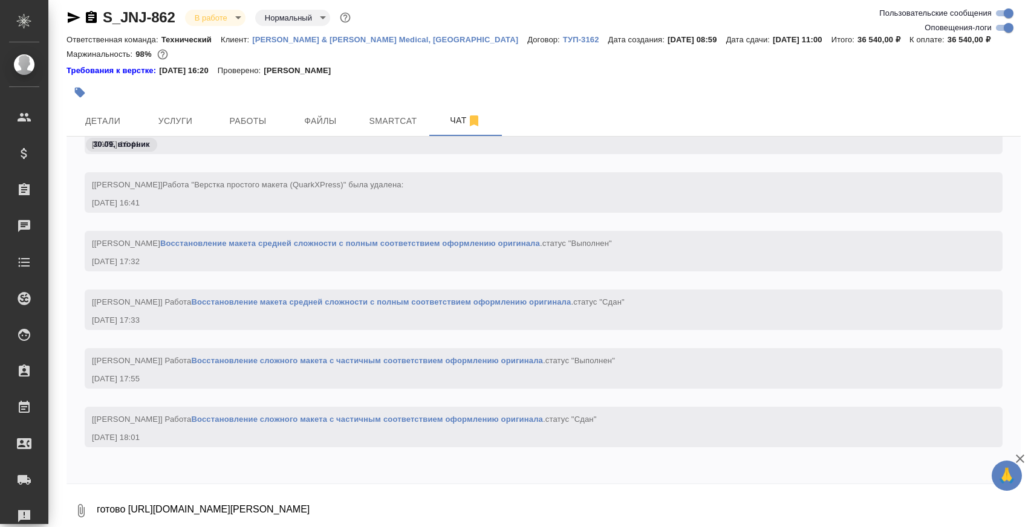
scroll to position [11600, 0]
